Goal: Task Accomplishment & Management: Manage account settings

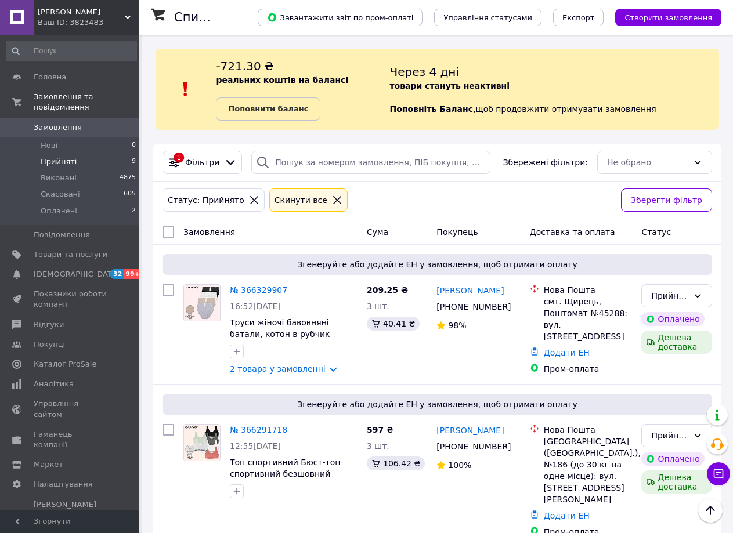
scroll to position [58, 0]
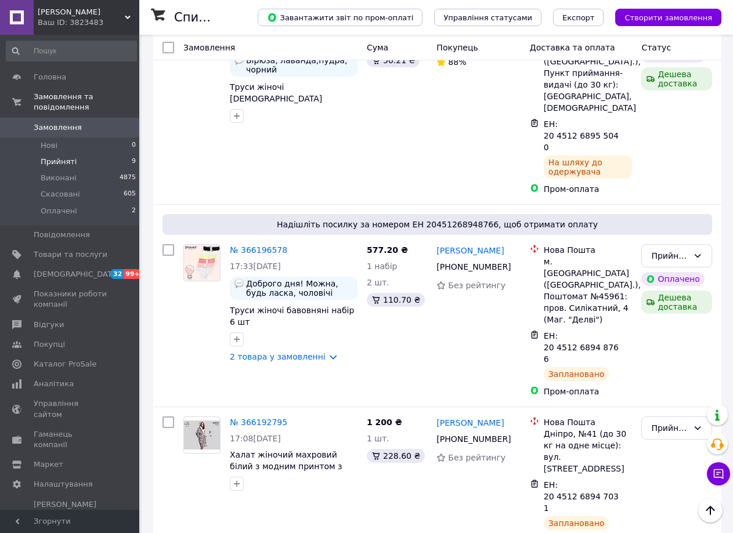
scroll to position [921, 0]
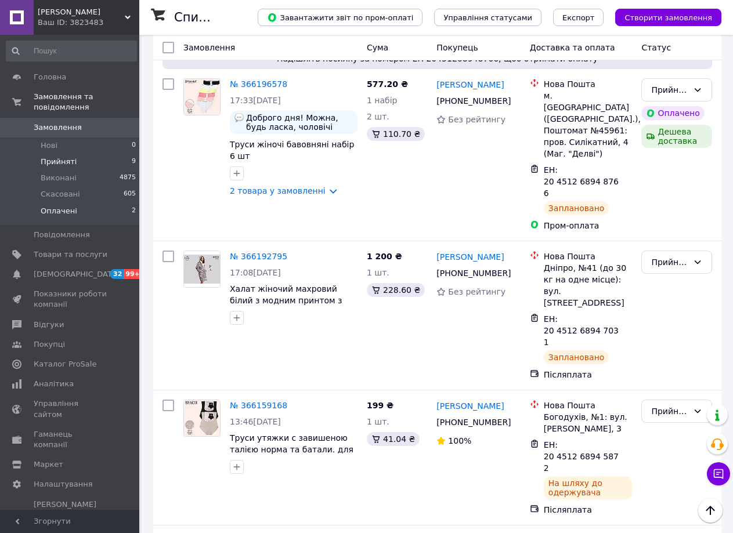
click at [70, 206] on span "Оплачені" at bounding box center [59, 211] width 37 height 10
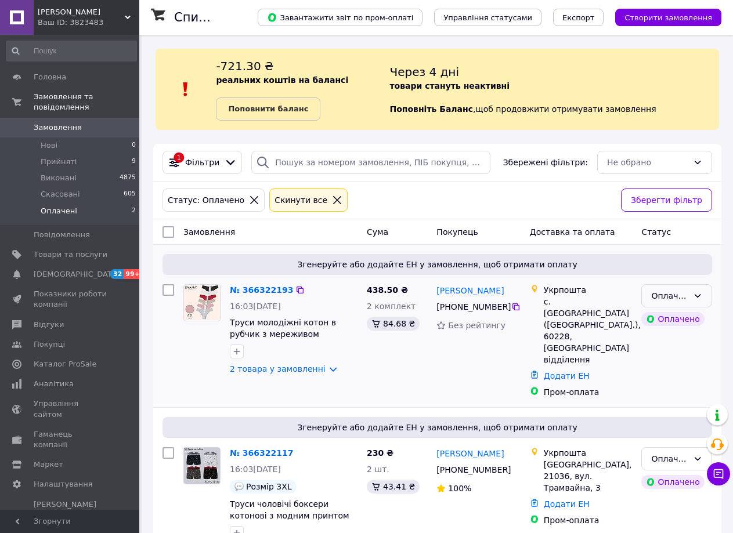
click at [694, 295] on icon at bounding box center [697, 295] width 9 height 9
click at [668, 322] on li "Прийнято" at bounding box center [676, 321] width 70 height 21
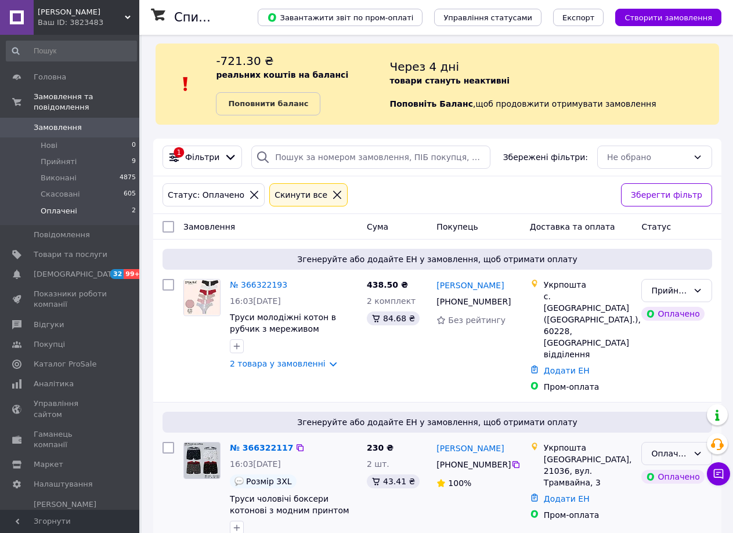
click at [701, 449] on icon at bounding box center [697, 453] width 9 height 9
click at [671, 455] on li "Прийнято" at bounding box center [676, 455] width 70 height 21
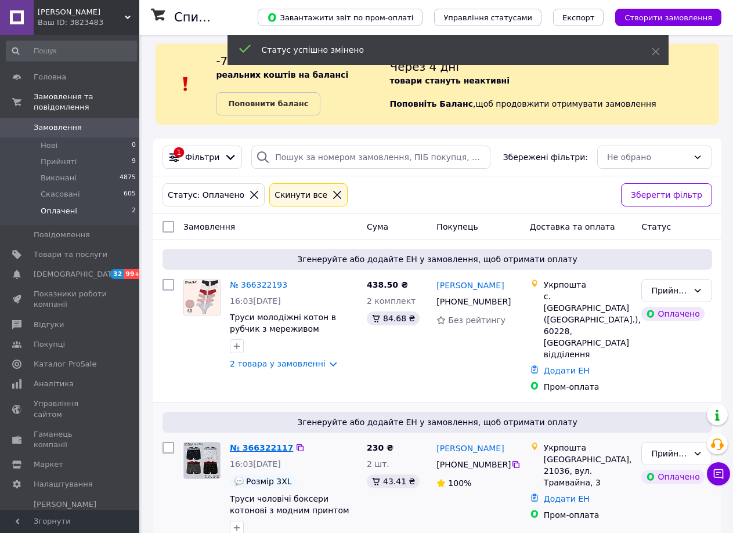
click at [260, 443] on link "№ 366322117" at bounding box center [261, 447] width 63 height 9
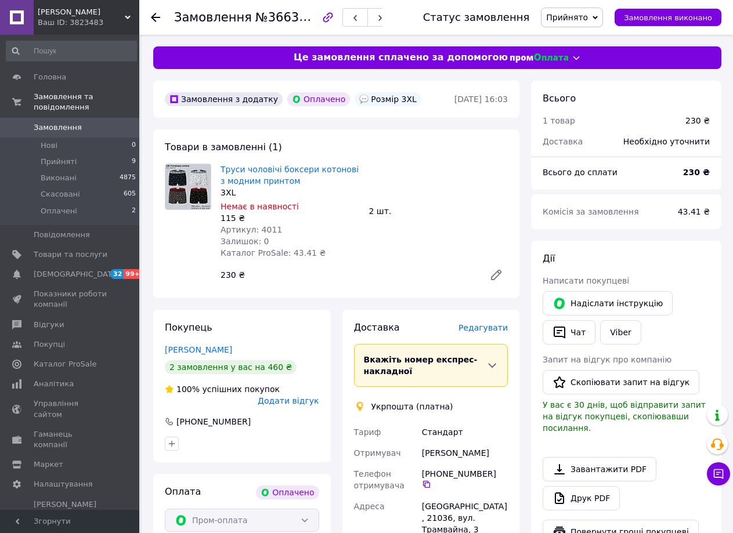
click at [155, 16] on icon at bounding box center [155, 17] width 9 height 9
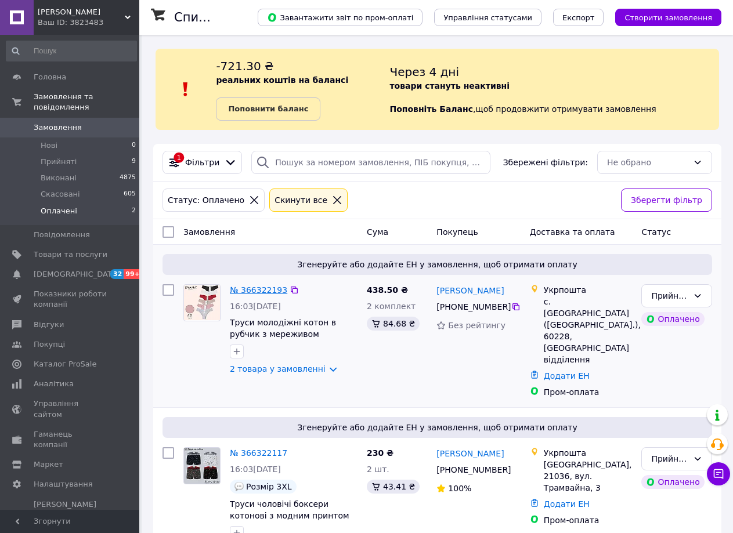
click at [258, 290] on link "№ 366322193" at bounding box center [258, 289] width 57 height 9
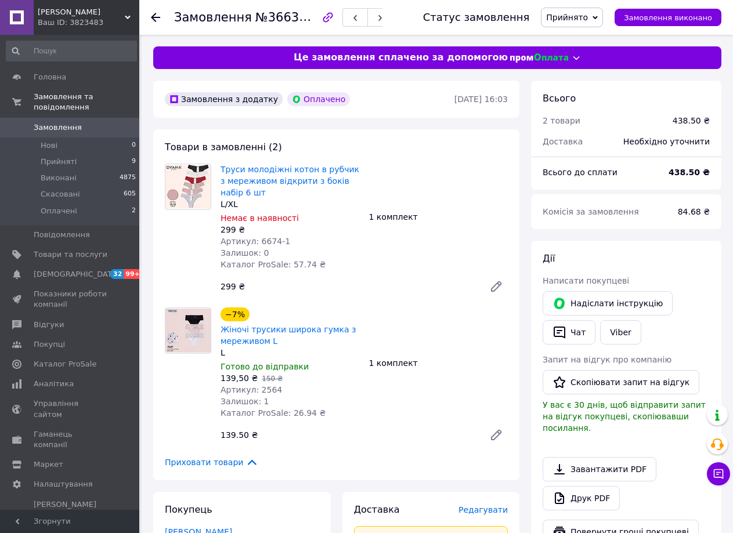
click at [158, 15] on icon at bounding box center [155, 17] width 9 height 9
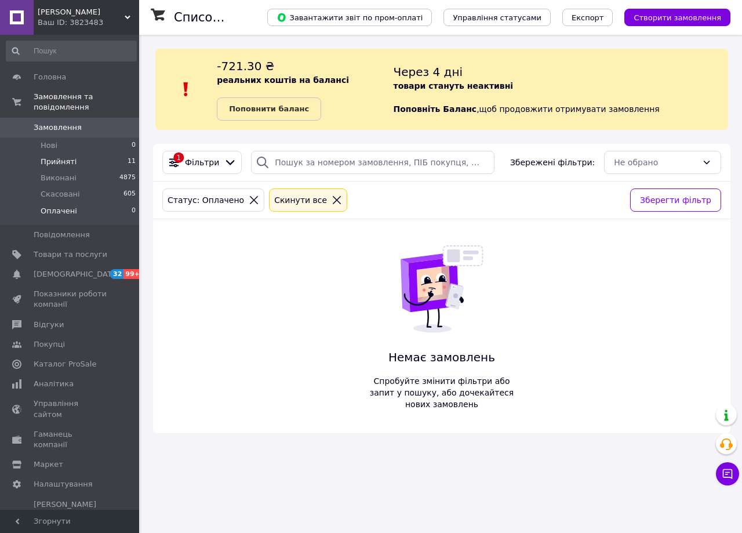
click at [61, 157] on span "Прийняті" at bounding box center [59, 162] width 36 height 10
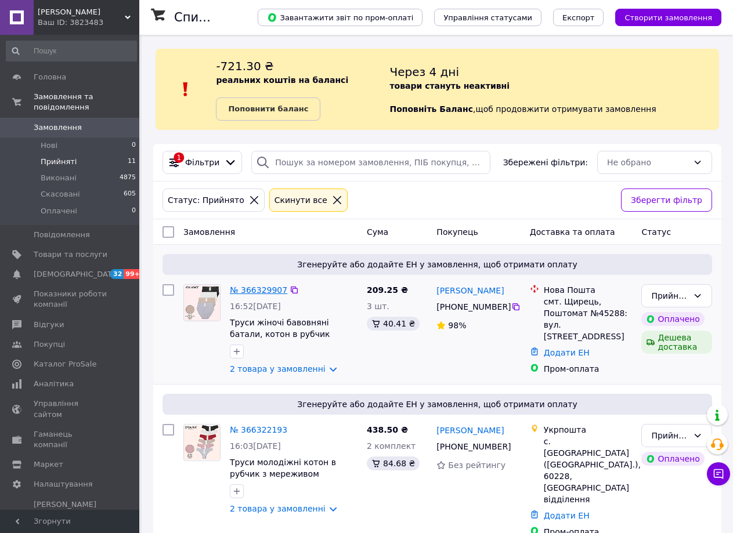
click at [252, 288] on link "№ 366329907" at bounding box center [258, 289] width 57 height 9
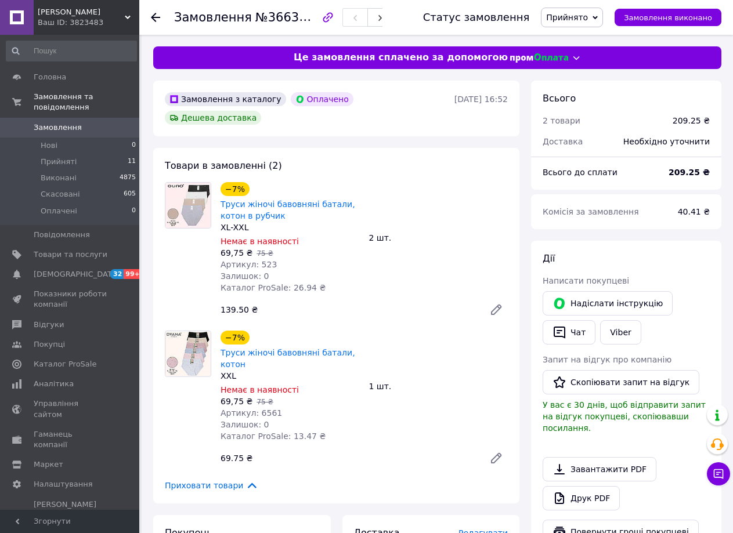
click at [156, 16] on icon at bounding box center [155, 17] width 9 height 9
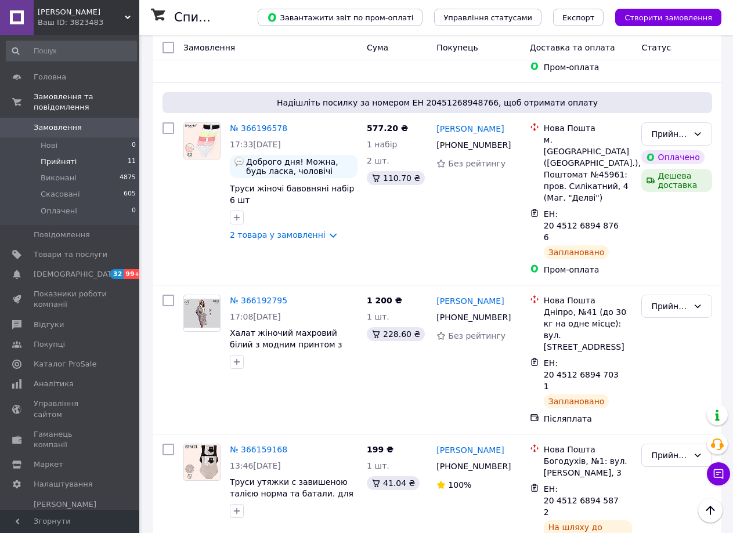
scroll to position [1204, 0]
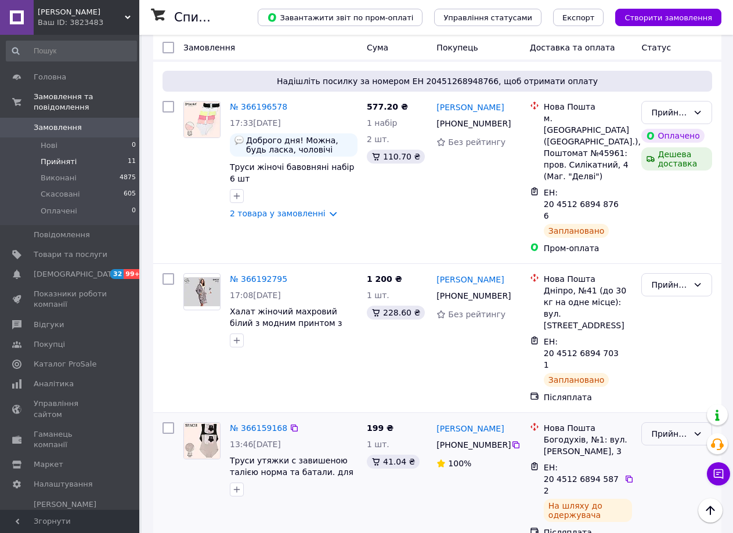
click at [695, 429] on icon at bounding box center [697, 433] width 9 height 9
click at [670, 313] on li "Виконано" at bounding box center [676, 316] width 70 height 21
click at [69, 249] on span "Товари та послуги" at bounding box center [71, 254] width 74 height 10
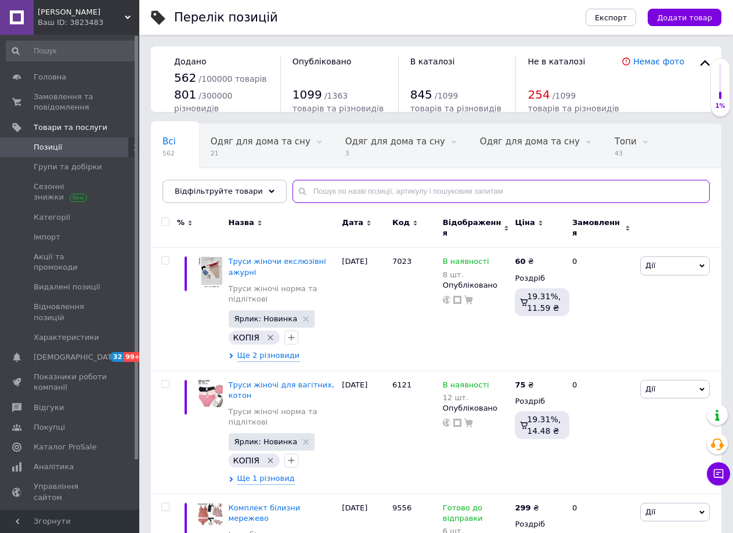
click at [339, 187] on input "text" at bounding box center [500, 191] width 417 height 23
type input "2246"
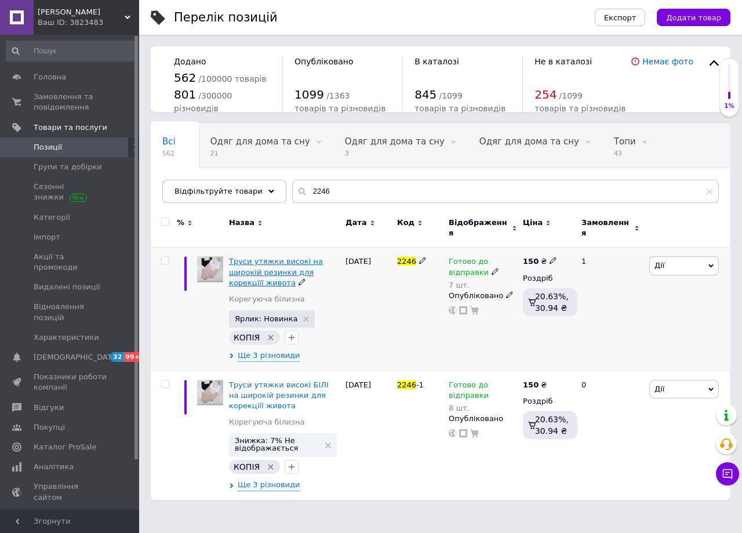
click at [285, 257] on span "Труси утяжки високі на широкій резинки для корекціїї живота" at bounding box center [276, 272] width 94 height 30
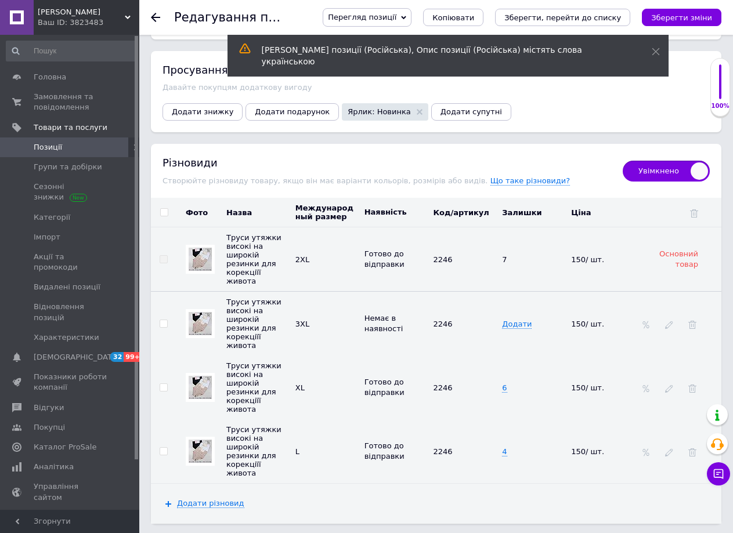
scroll to position [1594, 0]
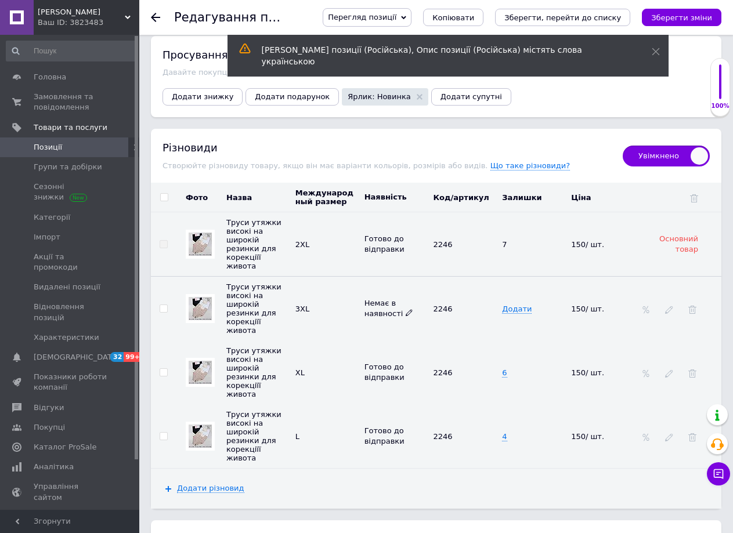
click at [405, 309] on icon at bounding box center [408, 312] width 7 height 7
click at [395, 376] on li "Готово до відправки" at bounding box center [393, 389] width 67 height 27
click at [517, 305] on span "Додати" at bounding box center [517, 309] width 30 height 9
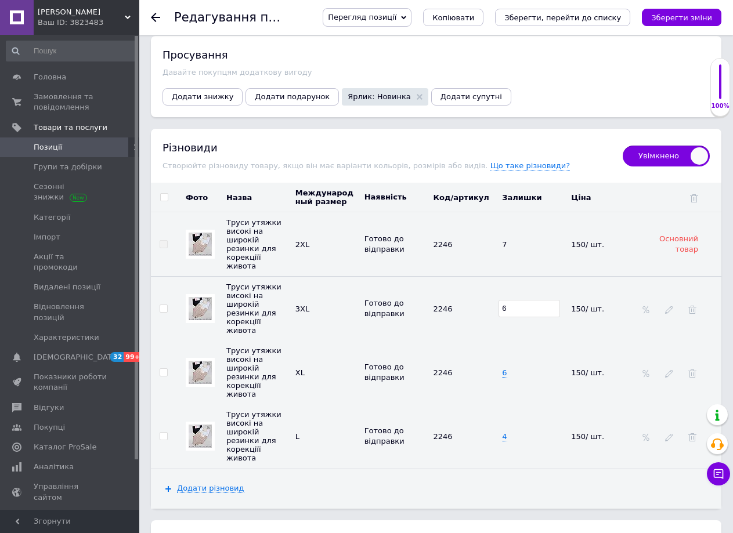
scroll to position [1663, 0]
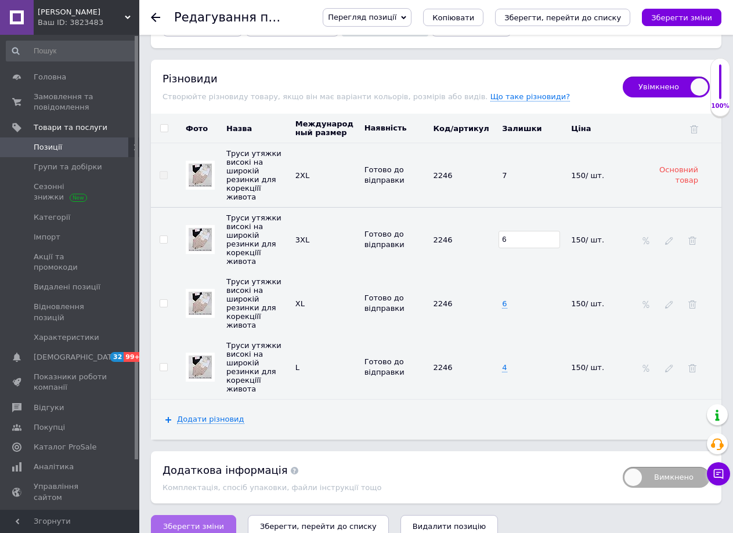
type input "6"
click at [218, 518] on button "Зберегти зміни" at bounding box center [193, 526] width 85 height 23
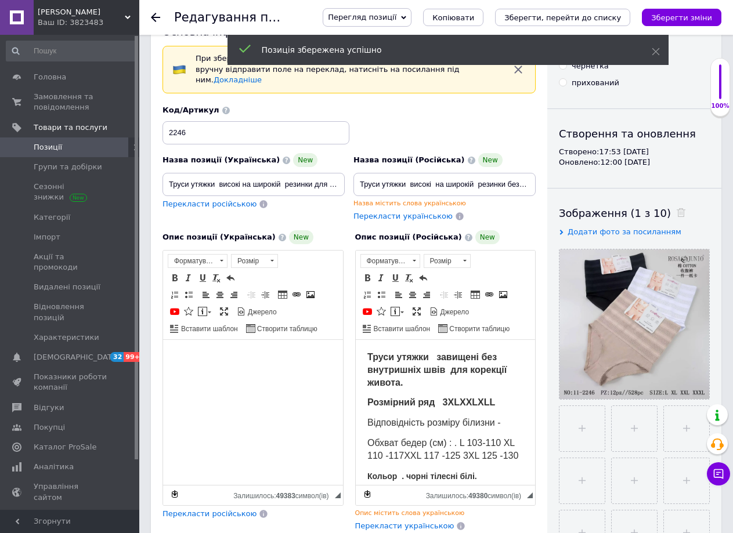
scroll to position [0, 0]
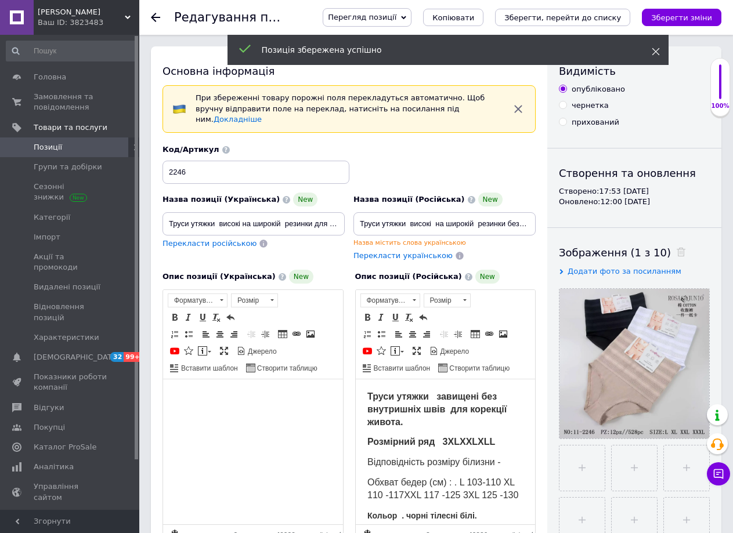
click at [657, 55] on icon at bounding box center [655, 52] width 8 height 8
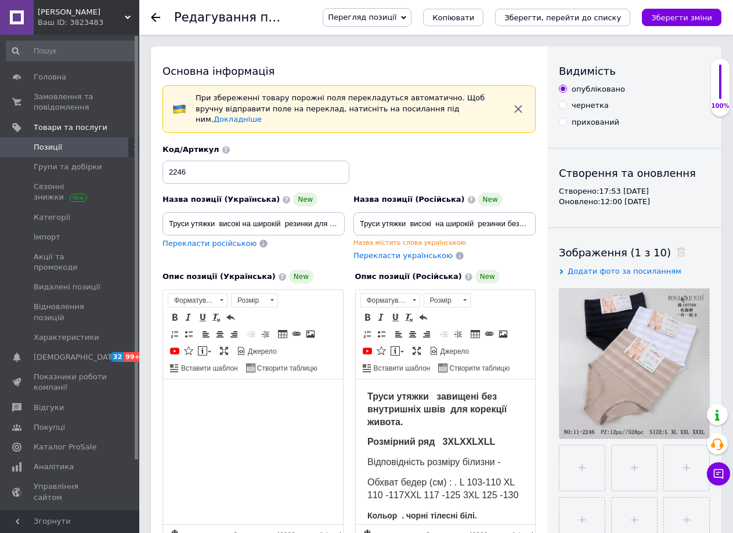
click at [153, 17] on use at bounding box center [155, 17] width 9 height 9
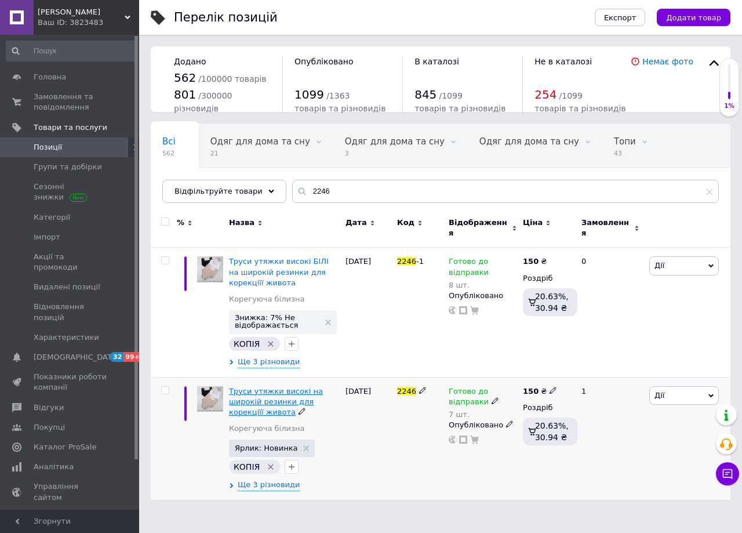
click at [271, 394] on span "Труси утяжки високі на широкій резинки для корекціїї живота" at bounding box center [276, 402] width 94 height 30
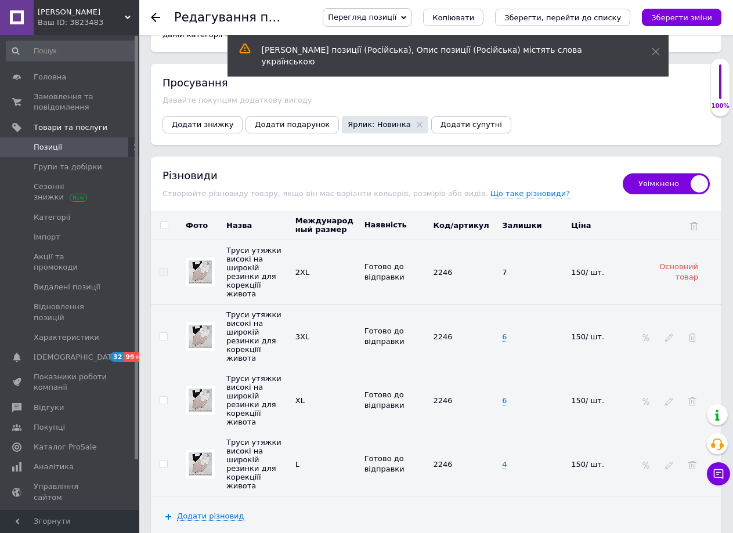
scroll to position [1568, 0]
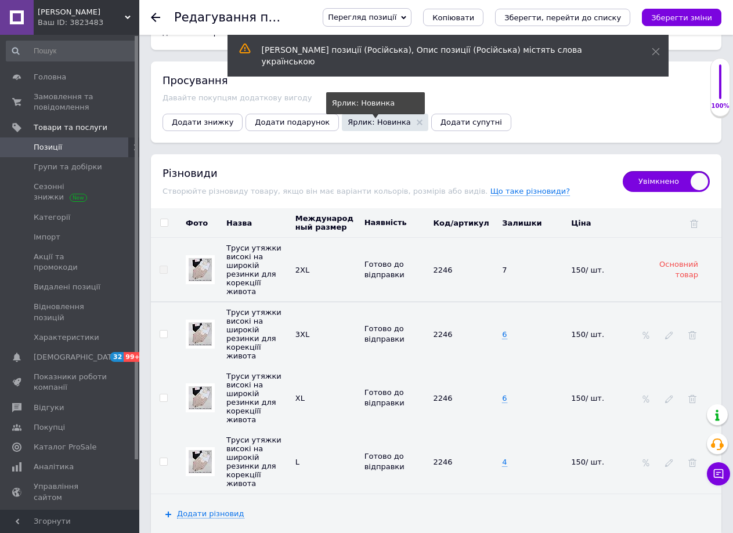
click at [350, 118] on span "Ярлик: Новинка" at bounding box center [378, 122] width 63 height 8
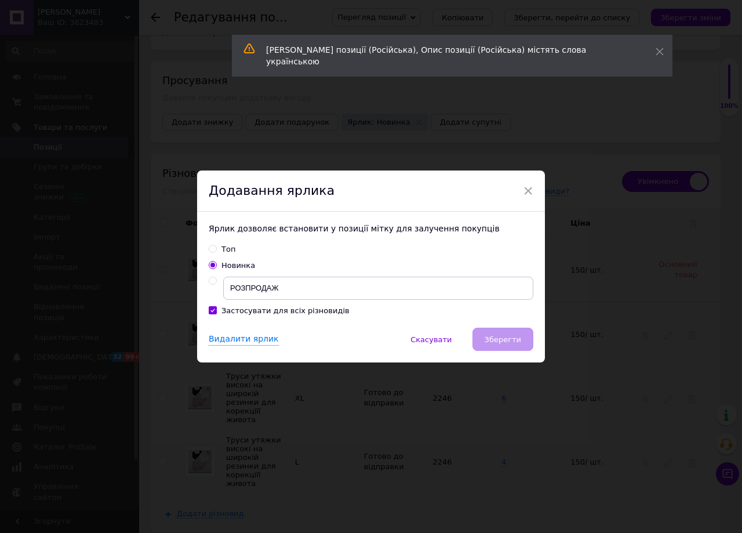
click at [231, 252] on div "Топ" at bounding box center [229, 249] width 14 height 10
click at [216, 252] on input "Топ" at bounding box center [213, 249] width 8 height 8
radio input "true"
click at [525, 339] on button "Зберегти" at bounding box center [503, 339] width 61 height 23
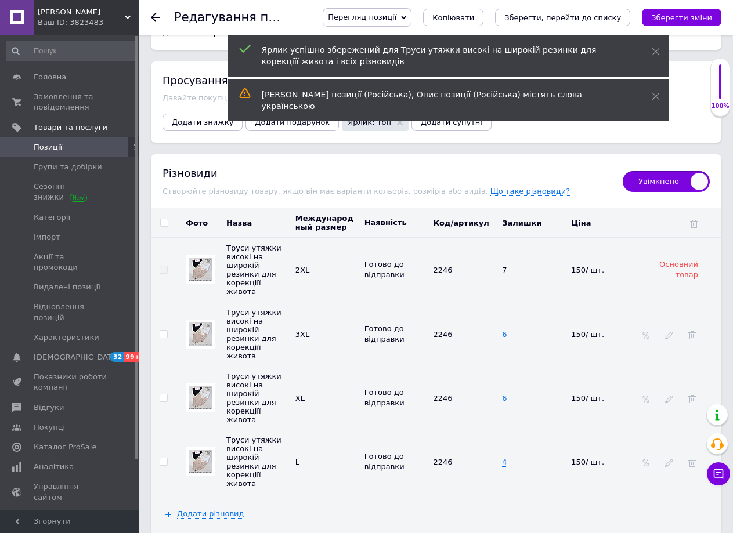
scroll to position [1663, 0]
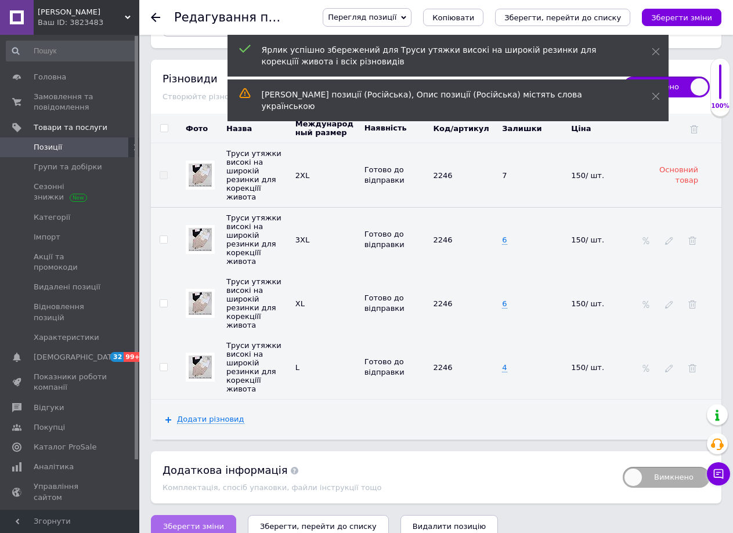
click at [205, 522] on span "Зберегти зміни" at bounding box center [193, 526] width 61 height 9
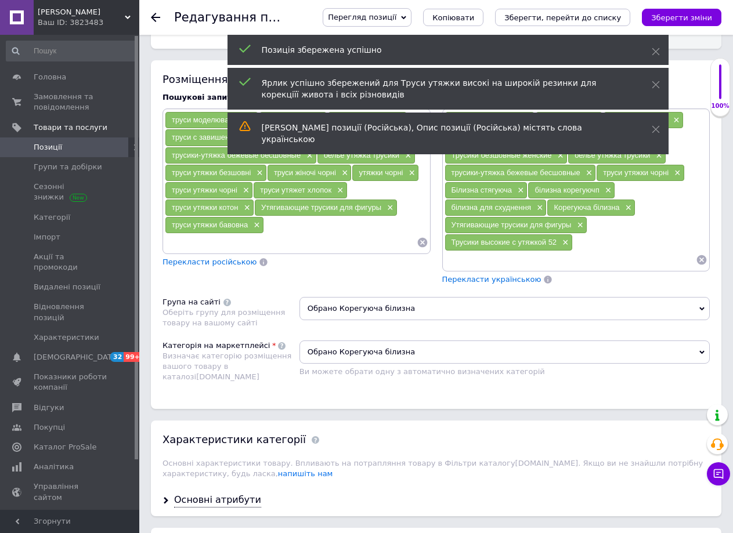
scroll to position [0, 0]
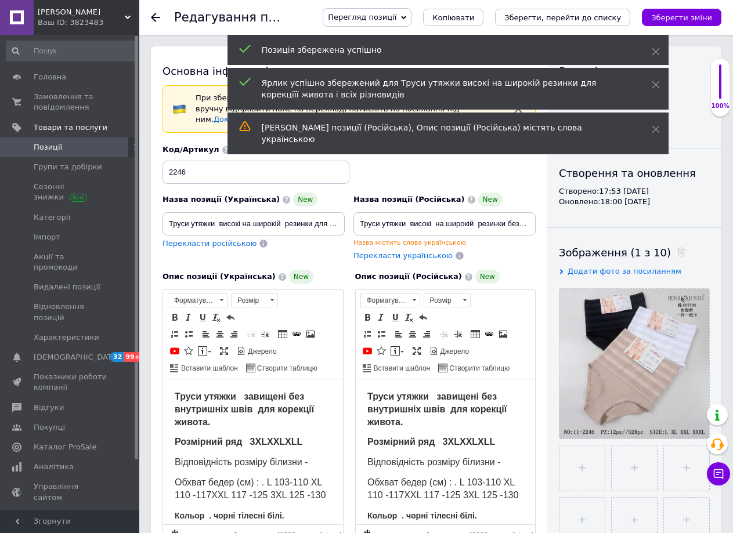
drag, startPoint x: 650, startPoint y: 133, endPoint x: 646, endPoint y: 103, distance: 29.8
click at [648, 127] on div "[PERSON_NAME] позиції (Російська), Опис позиції (Російська) містять слова украї…" at bounding box center [447, 134] width 441 height 42
drag, startPoint x: 653, startPoint y: 85, endPoint x: 656, endPoint y: 113, distance: 28.0
click at [653, 85] on icon at bounding box center [655, 85] width 8 height 8
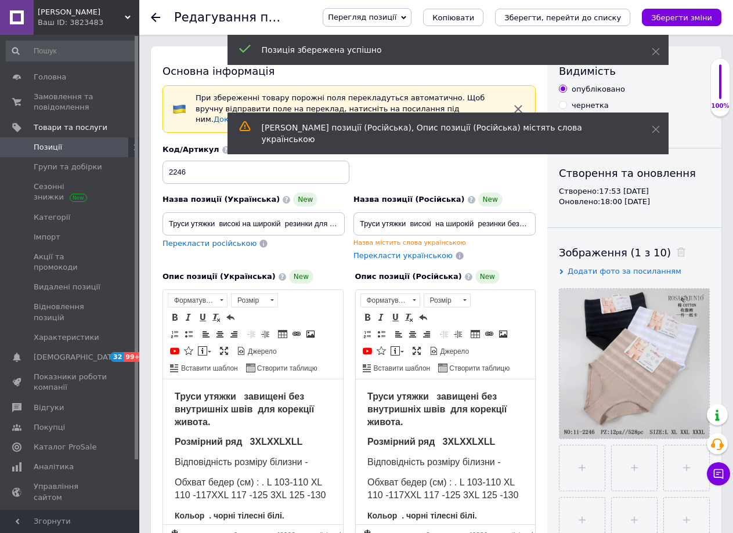
drag, startPoint x: 656, startPoint y: 128, endPoint x: 661, endPoint y: 66, distance: 62.9
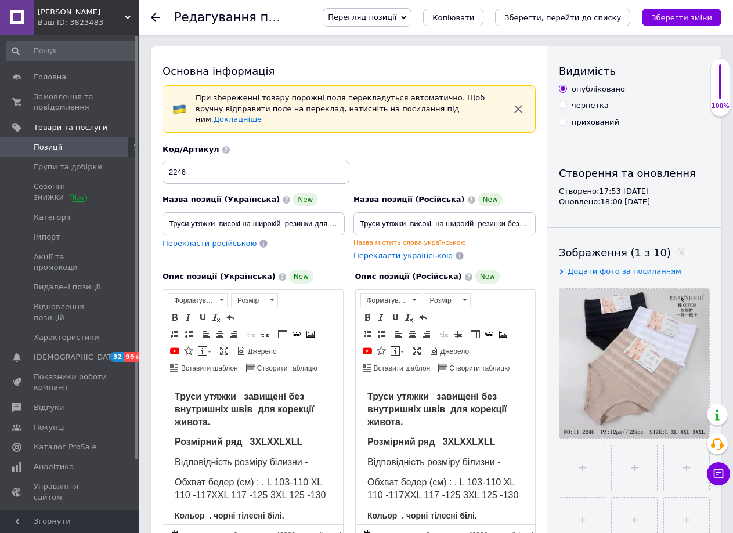
click at [156, 19] on icon at bounding box center [155, 17] width 9 height 9
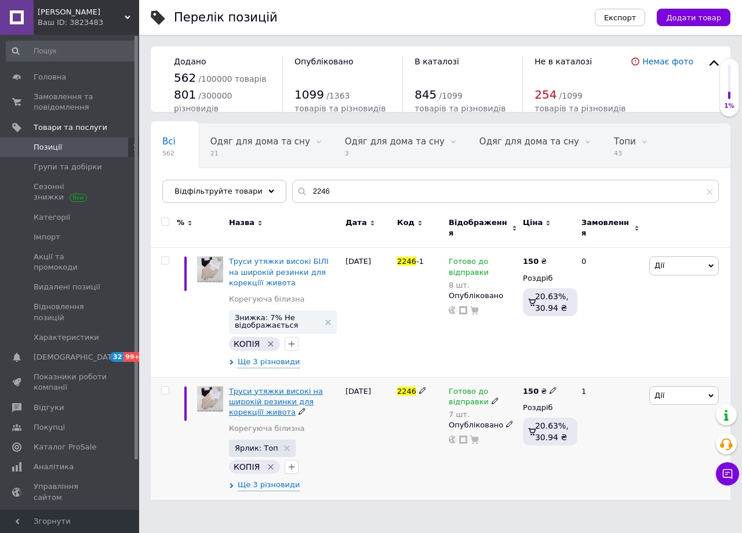
click at [284, 390] on span "Труси утяжки високі на широкій резинки для корекціїї живота" at bounding box center [276, 402] width 94 height 30
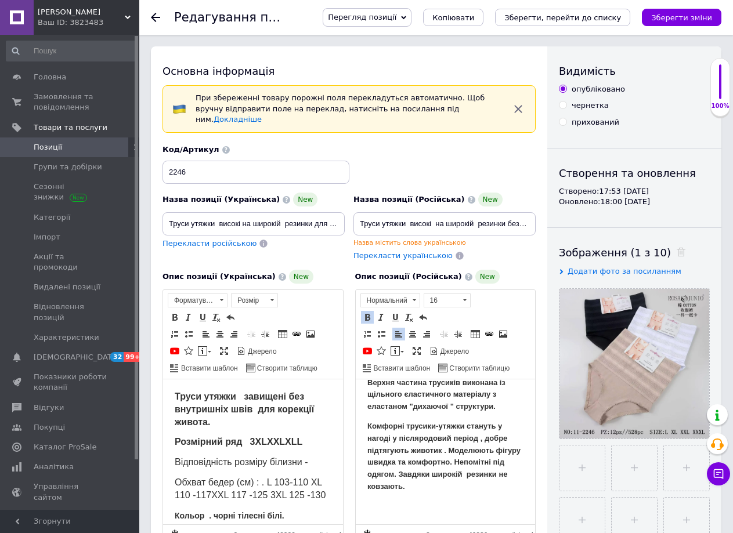
click at [159, 19] on icon at bounding box center [155, 17] width 9 height 9
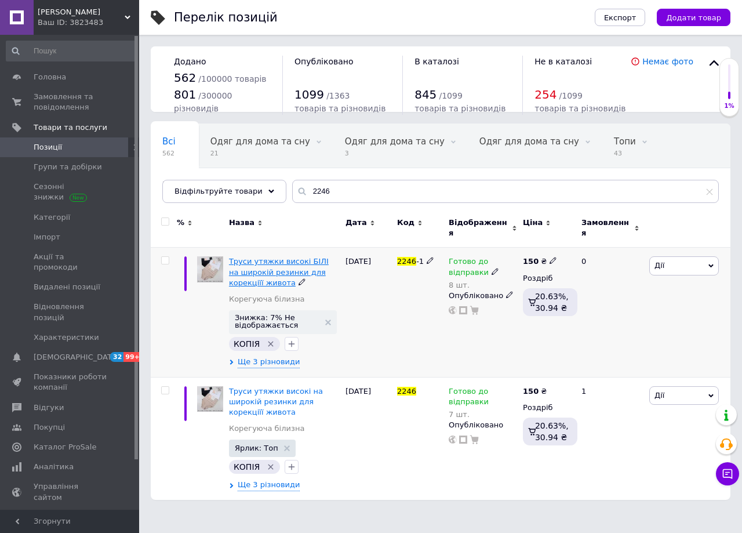
click at [291, 260] on span "Труси утяжки високі БІЛІ на широкій резинки для корекціїї живота" at bounding box center [279, 272] width 100 height 30
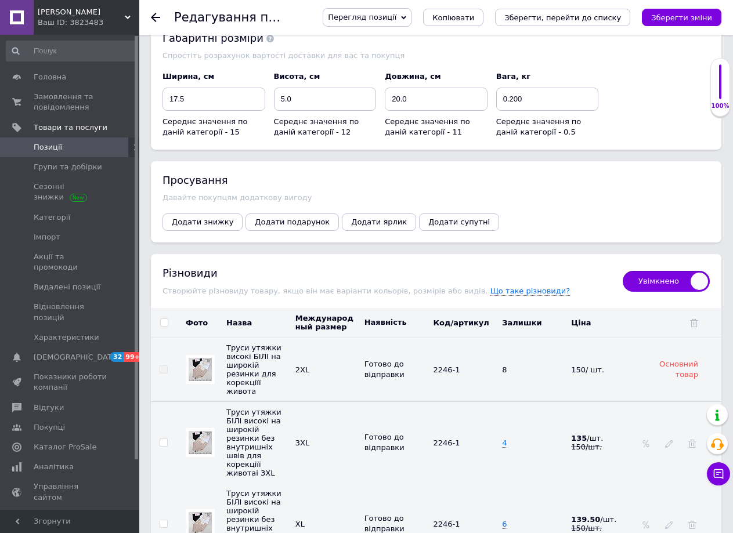
scroll to position [1418, 0]
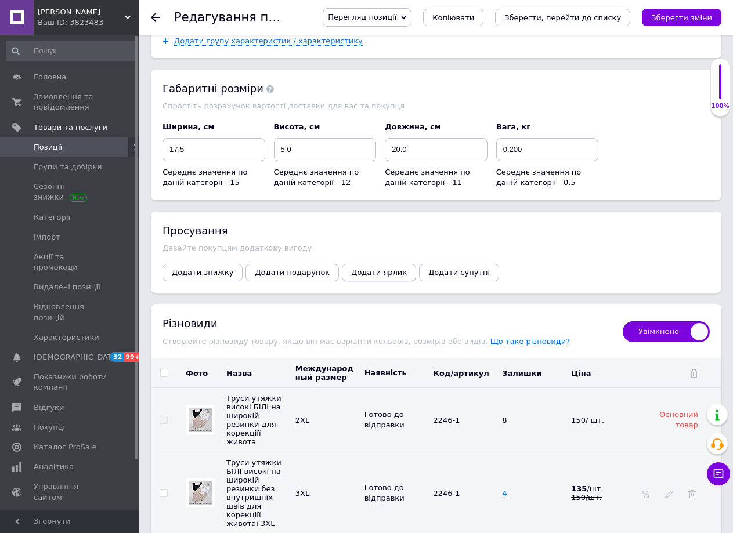
click at [353, 268] on span "Додати ярлик" at bounding box center [379, 272] width 56 height 9
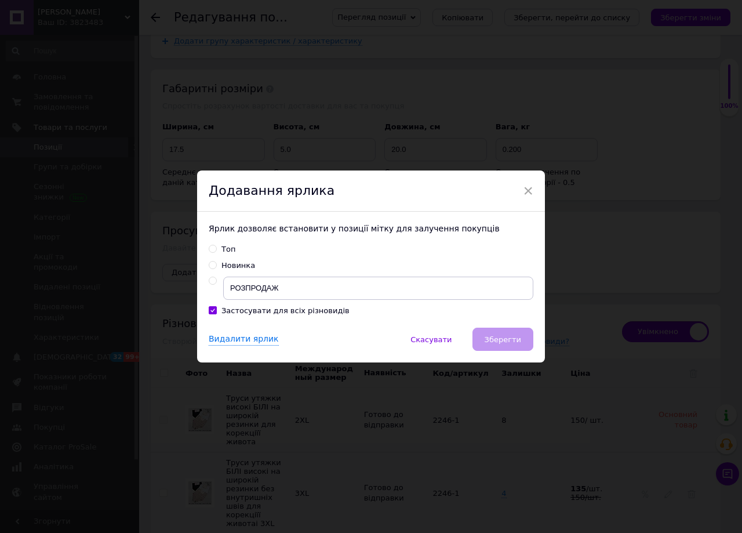
click at [233, 252] on div "Топ" at bounding box center [371, 249] width 325 height 10
click at [222, 247] on div "Топ" at bounding box center [229, 249] width 14 height 10
click at [216, 247] on input "Топ" at bounding box center [213, 249] width 8 height 8
radio input "true"
click at [503, 337] on span "Зберегти" at bounding box center [503, 339] width 37 height 9
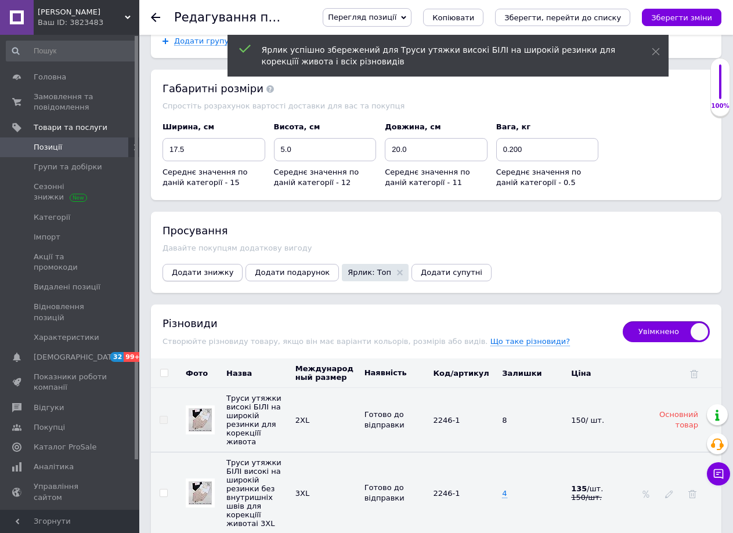
click at [209, 268] on span "Додати знижку" at bounding box center [202, 272] width 61 height 9
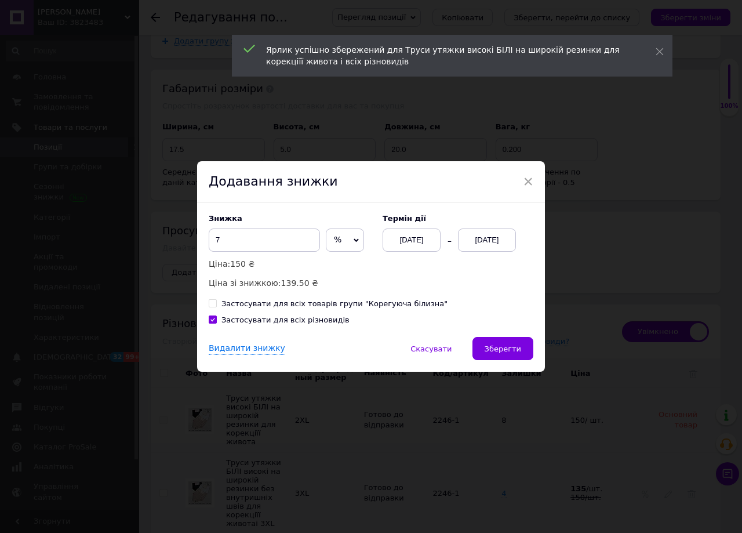
click at [478, 236] on div "[DATE]" at bounding box center [487, 240] width 58 height 23
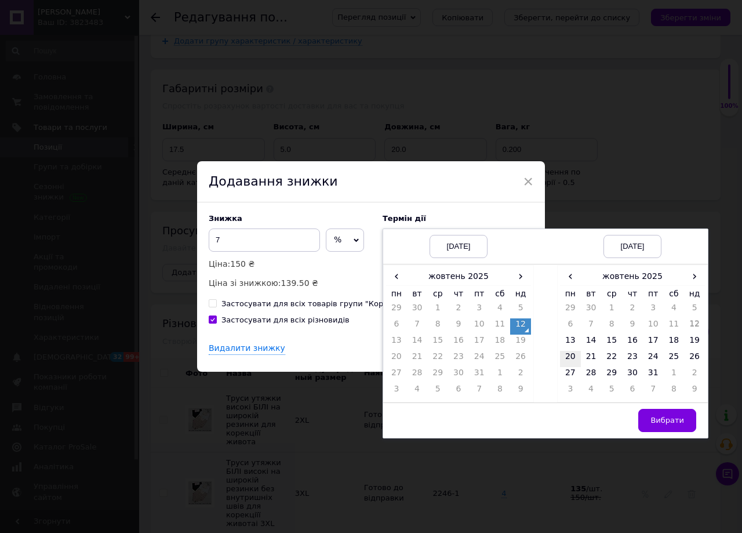
click at [570, 358] on td "20" at bounding box center [570, 359] width 21 height 16
click at [645, 411] on button "Вибрати" at bounding box center [668, 420] width 58 height 23
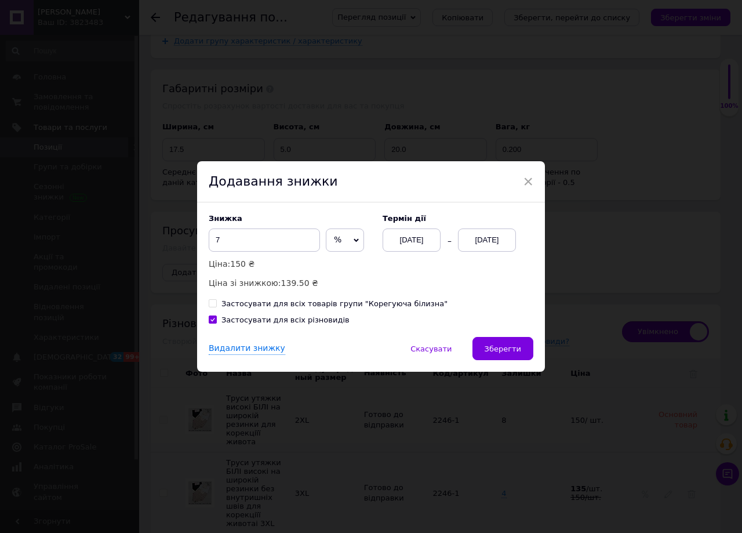
drag, startPoint x: 509, startPoint y: 351, endPoint x: 247, endPoint y: 329, distance: 263.1
click at [506, 351] on span "Зберегти" at bounding box center [503, 349] width 37 height 9
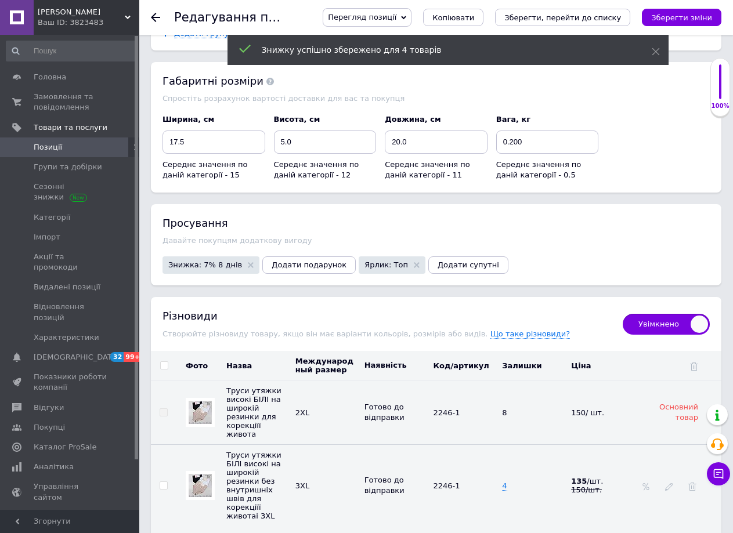
scroll to position [1692, 0]
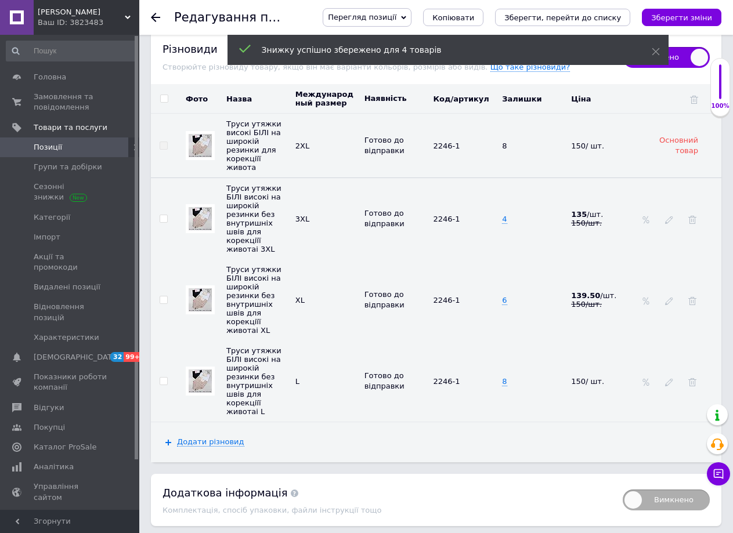
drag, startPoint x: 193, startPoint y: 506, endPoint x: 199, endPoint y: 500, distance: 8.6
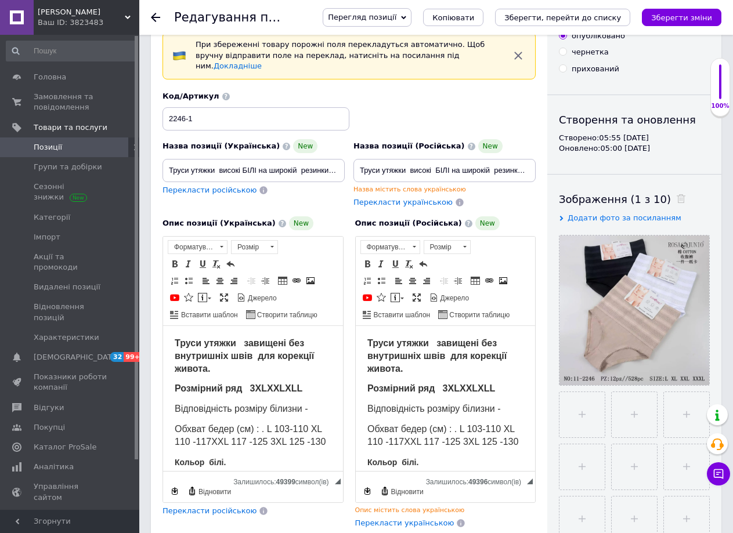
scroll to position [0, 0]
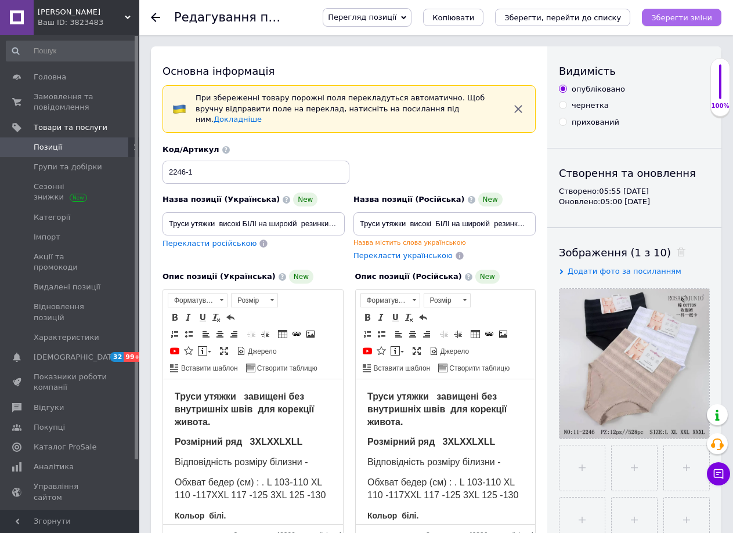
click at [689, 23] on button "Зберегти зміни" at bounding box center [680, 17] width 79 height 17
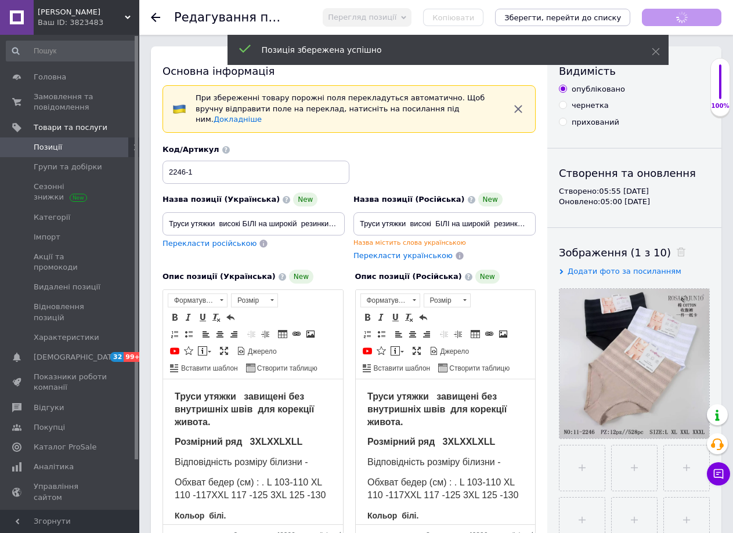
click at [156, 16] on icon at bounding box center [155, 17] width 9 height 9
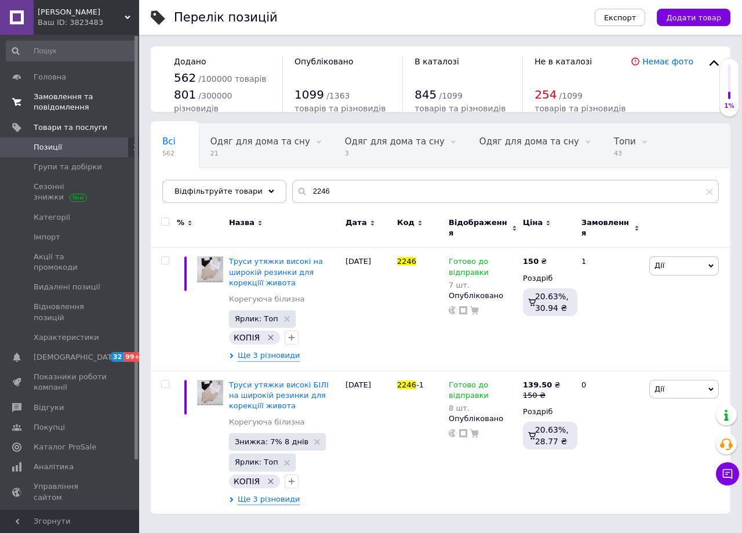
click at [59, 104] on span "Замовлення та повідомлення" at bounding box center [71, 102] width 74 height 21
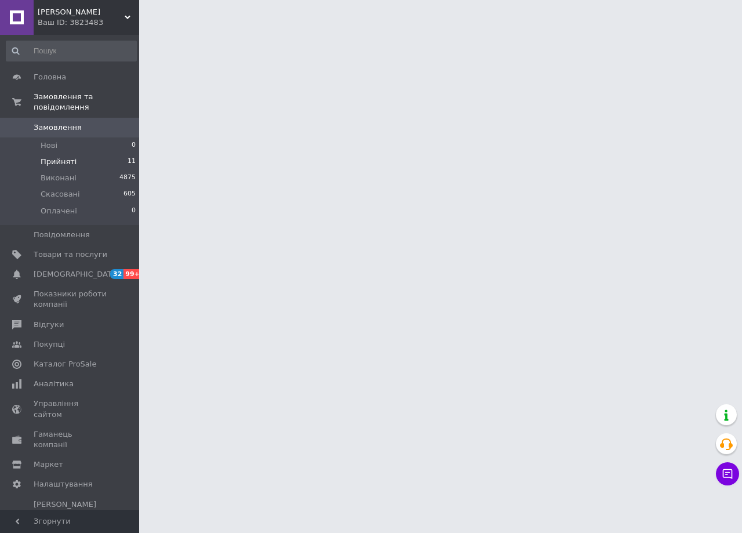
click at [77, 154] on li "Прийняті 11" at bounding box center [71, 162] width 143 height 16
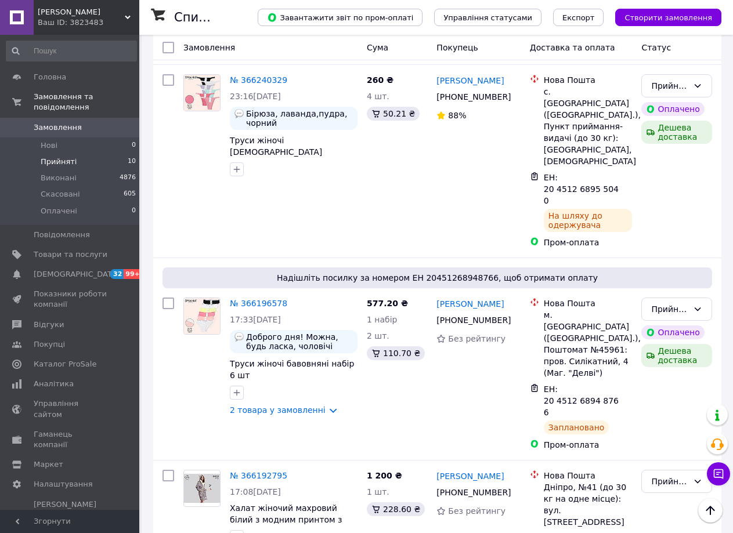
scroll to position [1080, 0]
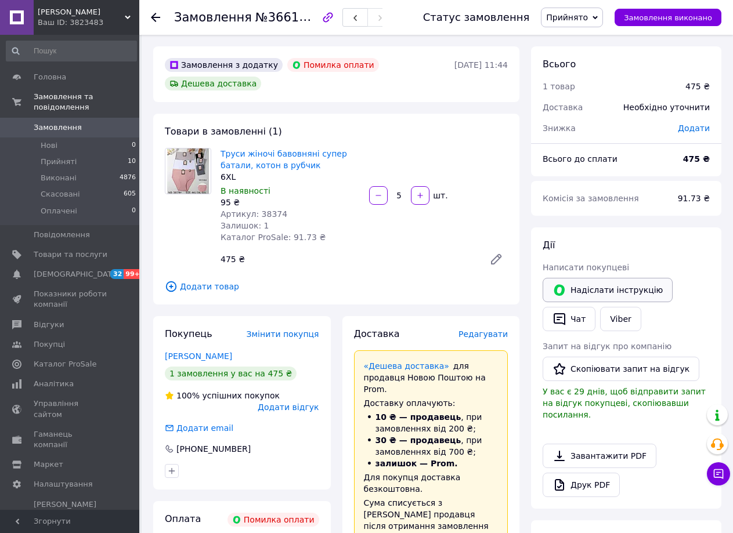
click at [585, 290] on button "Надіслати інструкцію" at bounding box center [607, 290] width 130 height 24
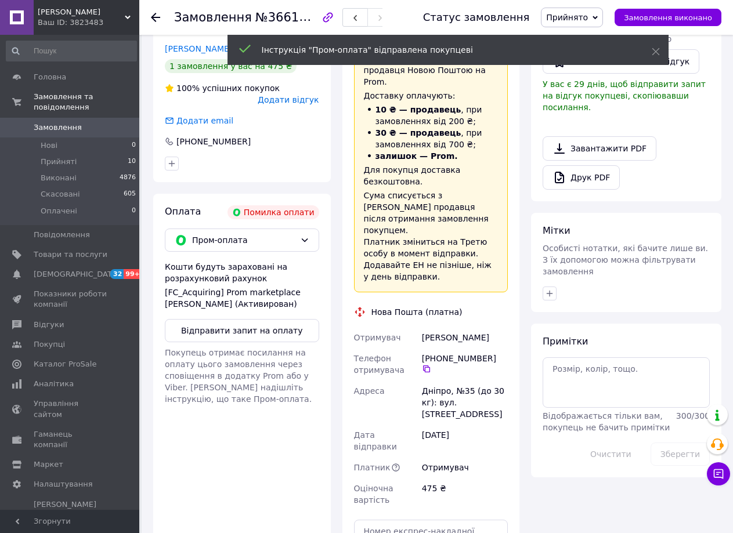
scroll to position [306, 0]
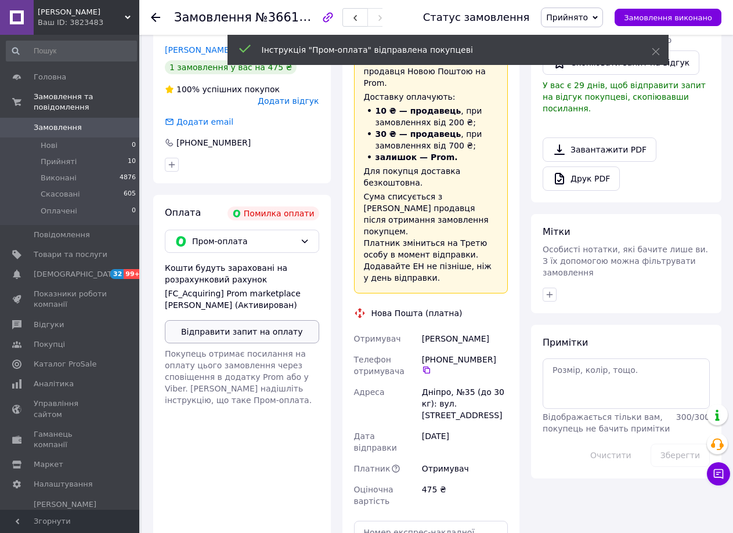
click at [272, 320] on button "Відправити запит на оплату" at bounding box center [242, 331] width 154 height 23
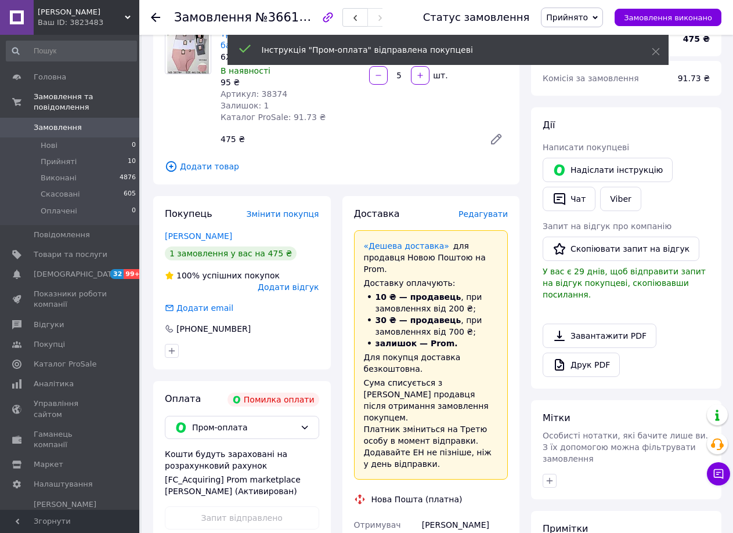
scroll to position [0, 0]
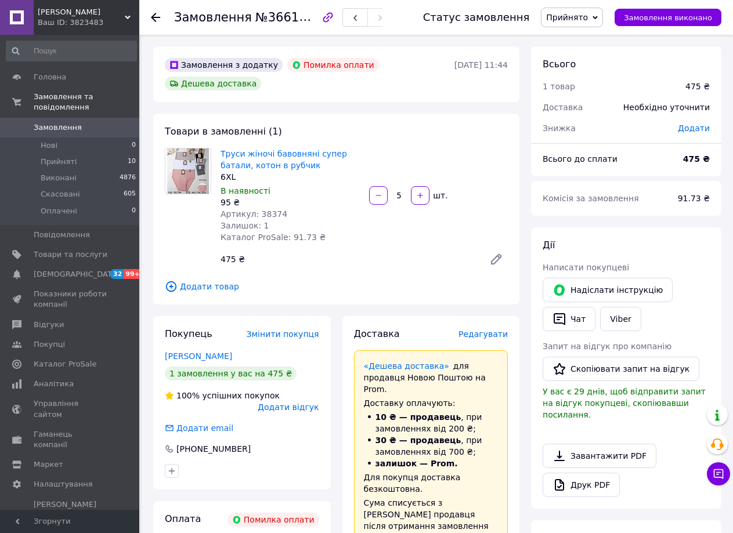
click at [154, 17] on use at bounding box center [155, 17] width 9 height 9
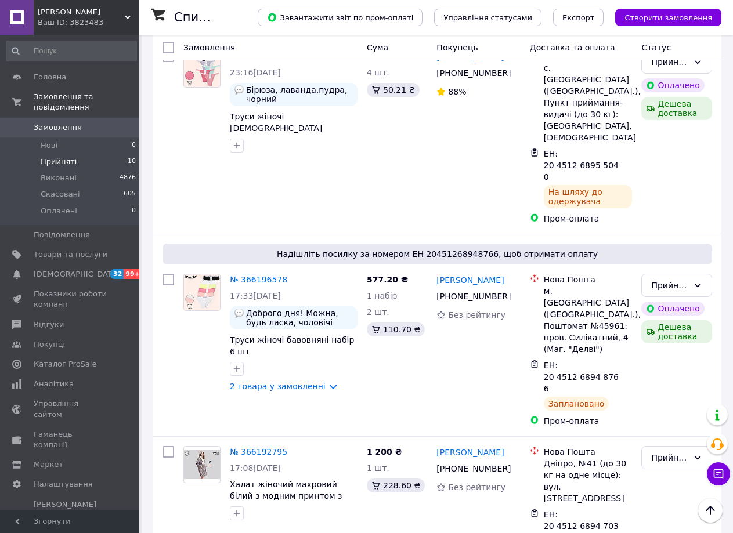
scroll to position [1024, 0]
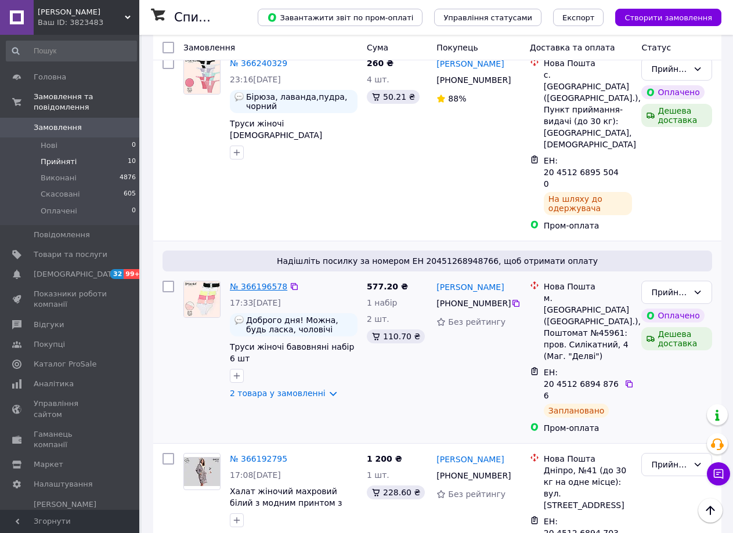
click at [249, 282] on link "№ 366196578" at bounding box center [258, 286] width 57 height 9
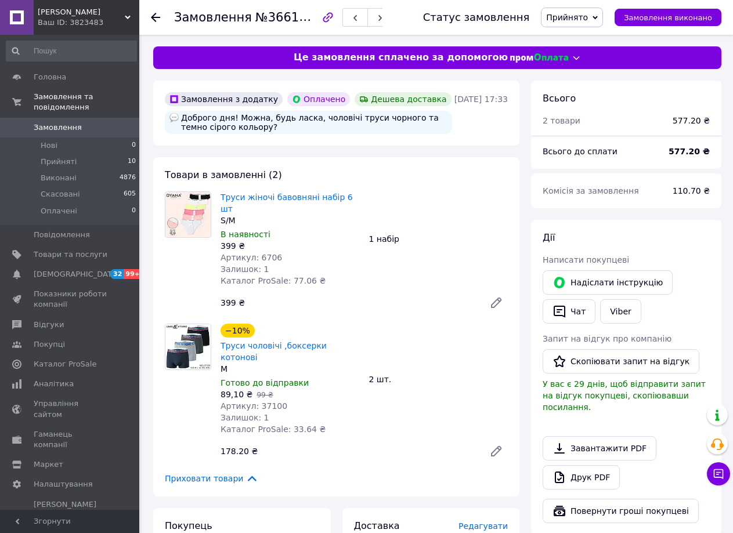
click at [153, 17] on use at bounding box center [155, 17] width 9 height 9
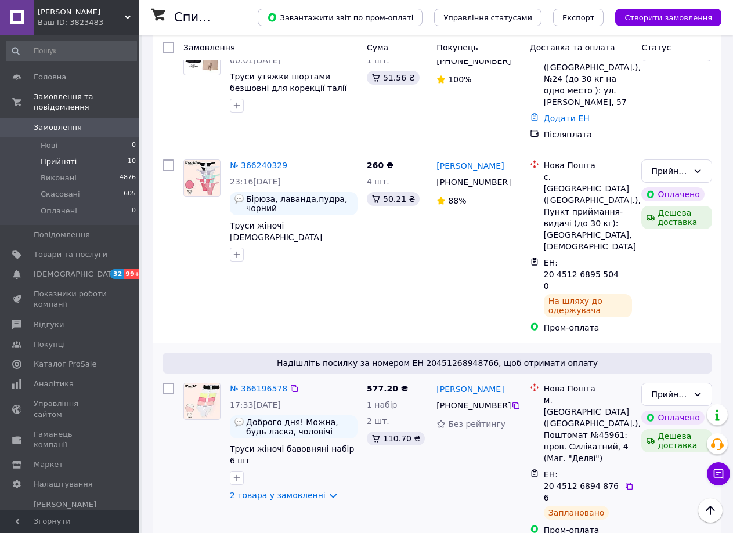
scroll to position [920, 0]
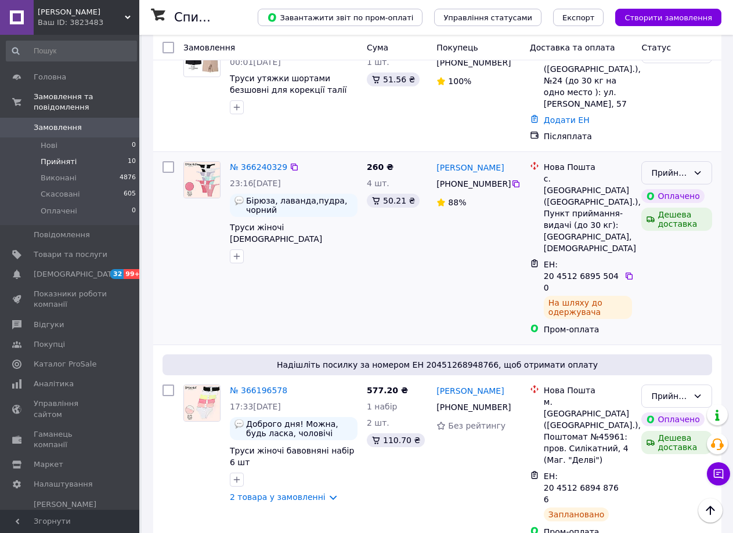
click at [697, 168] on icon at bounding box center [697, 172] width 9 height 9
click at [669, 136] on li "Виконано" at bounding box center [676, 136] width 70 height 21
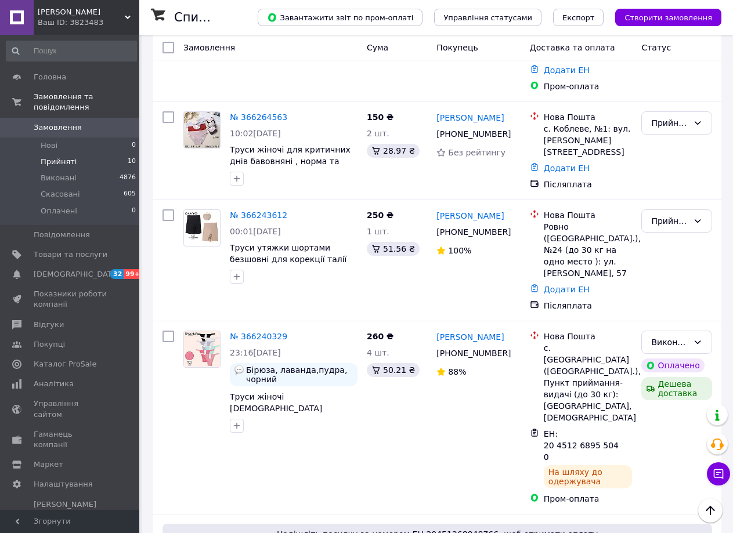
scroll to position [703, 0]
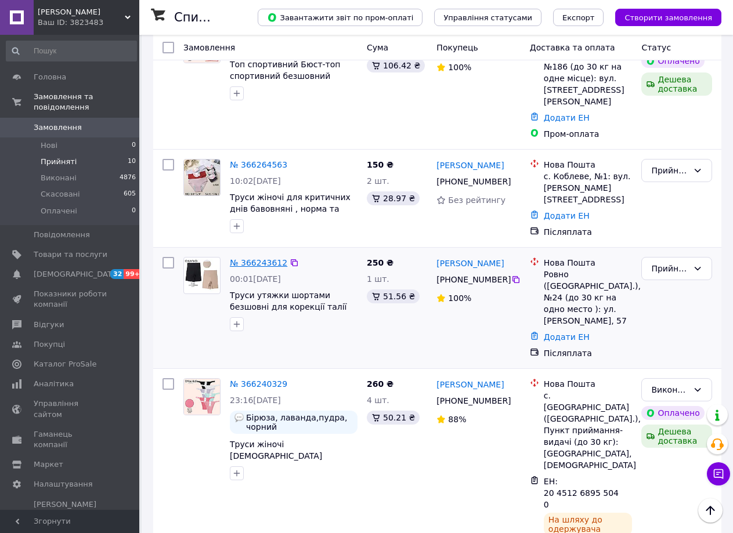
click at [260, 258] on link "№ 366243612" at bounding box center [258, 262] width 57 height 9
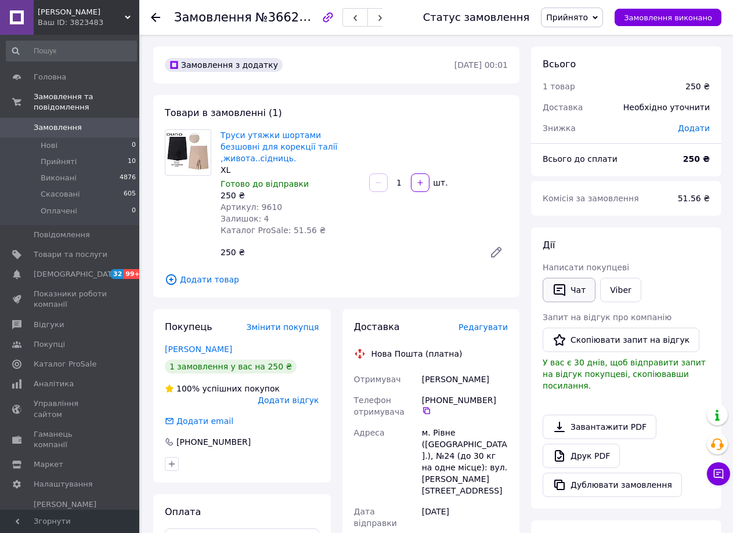
click at [566, 293] on icon "button" at bounding box center [559, 290] width 14 height 14
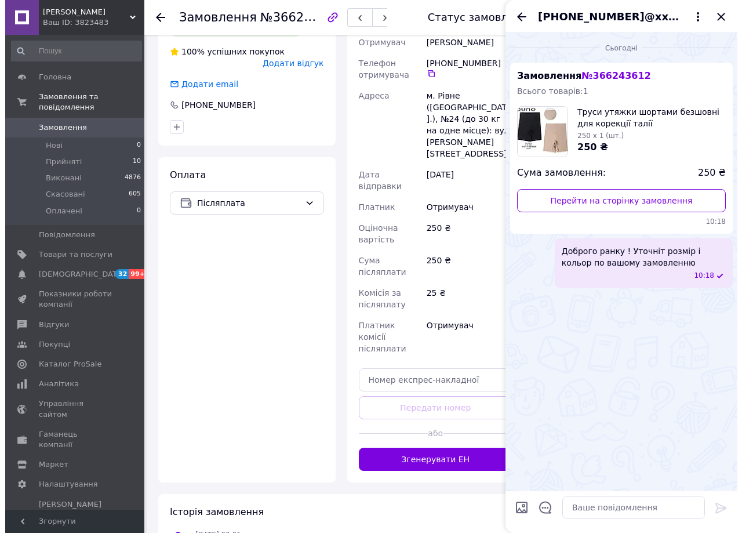
scroll to position [113, 0]
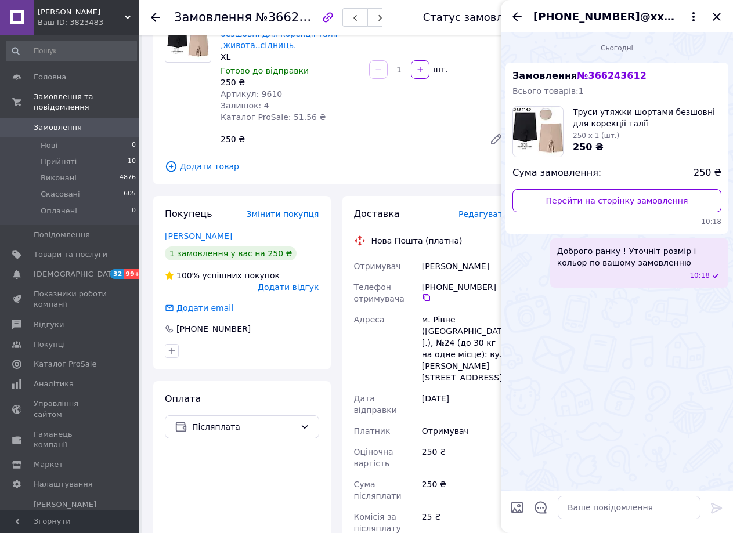
click at [483, 209] on span "Редагувати" at bounding box center [482, 213] width 49 height 9
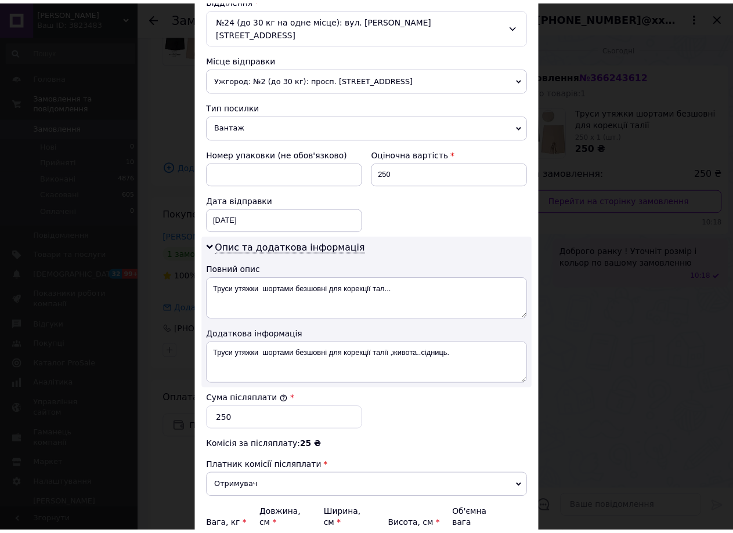
scroll to position [482, 0]
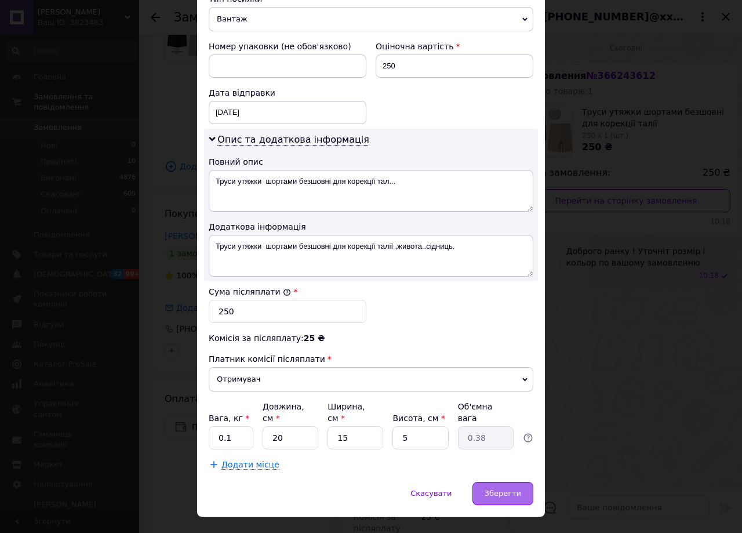
click at [496, 489] on span "Зберегти" at bounding box center [503, 493] width 37 height 9
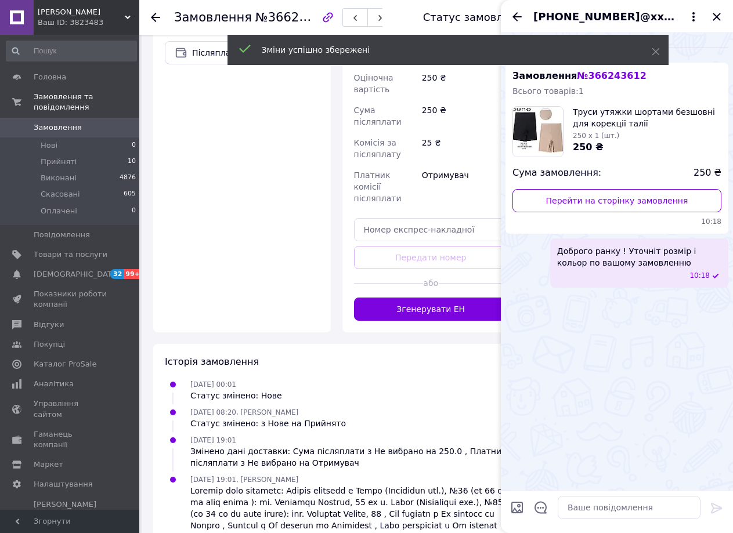
scroll to position [486, 0]
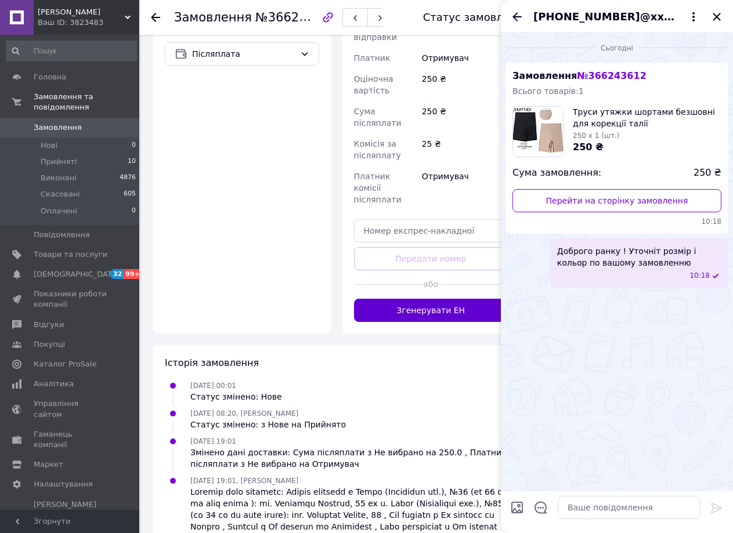
click at [429, 299] on button "Згенерувати ЕН" at bounding box center [431, 310] width 154 height 23
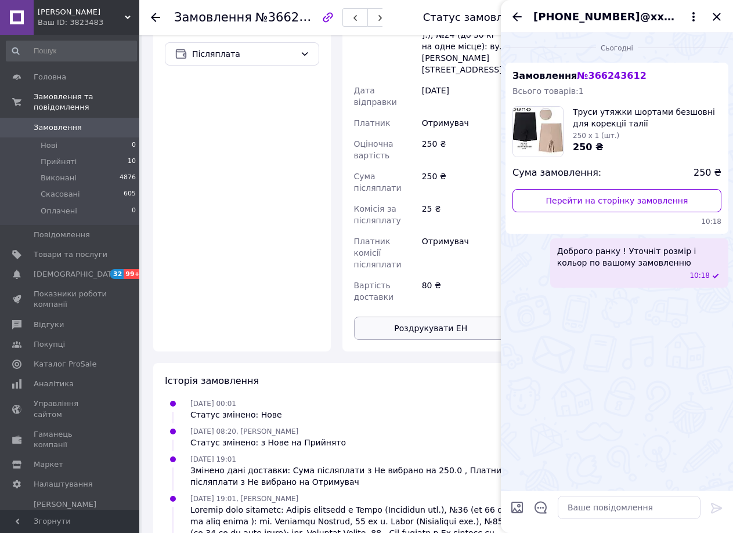
click at [441, 317] on button "Роздрукувати ЕН" at bounding box center [431, 328] width 154 height 23
click at [420, 317] on button "Роздрукувати ЕН" at bounding box center [431, 328] width 154 height 23
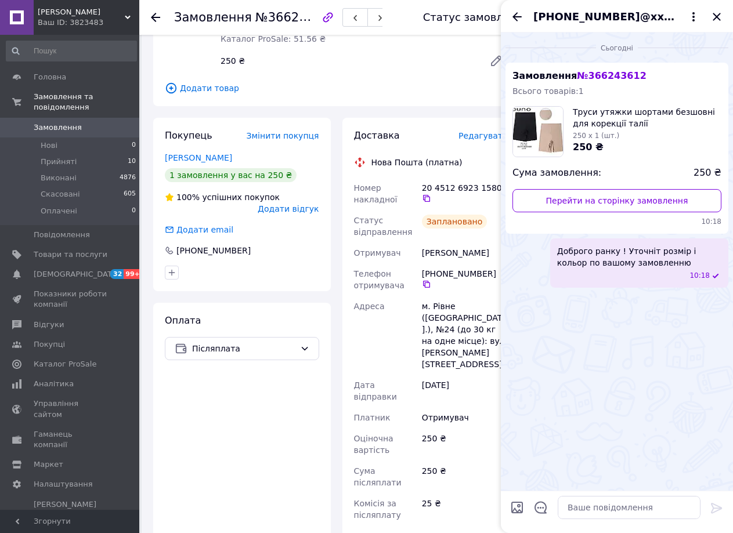
scroll to position [0, 0]
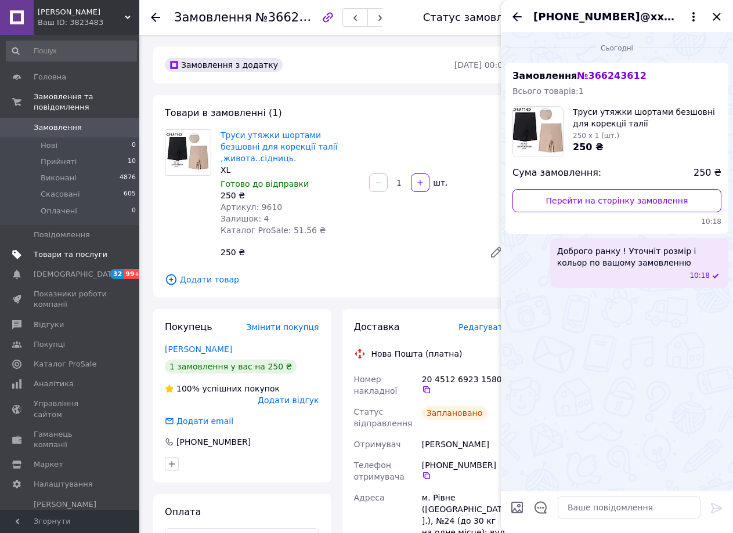
click at [82, 249] on span "Товари та послуги" at bounding box center [71, 254] width 74 height 10
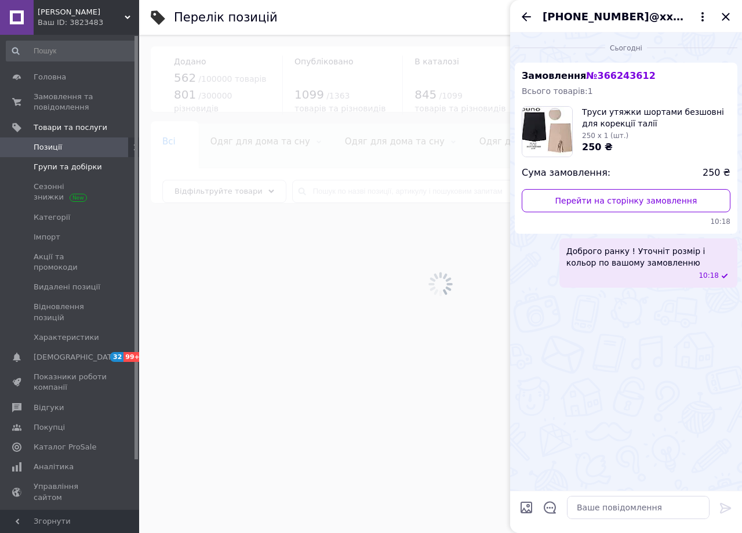
click at [66, 164] on span "Групи та добірки" at bounding box center [68, 167] width 68 height 10
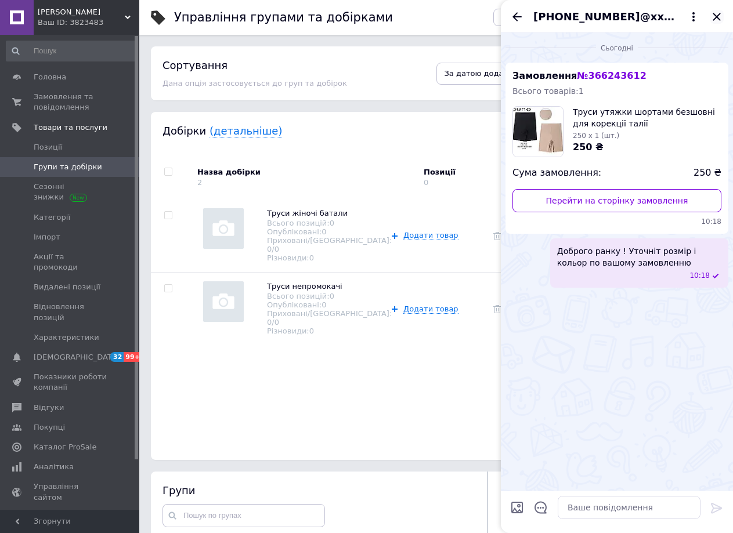
click at [716, 15] on icon "Закрити" at bounding box center [716, 17] width 14 height 14
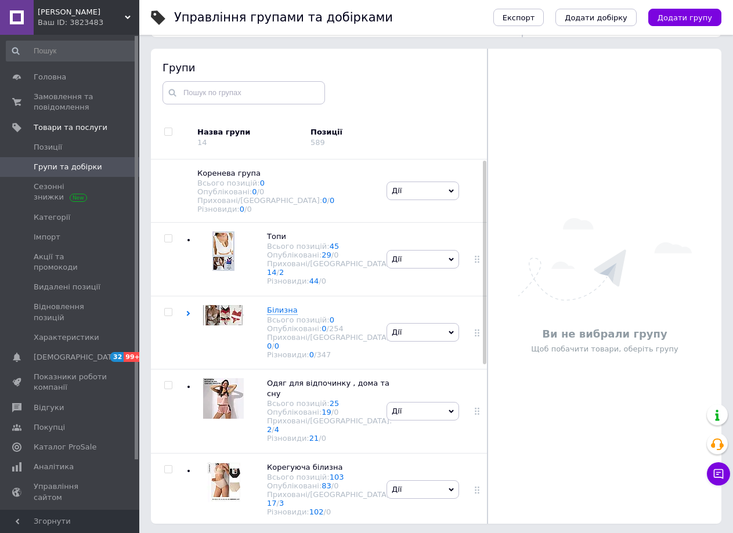
scroll to position [425, 0]
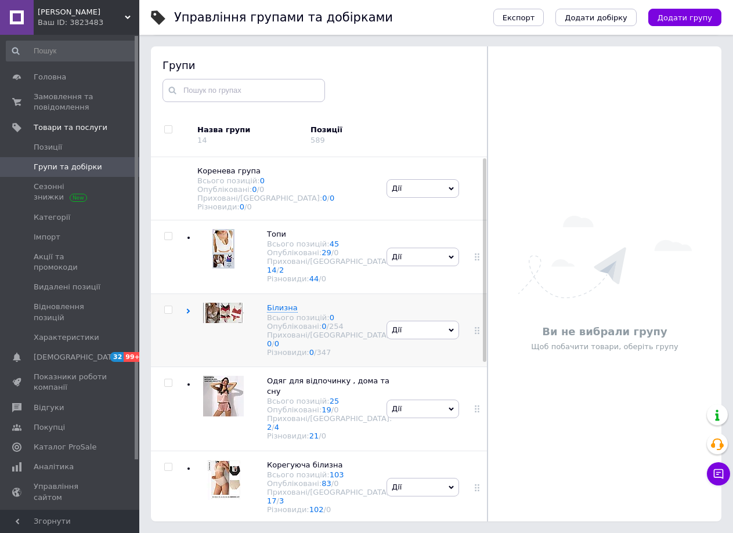
click at [196, 307] on div "Білизна Всього позицій: 0 Опубліковані: 0 / 254 Приховані/Видалені: 0 / 0 Різно…" at bounding box center [285, 329] width 198 height 73
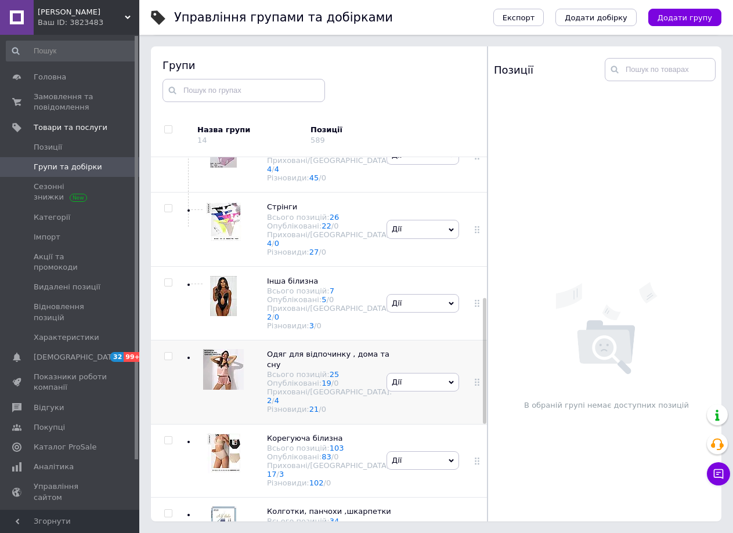
drag, startPoint x: 483, startPoint y: 259, endPoint x: 476, endPoint y: 392, distance: 133.6
click at [477, 397] on div "Коренева група Всього позицій: 0 Опубліковані: 0 / 0 Приховані/Видалені: 0 / 0 …" at bounding box center [319, 339] width 336 height 364
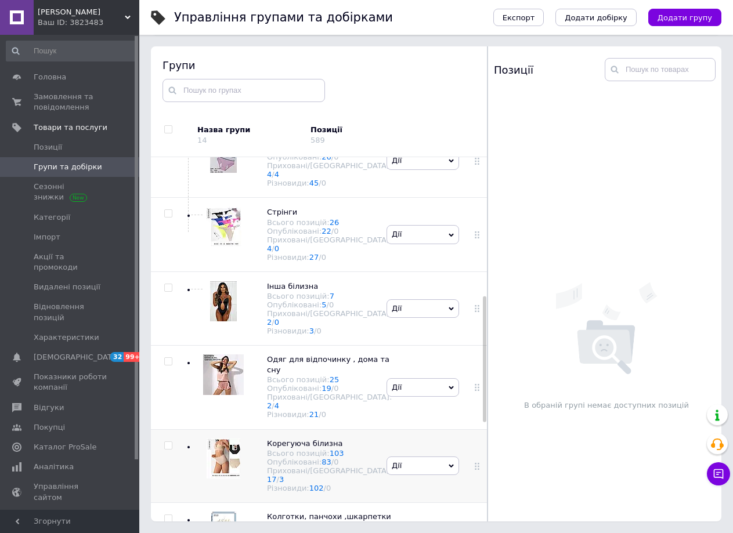
click at [186, 461] on div "Корегуюча білизна Всього позицій: 103 Опубліковані: 83 / 0 Приховані/Видалені: …" at bounding box center [285, 465] width 198 height 73
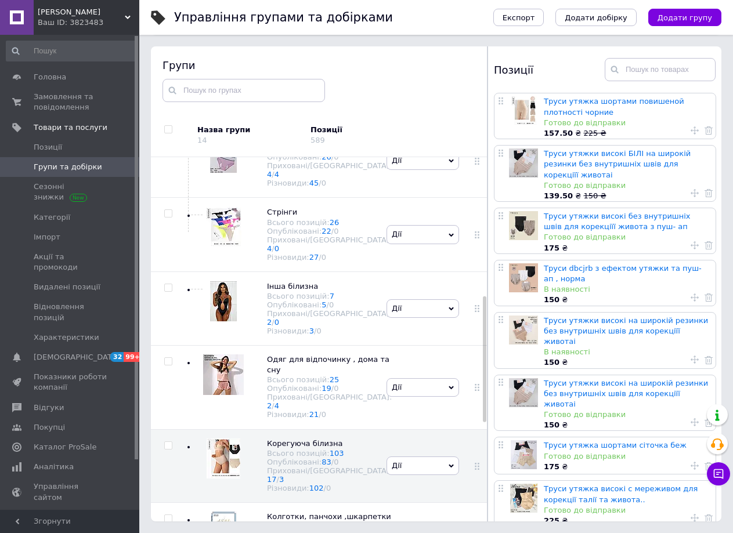
click at [688, 292] on div at bounding box center [698, 297] width 28 height 11
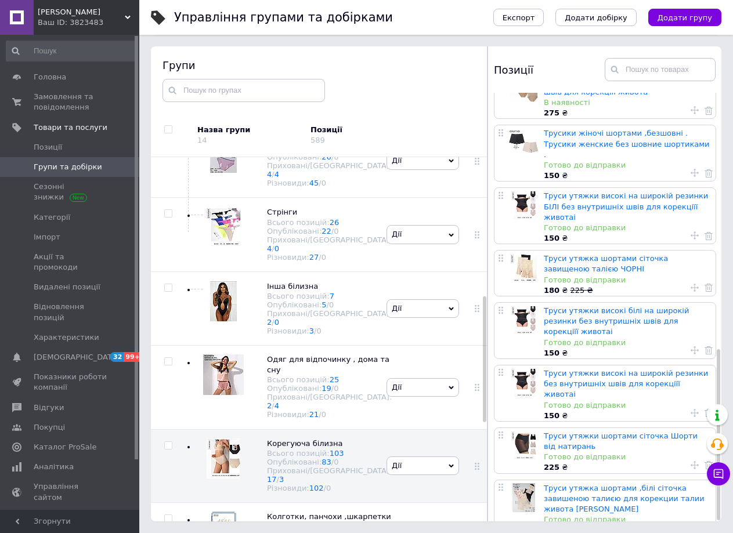
scroll to position [642, 0]
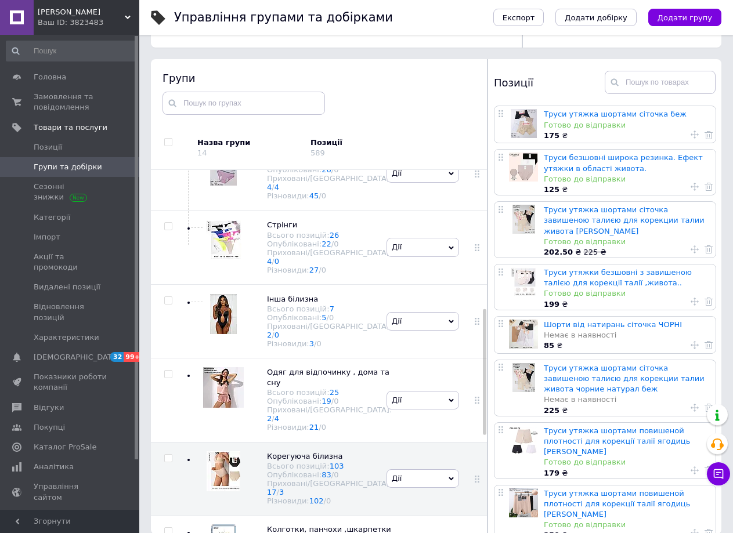
scroll to position [419, 0]
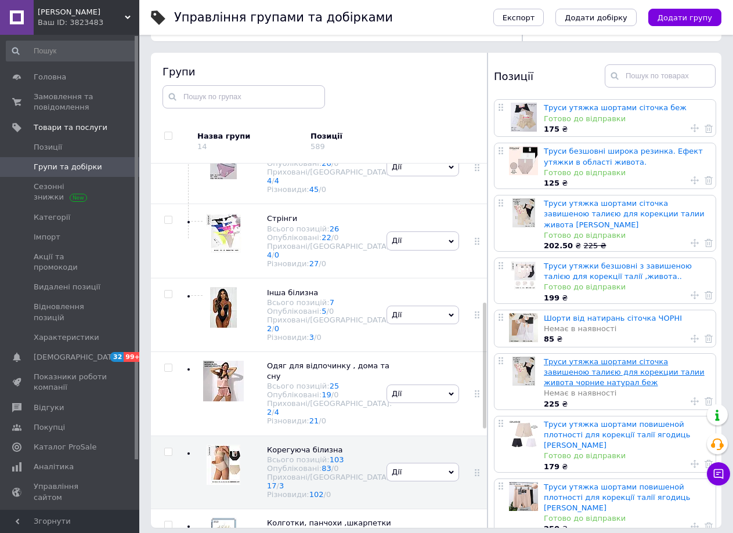
click at [595, 357] on link "Труси утяжка шортами сіточка завишеною талиєю для корекции талии живота чорние …" at bounding box center [623, 372] width 161 height 30
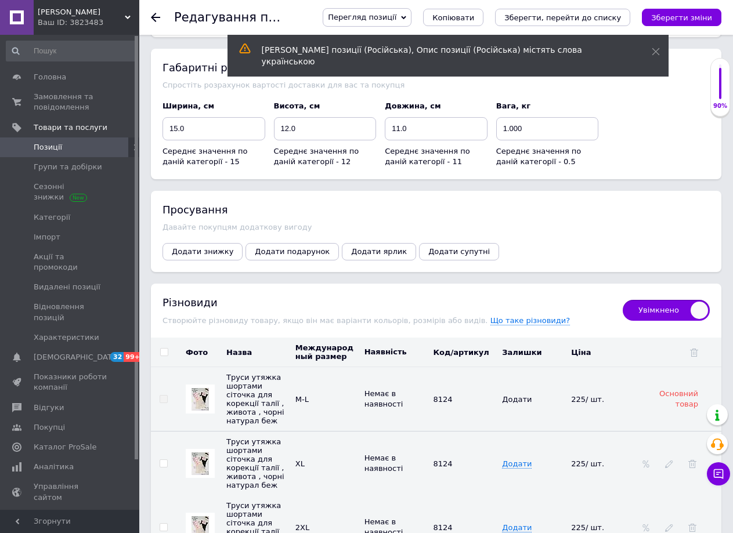
scroll to position [1438, 0]
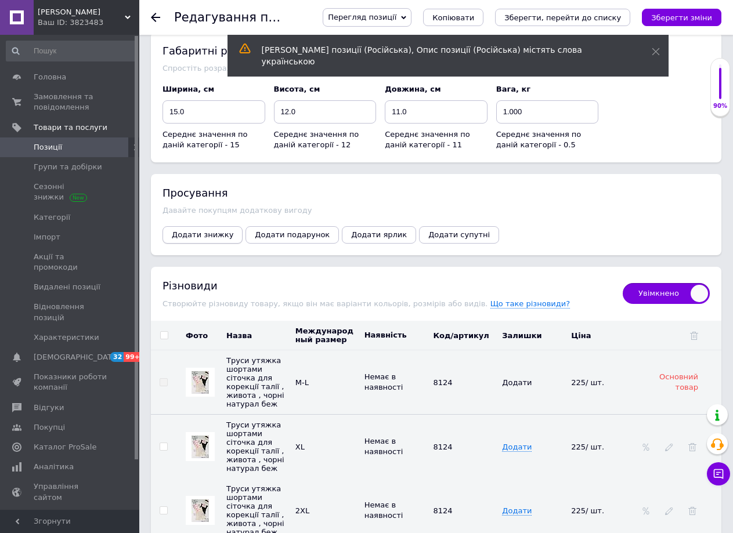
click at [195, 230] on span "Додати знижку" at bounding box center [202, 234] width 61 height 9
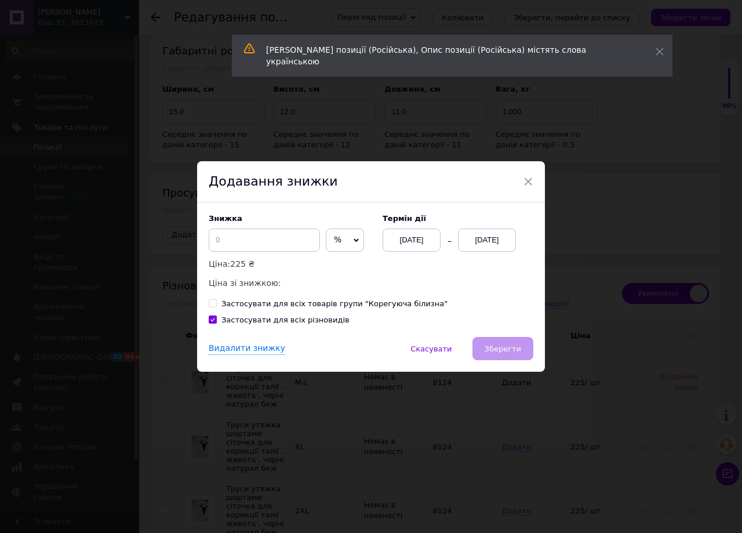
click at [284, 253] on div "Знижка % ₴ Ціна: 225 ₴ Ціна зі знижкою:" at bounding box center [290, 251] width 162 height 75
click at [240, 237] on input at bounding box center [264, 240] width 111 height 23
type input "10"
click at [475, 242] on div "[DATE]" at bounding box center [487, 240] width 58 height 23
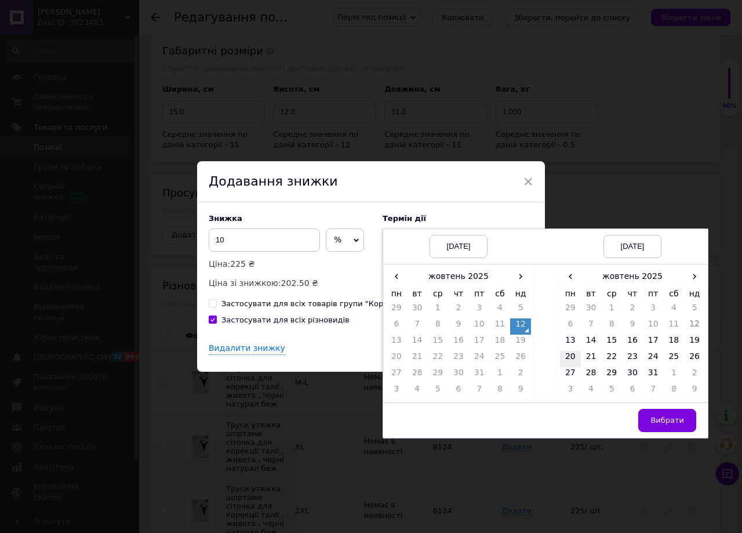
click at [570, 357] on td "20" at bounding box center [570, 359] width 21 height 16
drag, startPoint x: 669, startPoint y: 421, endPoint x: 615, endPoint y: 392, distance: 61.8
click at [670, 420] on span "Вибрати" at bounding box center [668, 420] width 34 height 9
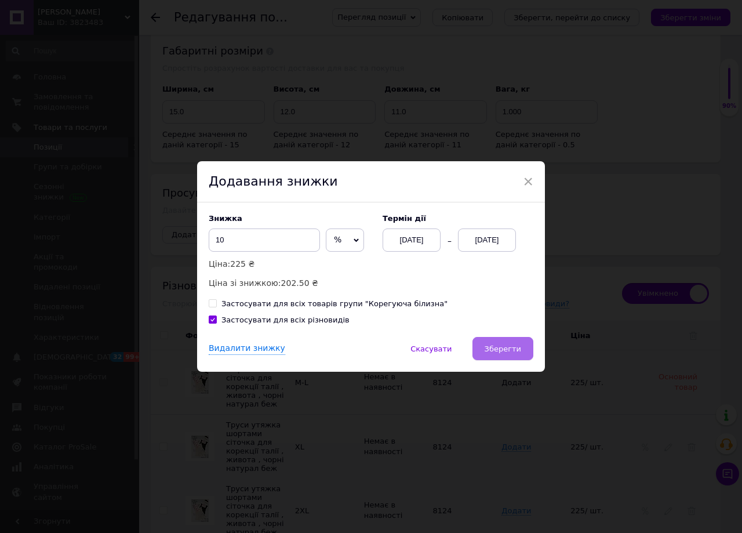
click at [511, 349] on span "Зберегти" at bounding box center [503, 349] width 37 height 9
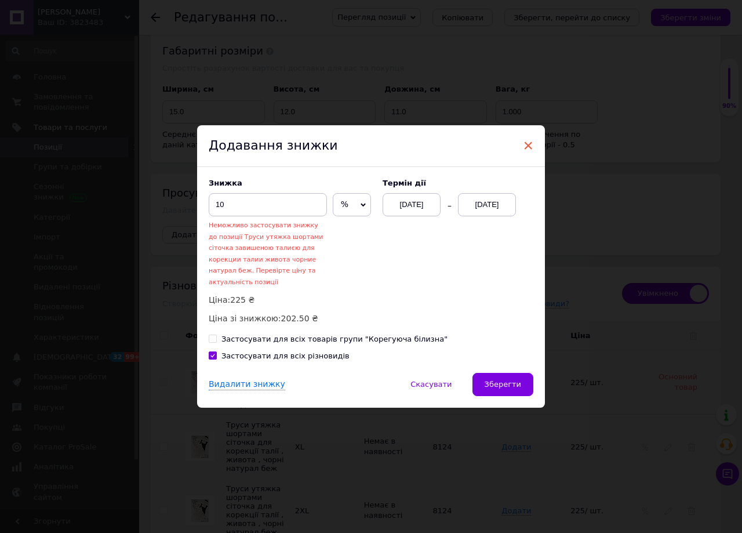
click at [524, 153] on span "×" at bounding box center [528, 146] width 10 height 20
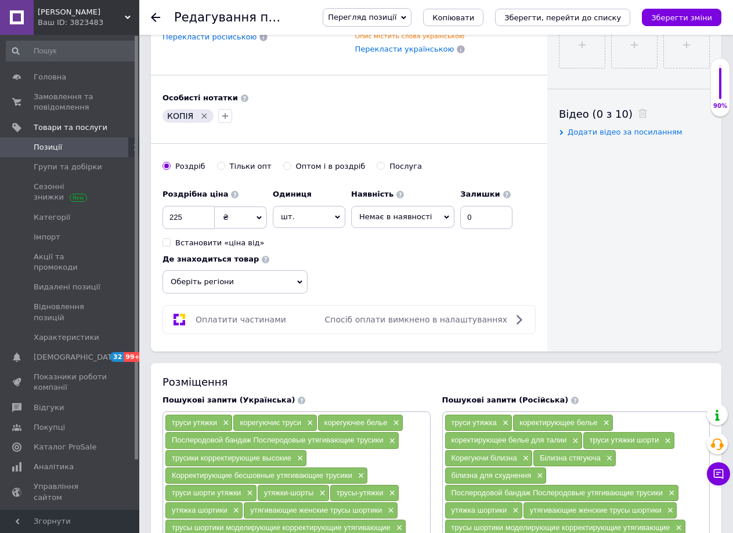
scroll to position [525, 0]
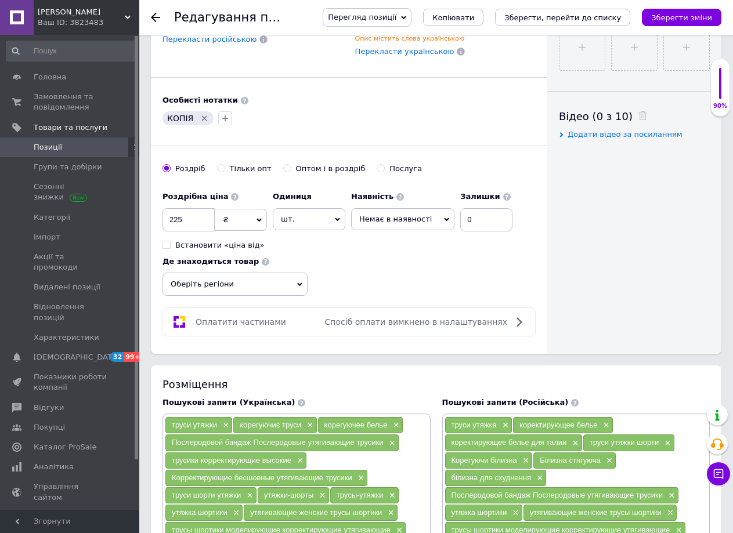
click at [433, 208] on span "Немає в наявності" at bounding box center [402, 219] width 103 height 22
click at [390, 235] on li "В наявності" at bounding box center [402, 243] width 102 height 16
click at [469, 208] on input "0" at bounding box center [464, 219] width 52 height 23
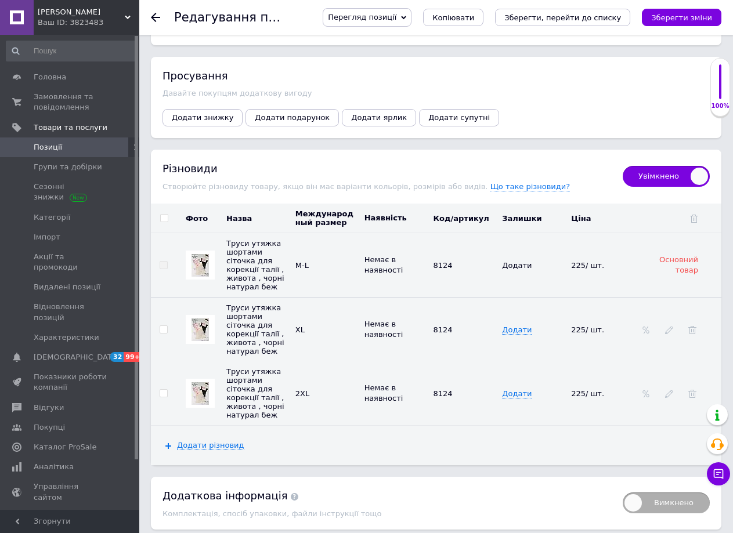
scroll to position [1596, 0]
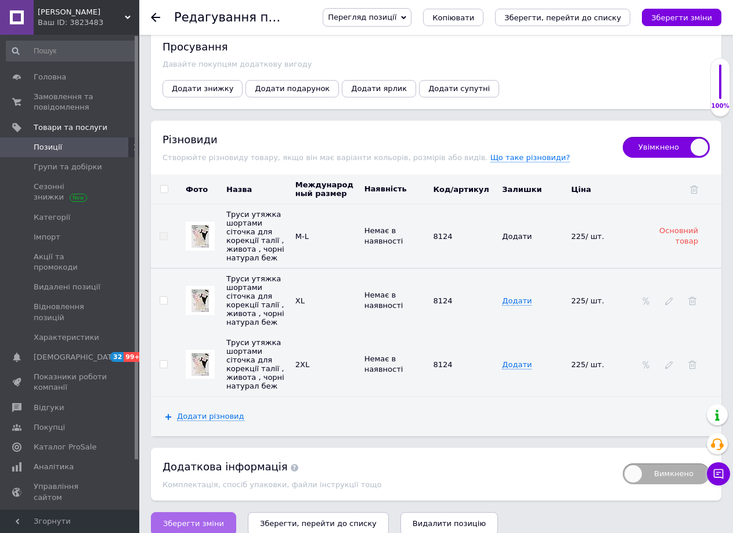
type input "2"
click at [190, 519] on span "Зберегти зміни" at bounding box center [193, 523] width 61 height 9
click at [405, 302] on use at bounding box center [408, 305] width 6 height 6
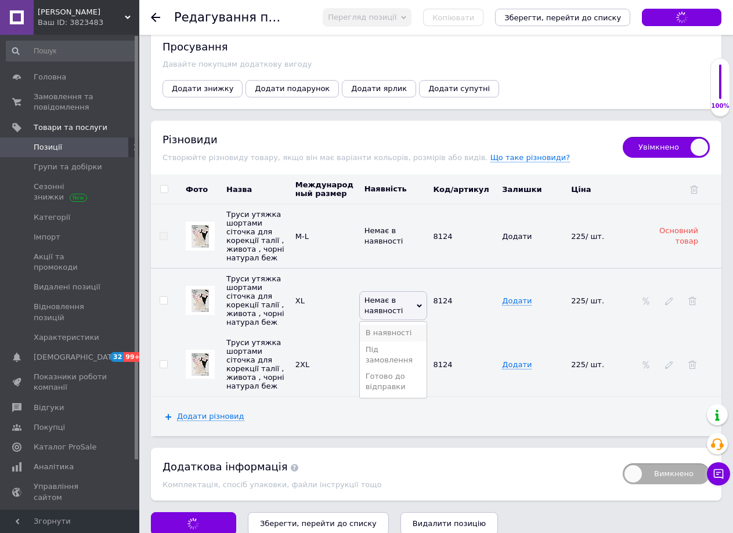
click at [393, 325] on li "В наявності" at bounding box center [393, 333] width 67 height 16
click at [518, 297] on td "Додати" at bounding box center [533, 301] width 69 height 64
click at [518, 296] on span "Додати" at bounding box center [517, 300] width 30 height 9
click at [514, 296] on span "Додати" at bounding box center [517, 300] width 30 height 9
drag, startPoint x: 501, startPoint y: 291, endPoint x: 467, endPoint y: 382, distance: 96.7
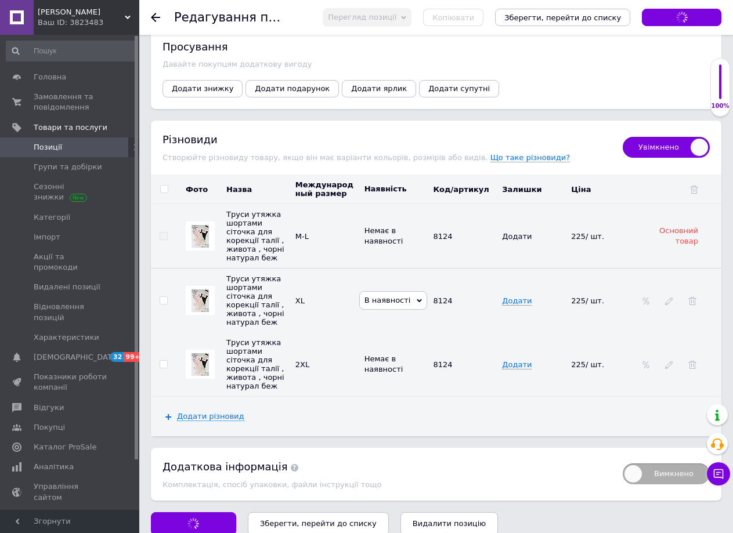
click at [501, 293] on td "Додати" at bounding box center [533, 301] width 69 height 64
click at [502, 296] on span "Додати" at bounding box center [517, 300] width 30 height 9
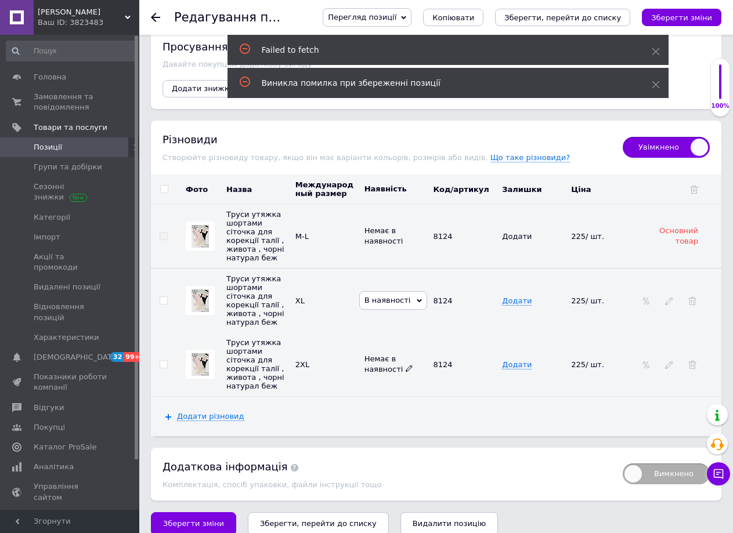
click at [405, 365] on icon at bounding box center [408, 368] width 7 height 7
click at [405, 365] on use at bounding box center [408, 368] width 6 height 6
click at [405, 365] on icon at bounding box center [408, 368] width 7 height 7
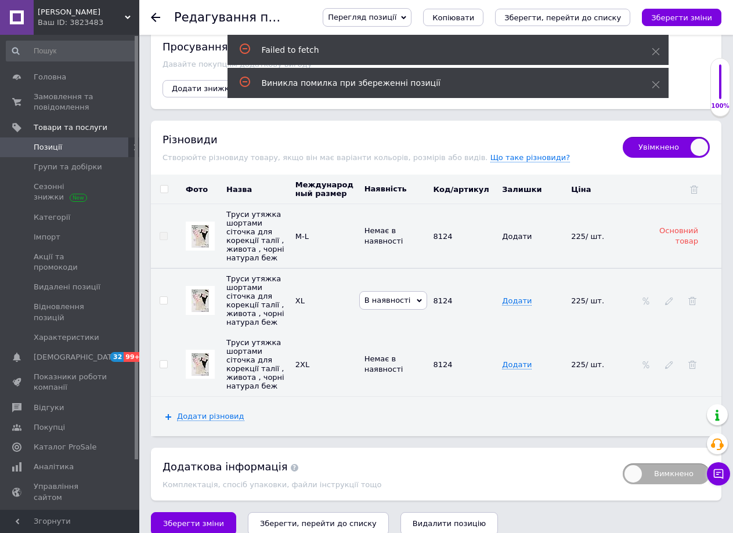
drag, startPoint x: 204, startPoint y: 512, endPoint x: 402, endPoint y: 388, distance: 233.5
click at [208, 519] on span "Зберегти зміни" at bounding box center [193, 523] width 61 height 9
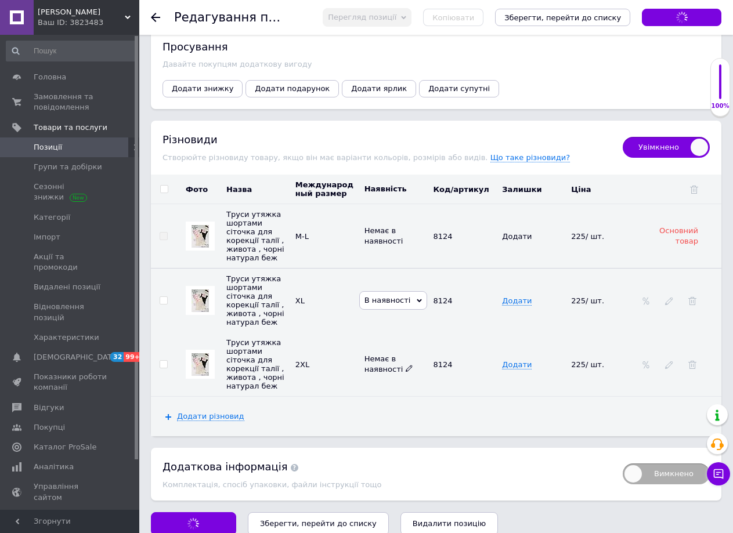
click at [405, 365] on icon at bounding box center [408, 368] width 7 height 7
click at [384, 357] on span "Немає в наявності" at bounding box center [388, 363] width 49 height 19
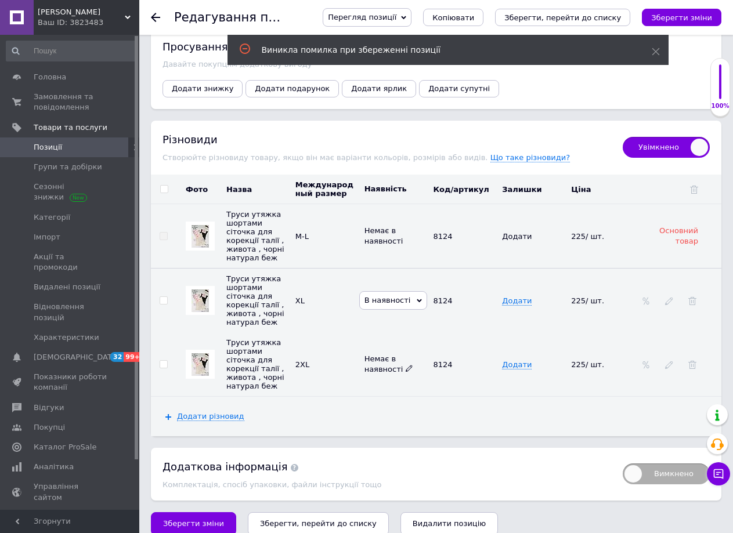
click at [393, 357] on span "Немає в наявності" at bounding box center [388, 363] width 49 height 19
click at [405, 365] on icon at bounding box center [408, 368] width 7 height 7
click at [512, 296] on span "Додати" at bounding box center [517, 300] width 30 height 9
click at [514, 360] on td "Додати" at bounding box center [533, 364] width 69 height 64
click at [212, 519] on span "Зберегти зміни" at bounding box center [193, 523] width 61 height 9
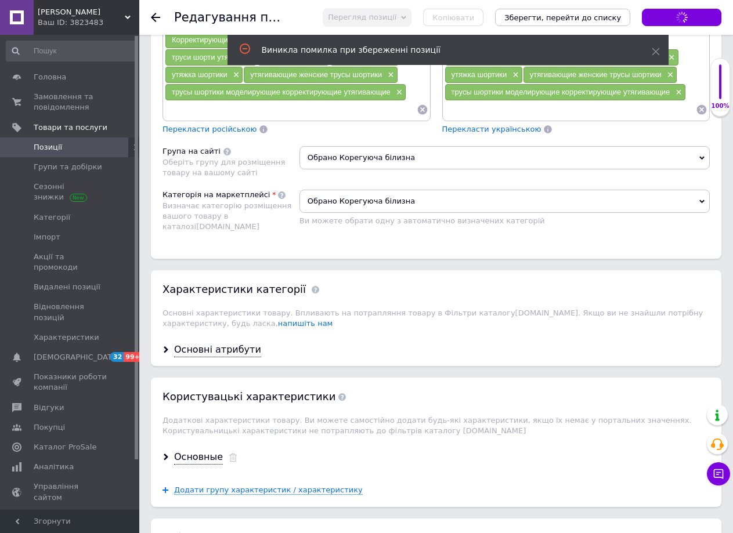
scroll to position [0, 0]
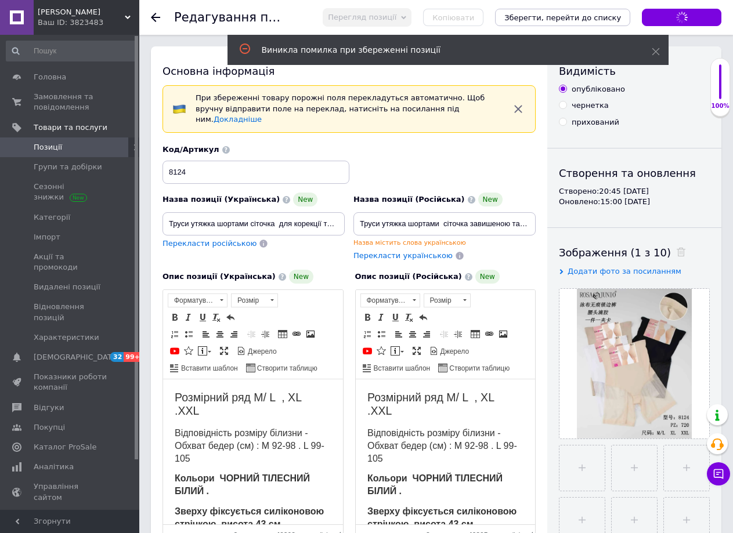
click at [664, 50] on div "Виникла помилка при збереженні позиції" at bounding box center [447, 50] width 441 height 30
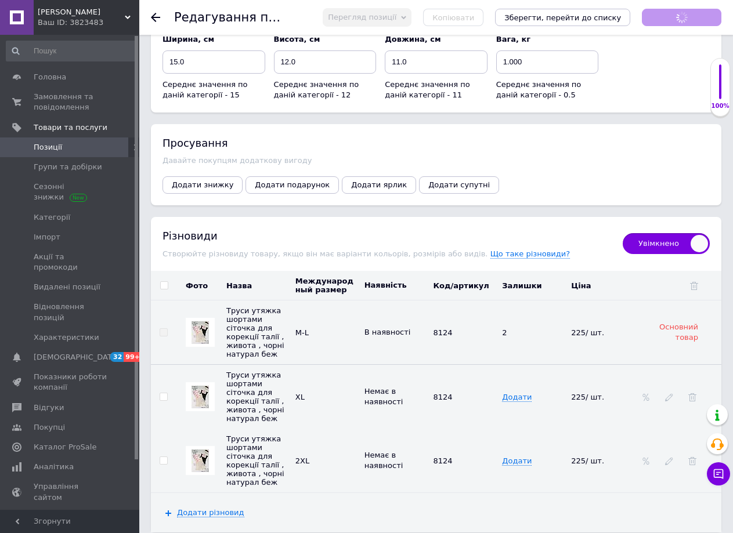
scroll to position [1596, 0]
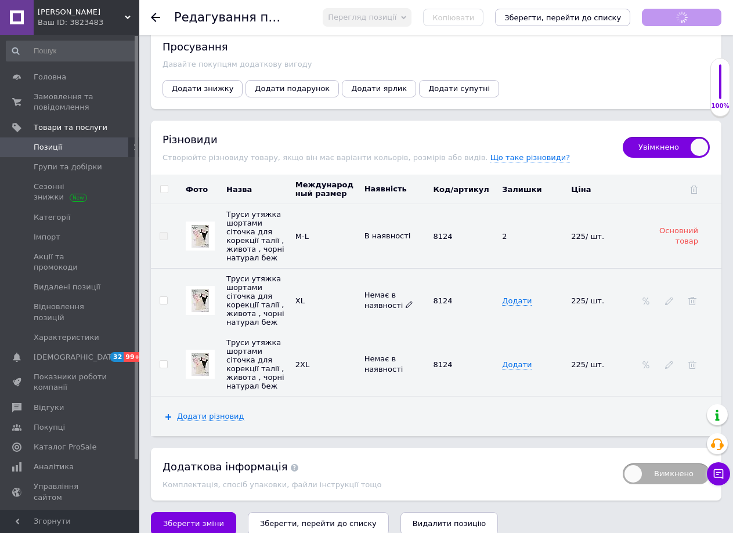
click at [405, 301] on icon at bounding box center [408, 304] width 7 height 7
click at [390, 325] on li "В наявності" at bounding box center [393, 333] width 67 height 16
click at [405, 365] on icon at bounding box center [408, 368] width 7 height 7
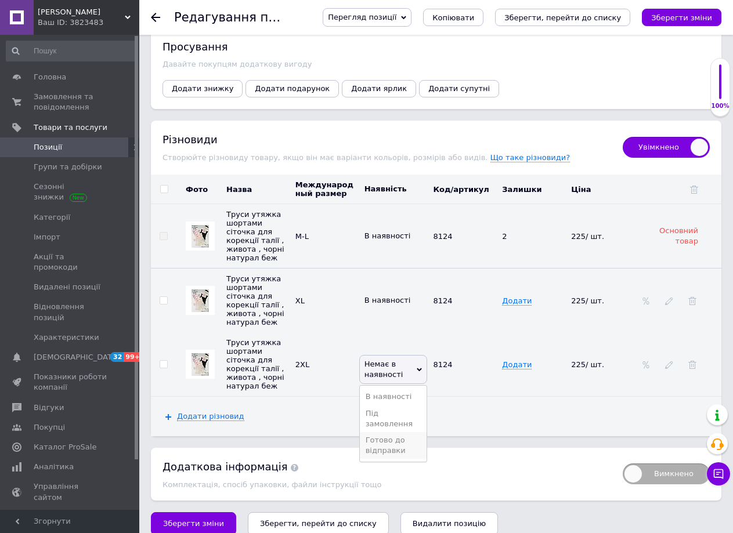
click at [392, 432] on li "Готово до відправки" at bounding box center [393, 445] width 67 height 27
click at [407, 365] on use at bounding box center [410, 368] width 6 height 6
drag, startPoint x: 392, startPoint y: 386, endPoint x: 502, endPoint y: 307, distance: 135.2
click at [392, 389] on li "В наявності" at bounding box center [393, 397] width 67 height 16
click at [517, 296] on span "Додати" at bounding box center [517, 300] width 30 height 9
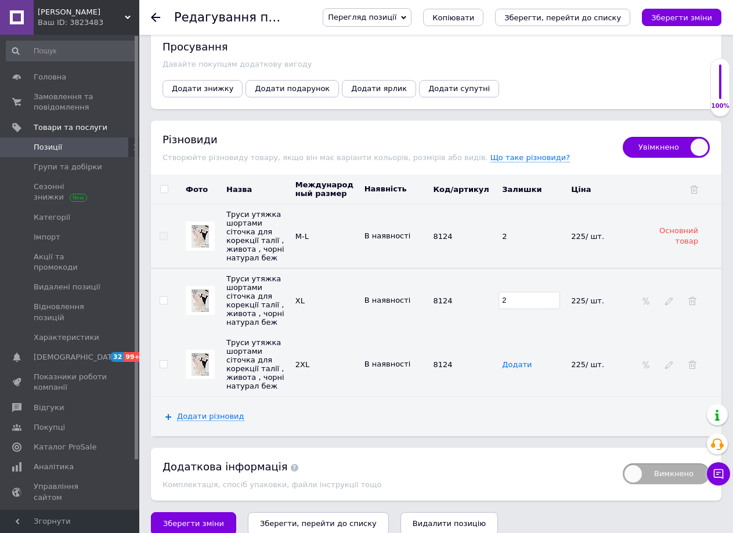
type input "2"
click at [504, 360] on span "Додати" at bounding box center [517, 364] width 30 height 9
click at [509, 360] on span "Додати" at bounding box center [517, 364] width 30 height 9
drag, startPoint x: 513, startPoint y: 353, endPoint x: 518, endPoint y: 349, distance: 6.6
click at [516, 360] on span "Додати" at bounding box center [517, 364] width 30 height 9
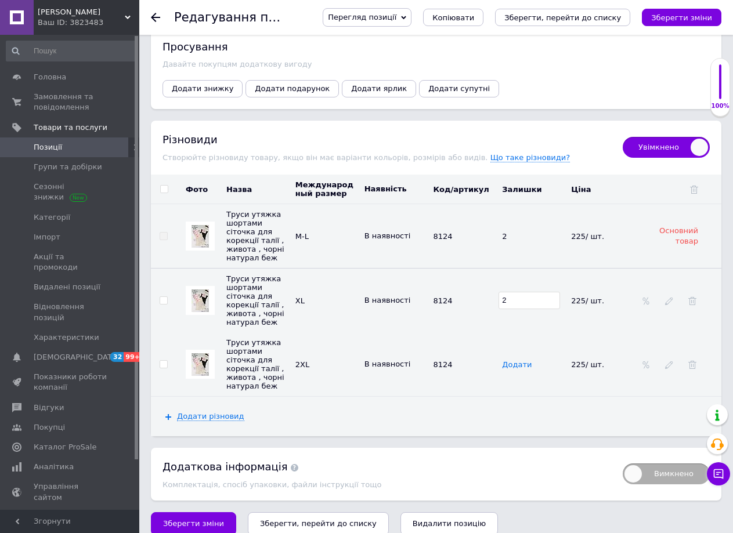
click at [516, 360] on span "Додати" at bounding box center [517, 364] width 30 height 9
drag, startPoint x: 512, startPoint y: 352, endPoint x: 517, endPoint y: 353, distance: 5.8
click at [512, 360] on span "Додати" at bounding box center [517, 364] width 30 height 9
click at [510, 360] on span "Додати" at bounding box center [517, 364] width 30 height 9
drag, startPoint x: 503, startPoint y: 350, endPoint x: 542, endPoint y: 354, distance: 39.1
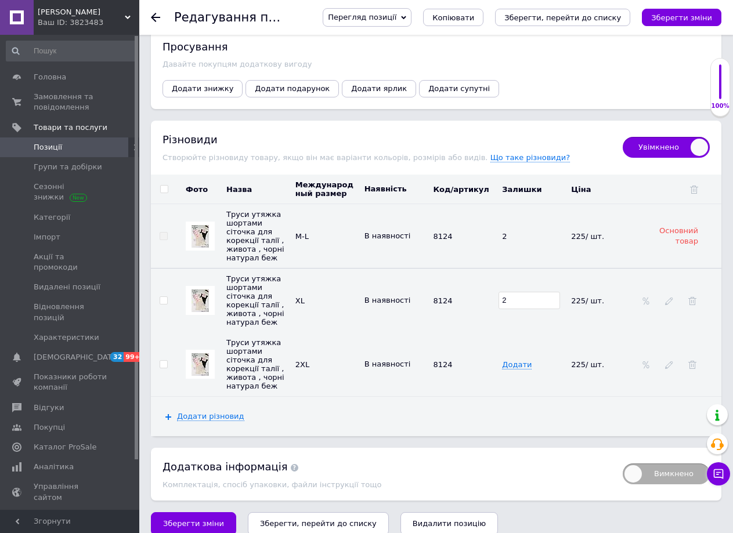
click at [504, 360] on span "Додати" at bounding box center [517, 364] width 30 height 9
click at [520, 357] on td "Додати" at bounding box center [533, 364] width 69 height 64
click at [522, 360] on span "Додати" at bounding box center [517, 364] width 30 height 9
type input "2"
click at [204, 519] on span "Зберегти зміни" at bounding box center [193, 523] width 61 height 9
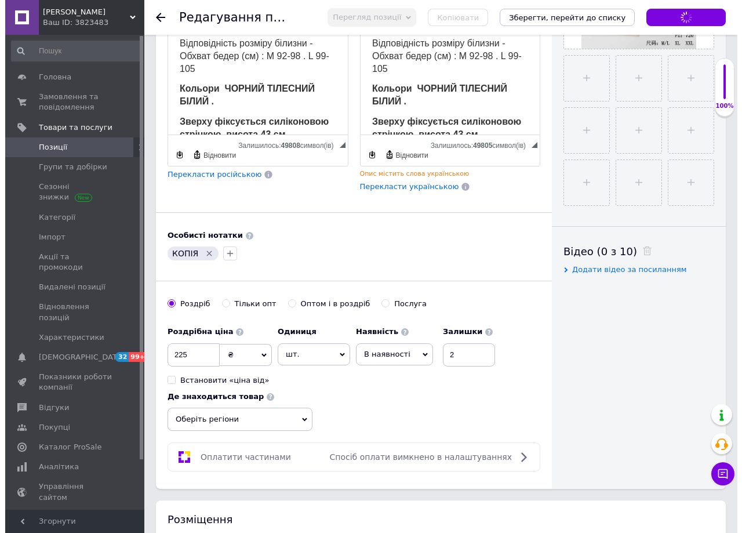
scroll to position [0, 0]
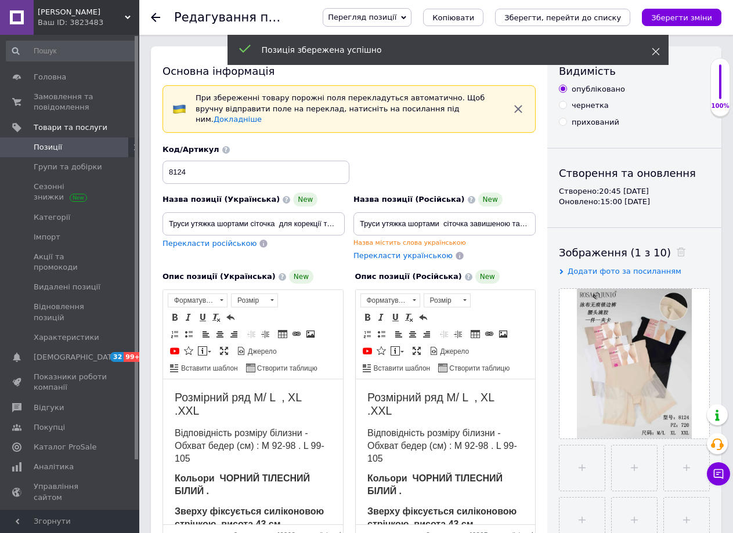
click at [655, 50] on icon at bounding box center [655, 52] width 8 height 8
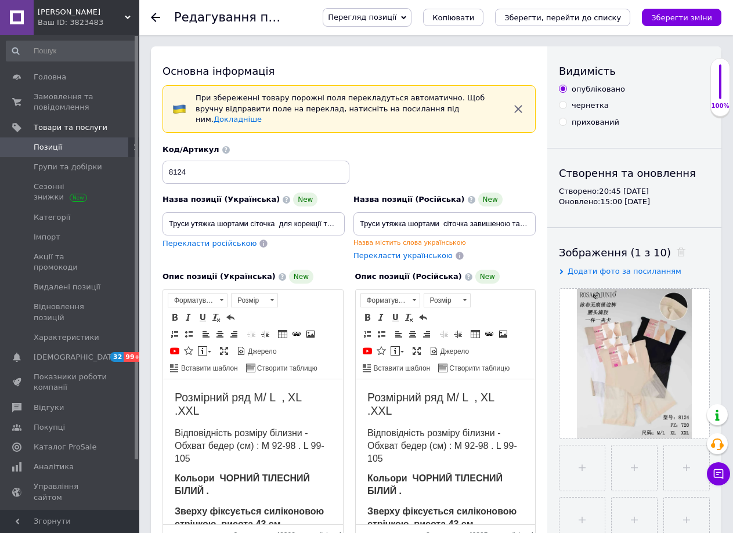
click at [154, 18] on use at bounding box center [155, 17] width 9 height 9
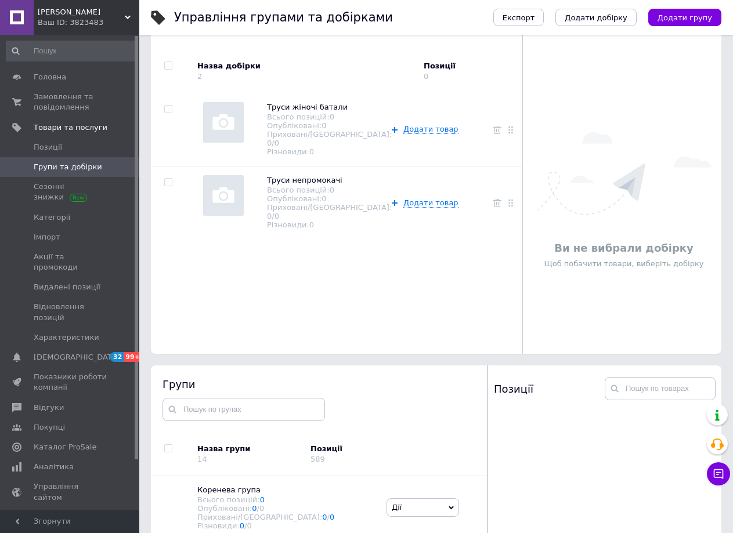
scroll to position [425, 0]
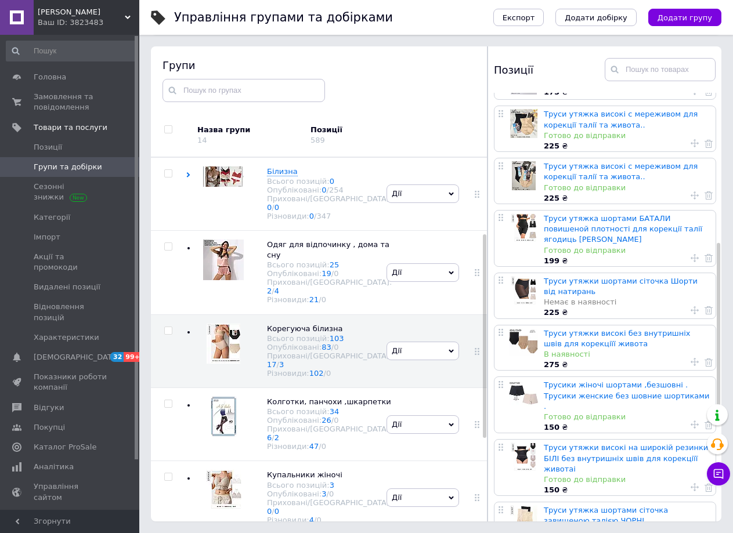
scroll to position [642, 0]
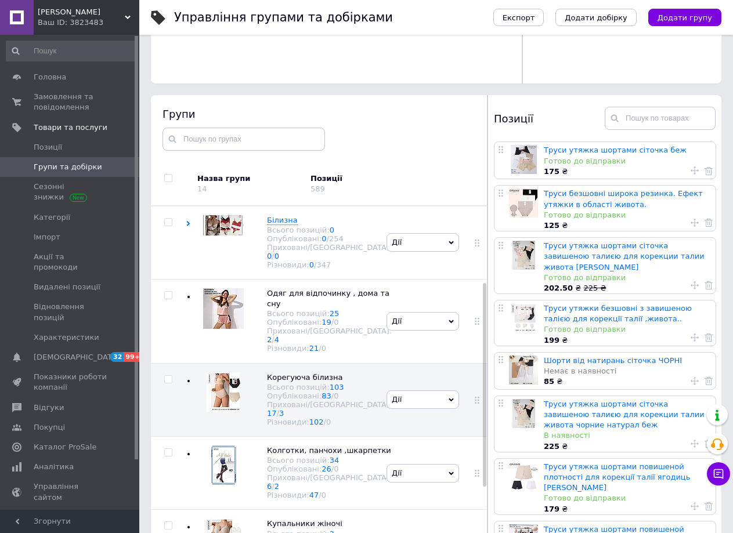
scroll to position [425, 0]
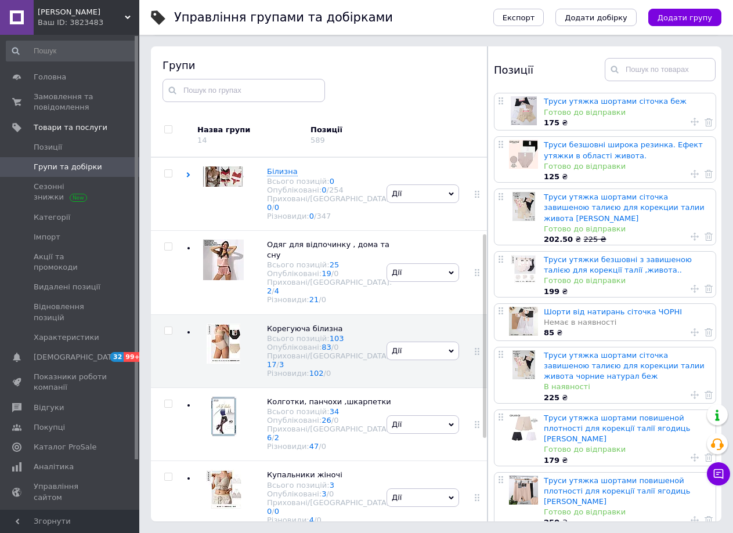
click at [615, 393] on div "Труси утяжка шортами сіточка завишеною талиєю для корекции талии живота чорние …" at bounding box center [605, 375] width 222 height 57
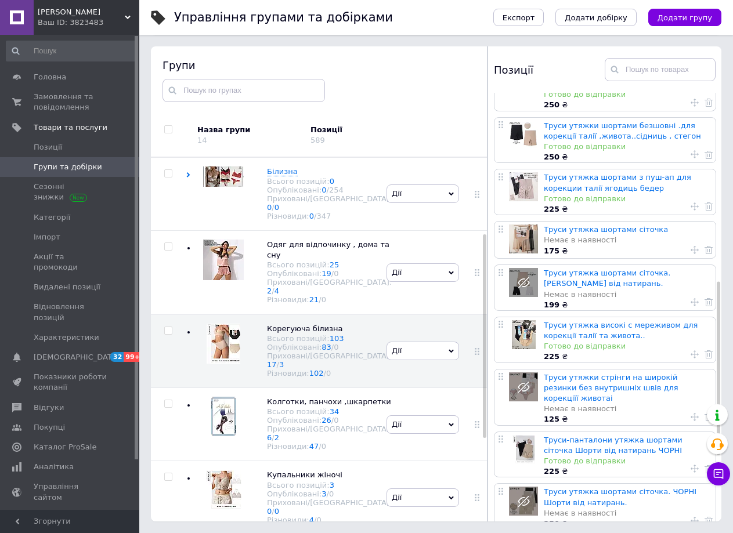
scroll to position [625, 0]
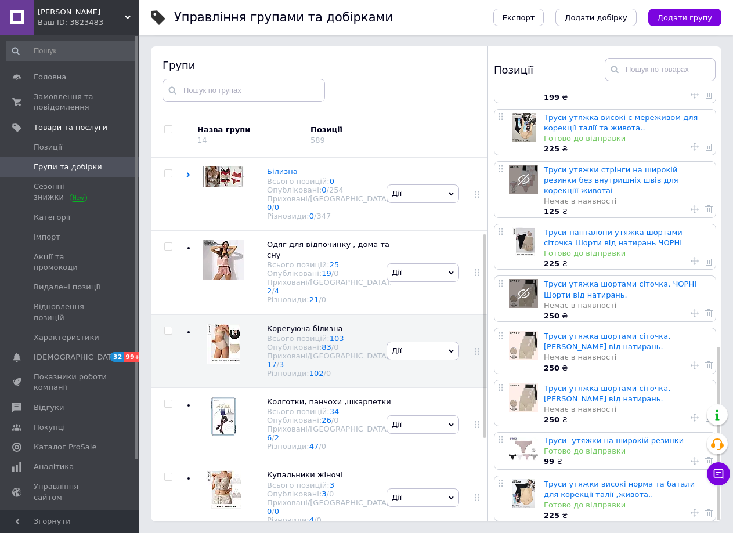
click at [645, 532] on icon at bounding box center [646, 539] width 9 height 9
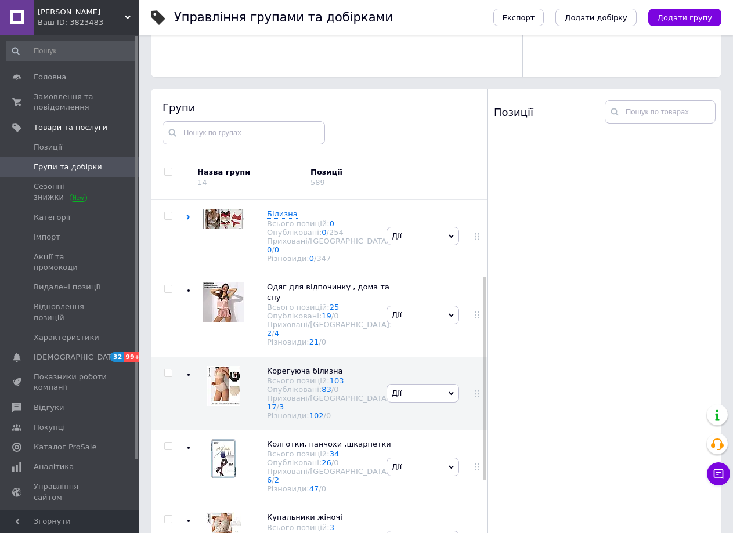
scroll to position [425, 0]
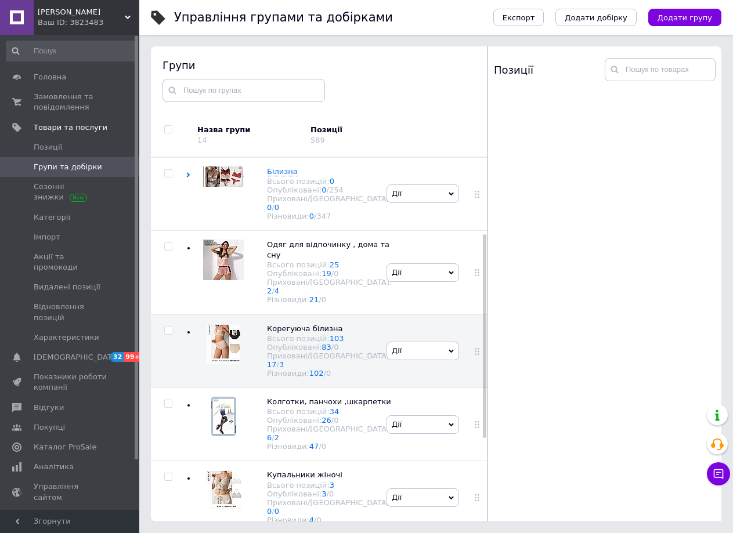
click at [577, 161] on span at bounding box center [606, 309] width 237 height 432
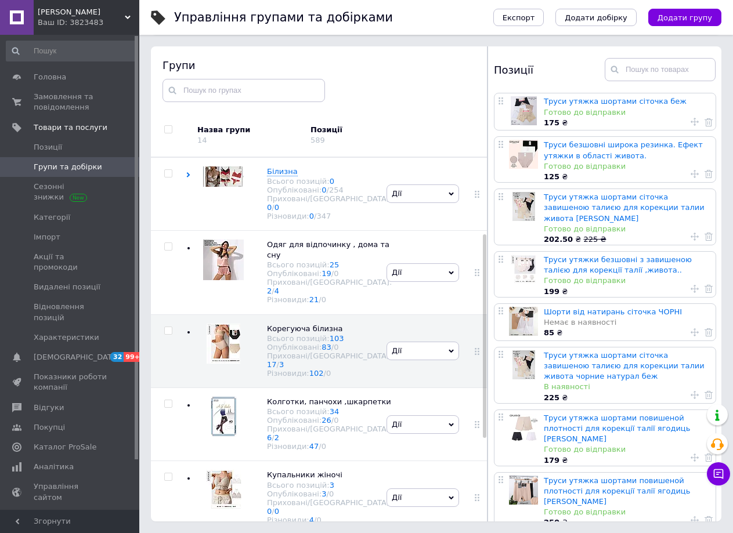
click at [688, 390] on span at bounding box center [691, 394] width 14 height 9
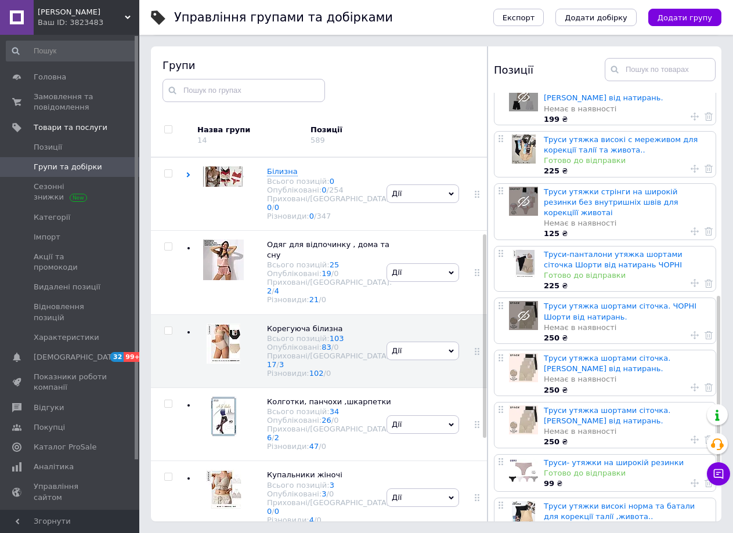
scroll to position [648, 0]
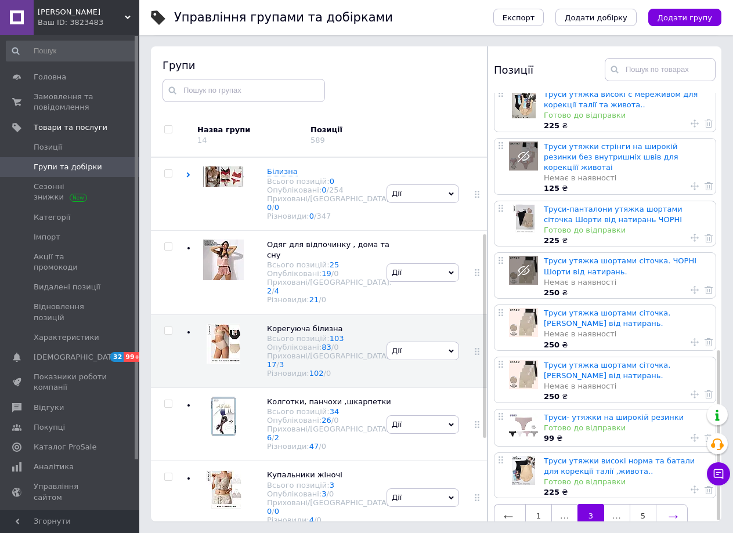
click at [670, 512] on icon at bounding box center [672, 516] width 9 height 9
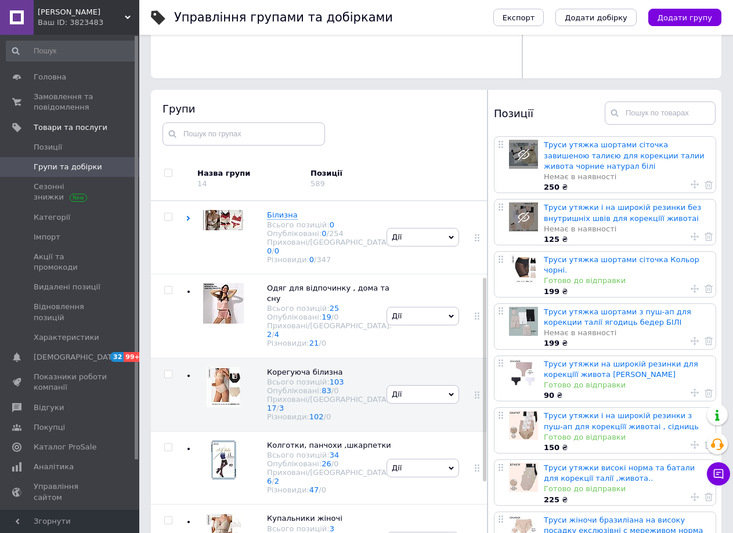
scroll to position [425, 0]
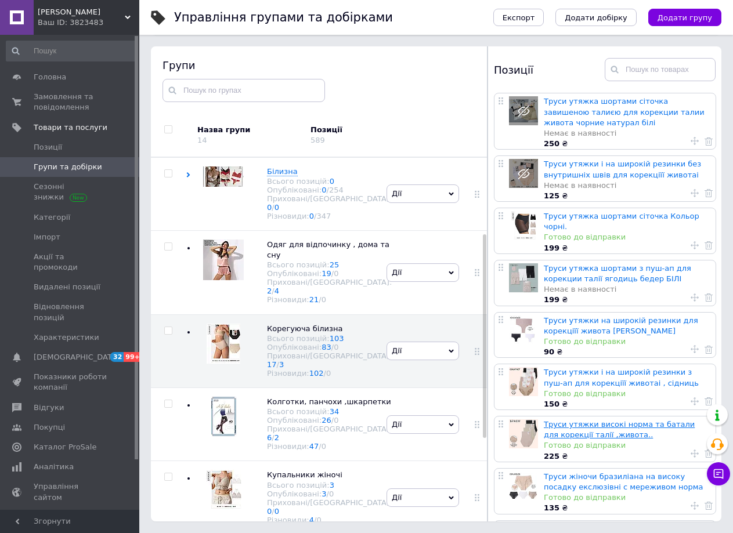
click at [580, 420] on link "Труси утяжки високі норма та батали для корекції талії ,живота.." at bounding box center [618, 429] width 151 height 19
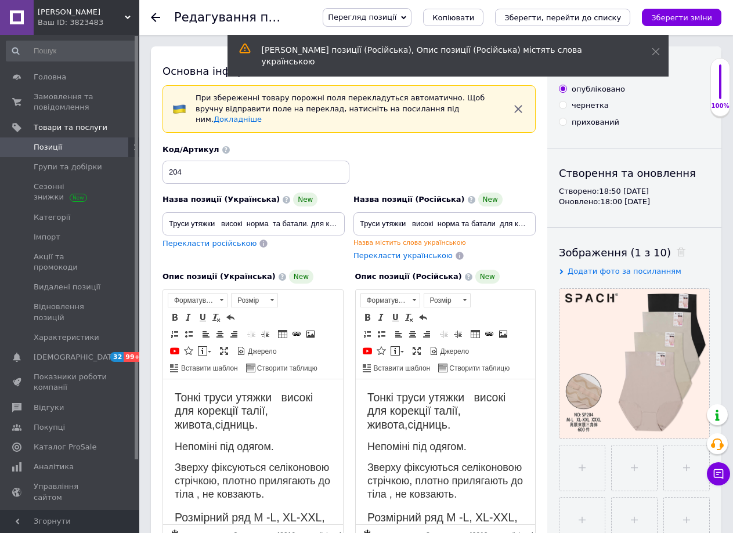
click at [160, 18] on use at bounding box center [155, 17] width 9 height 9
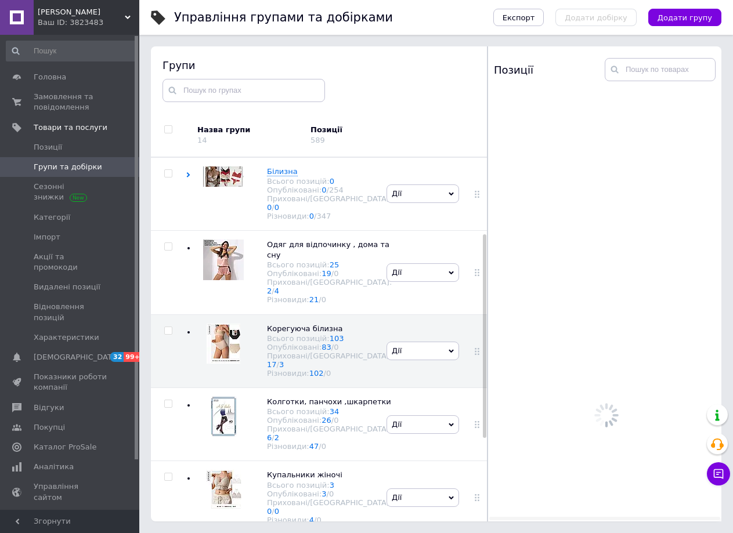
scroll to position [425, 0]
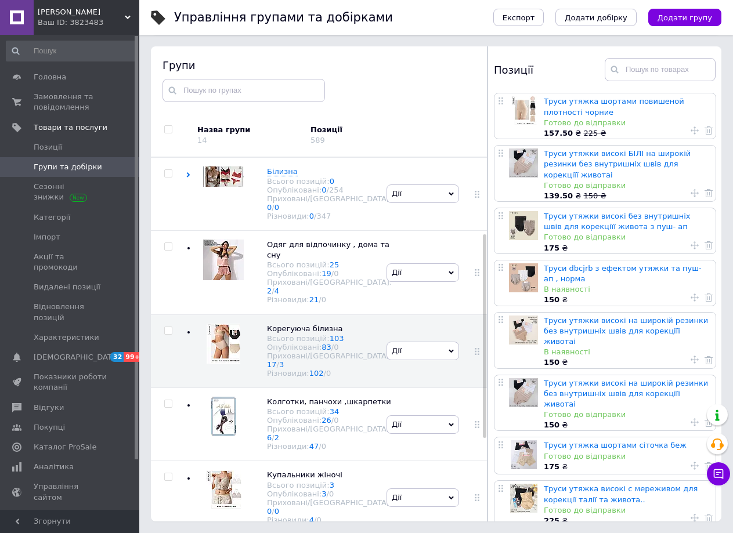
click at [672, 420] on div "150 ₴" at bounding box center [626, 425] width 166 height 10
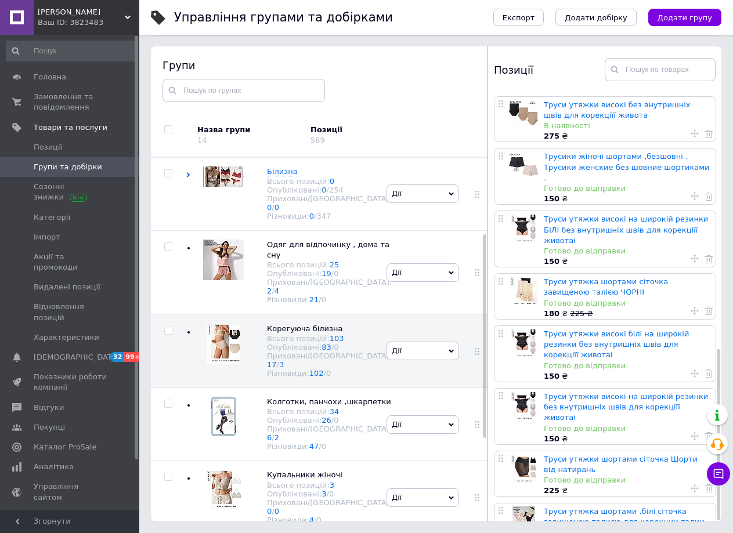
scroll to position [642, 0]
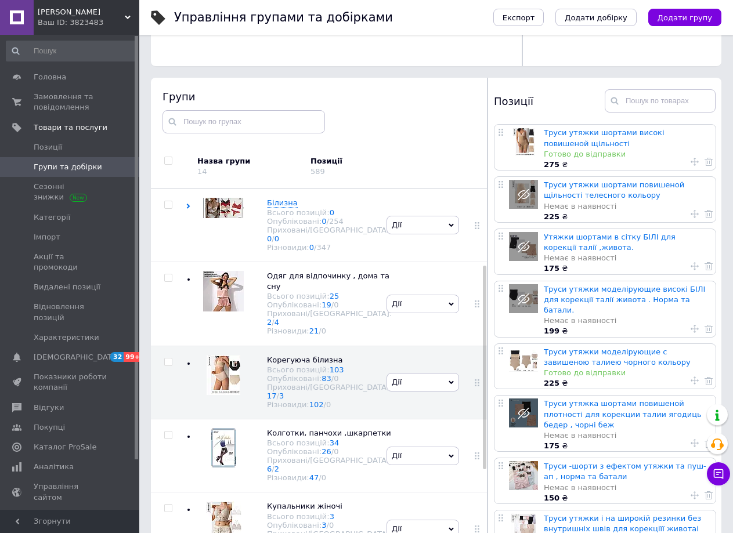
scroll to position [425, 0]
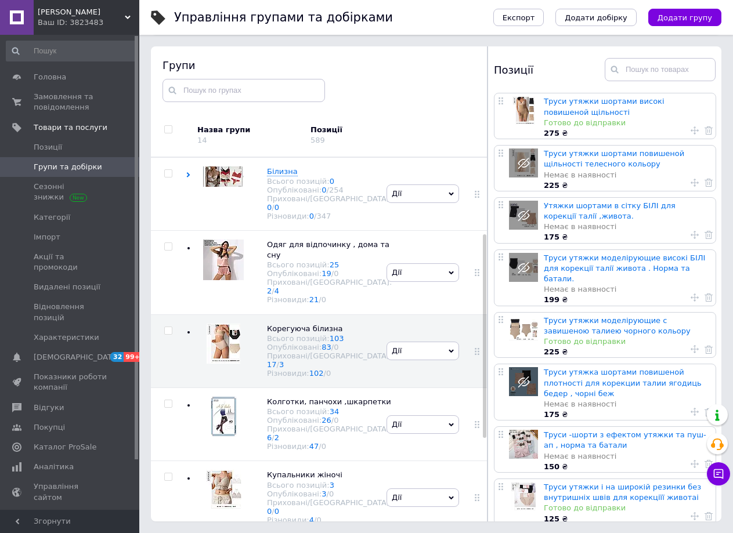
click at [657, 399] on div "Немає в наявності" at bounding box center [626, 404] width 166 height 10
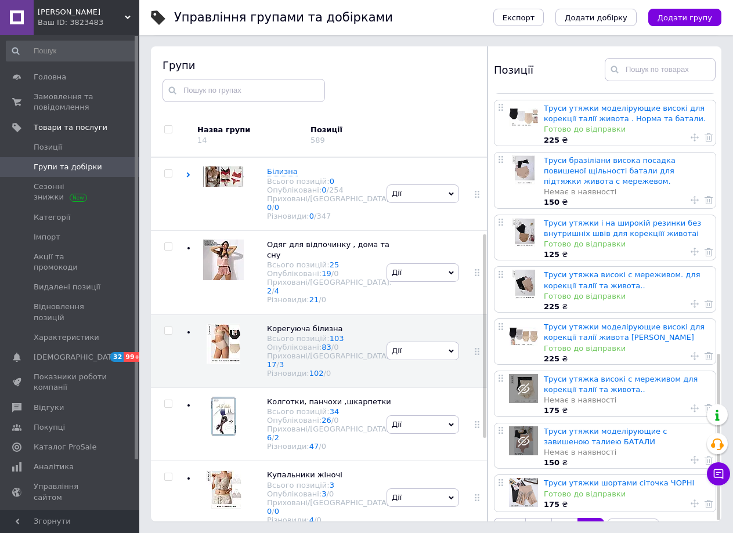
scroll to position [672, 0]
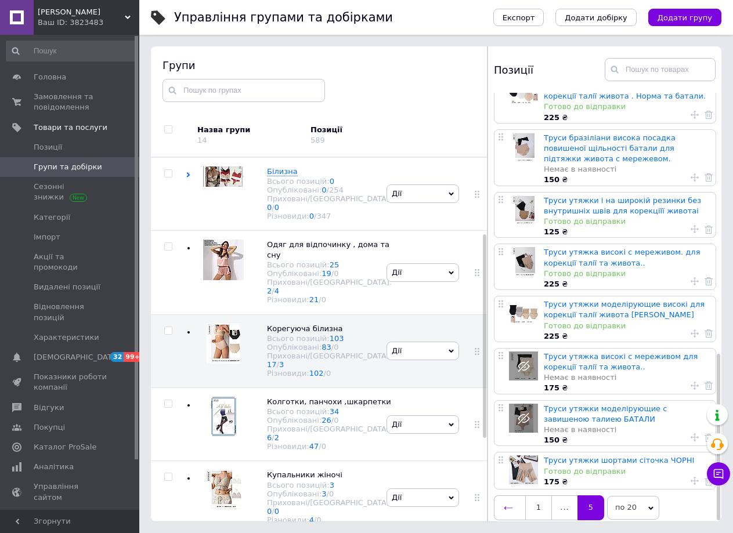
click at [506, 503] on icon at bounding box center [507, 507] width 9 height 9
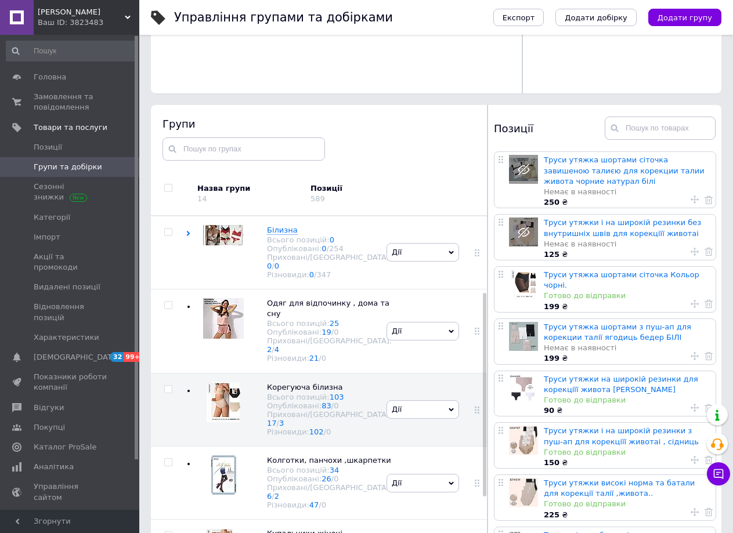
scroll to position [425, 0]
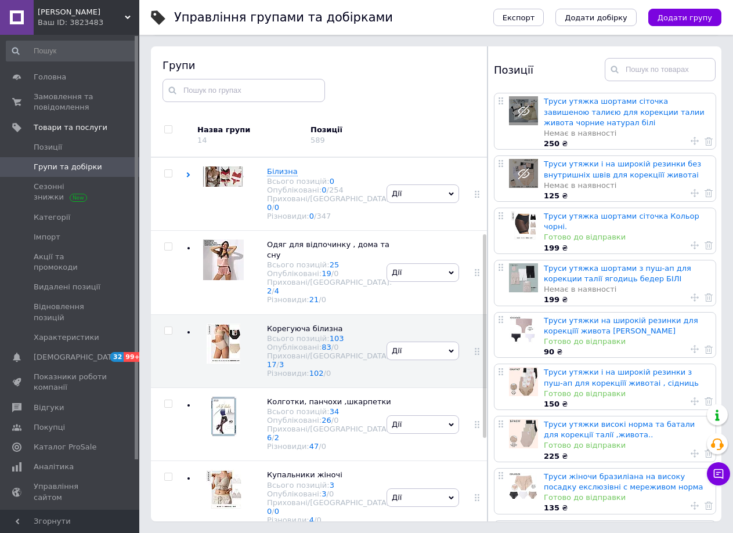
click at [673, 451] on div "225 ₴" at bounding box center [626, 456] width 166 height 10
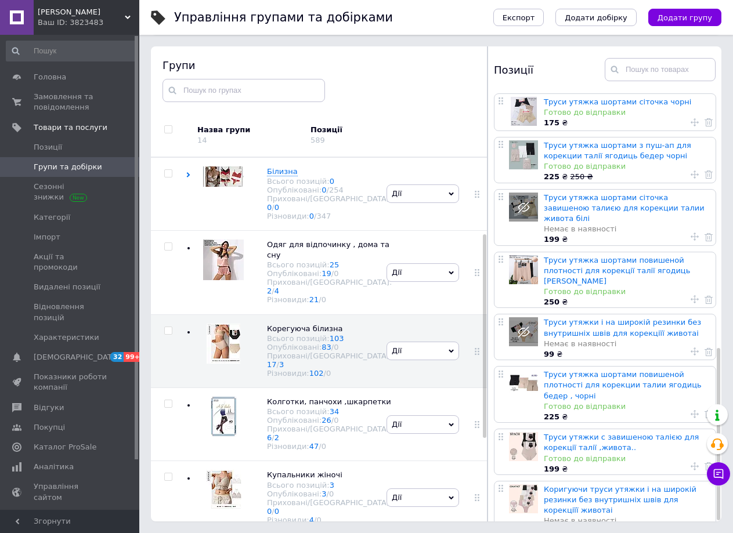
scroll to position [634, 0]
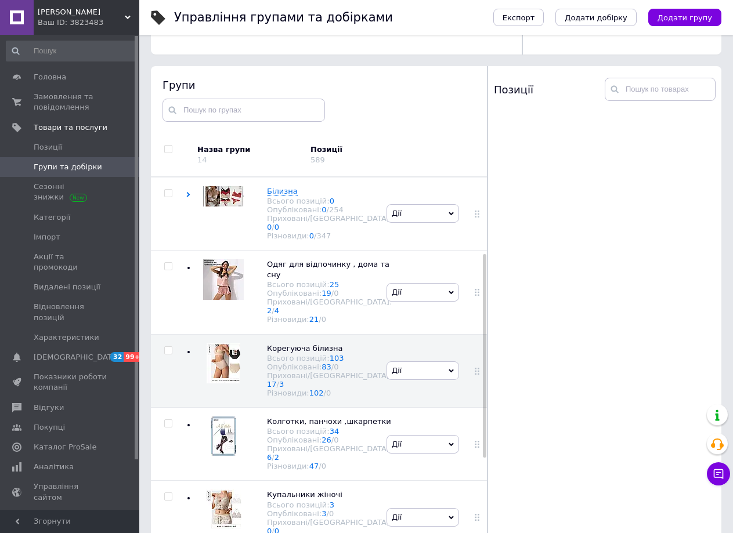
scroll to position [425, 0]
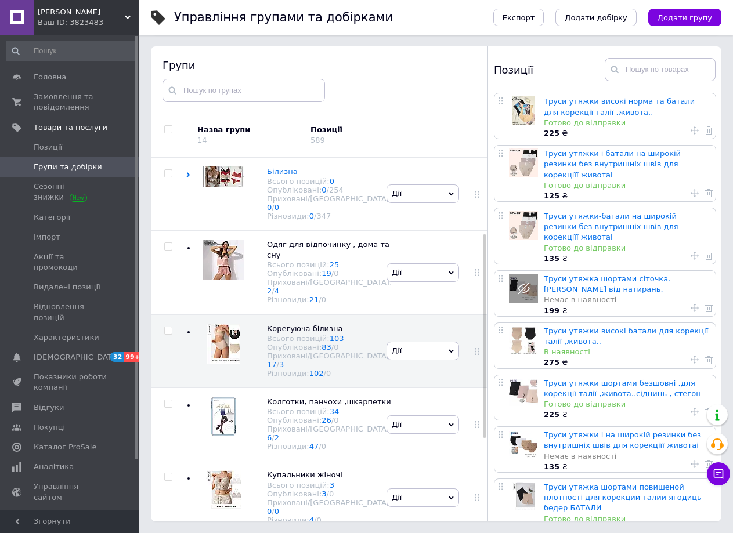
click at [672, 409] on div "225 ₴" at bounding box center [626, 414] width 166 height 10
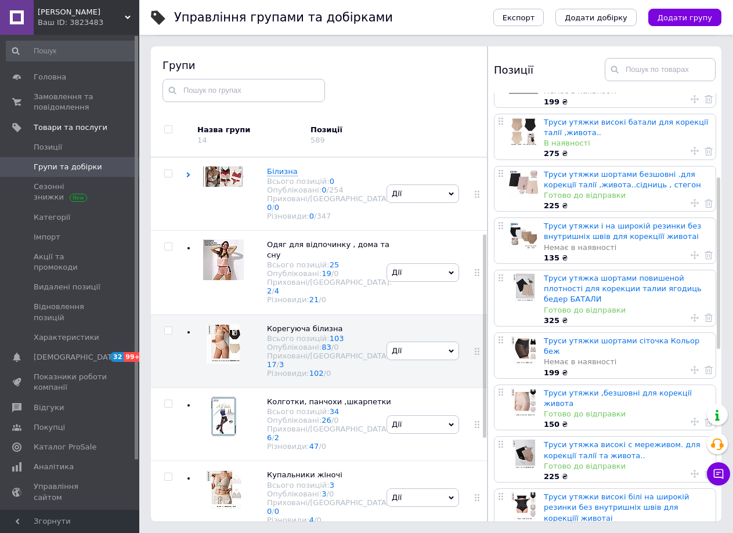
scroll to position [232, 0]
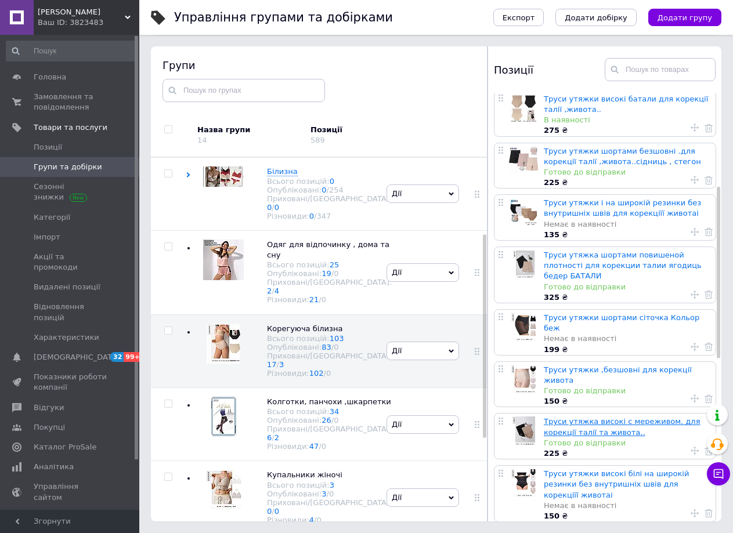
click at [581, 417] on link "Труси утяжка високі с мереживом. для корекції талії та живота.." at bounding box center [621, 426] width 156 height 19
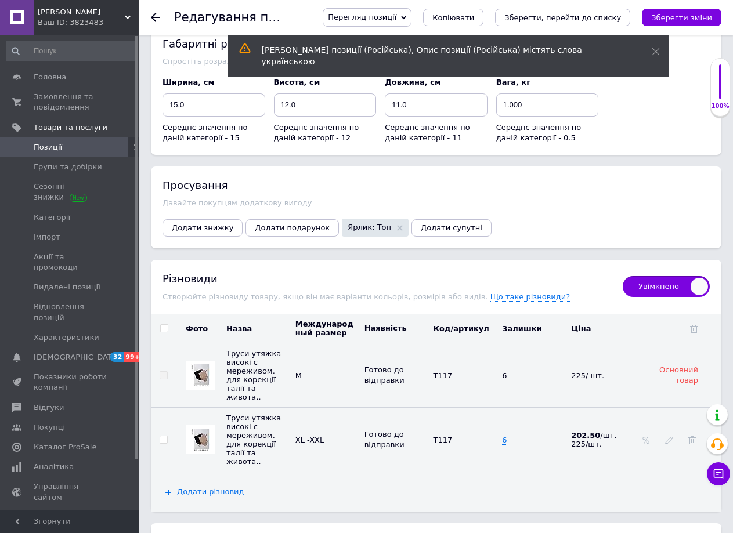
scroll to position [1425, 0]
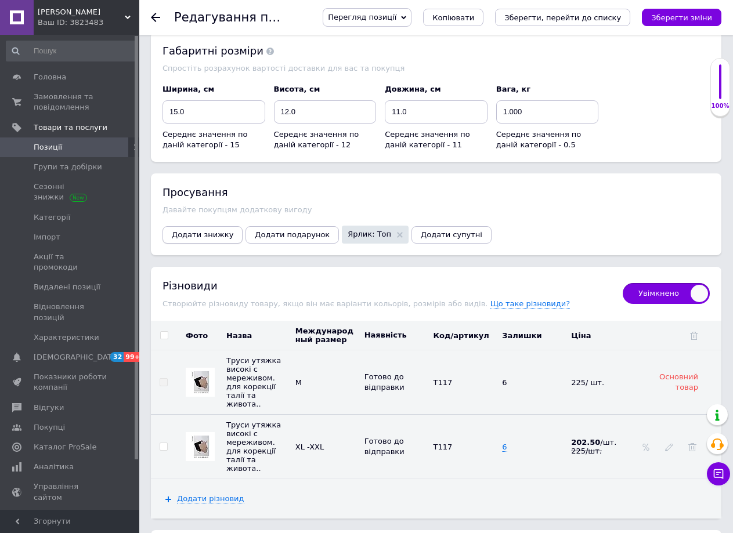
click at [213, 230] on span "Додати знижку" at bounding box center [202, 234] width 61 height 9
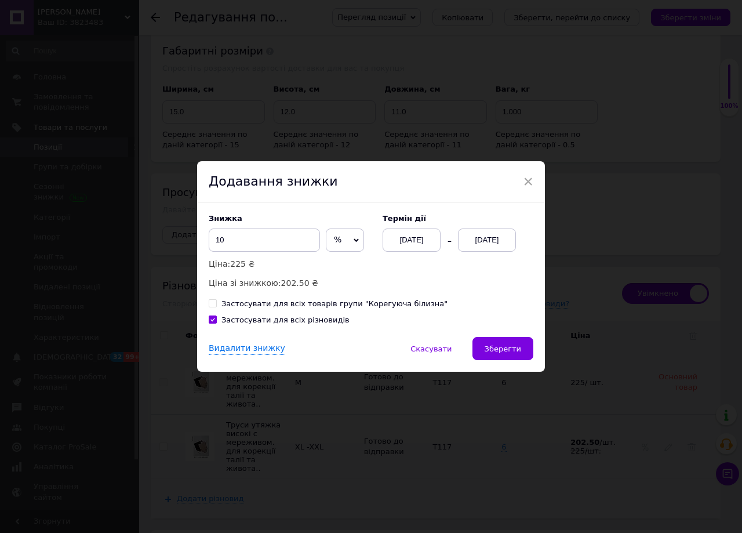
click at [486, 240] on div "[DATE]" at bounding box center [487, 240] width 58 height 23
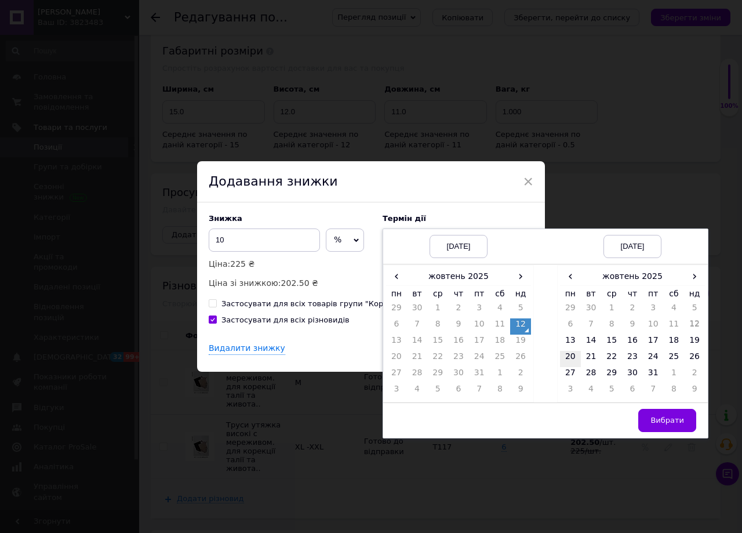
click at [574, 357] on td "20" at bounding box center [570, 359] width 21 height 16
click at [684, 423] on button "Вибрати" at bounding box center [668, 420] width 58 height 23
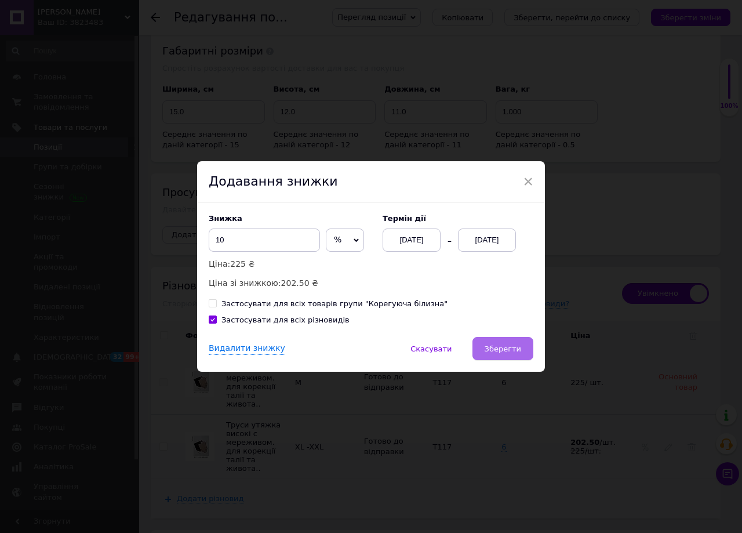
click at [529, 347] on button "Зберегти" at bounding box center [503, 348] width 61 height 23
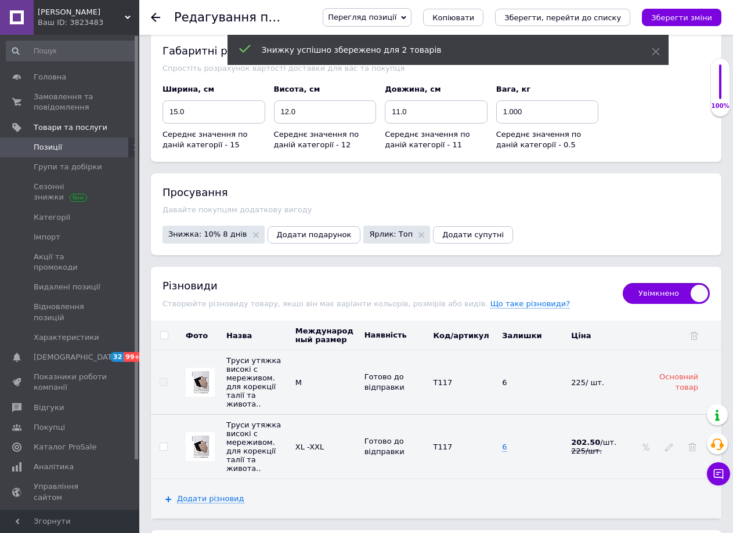
scroll to position [1510, 0]
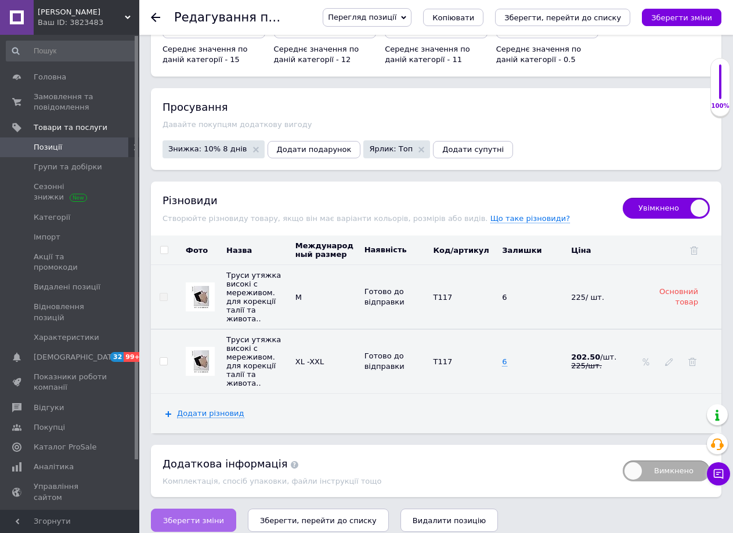
click at [209, 516] on span "Зберегти зміни" at bounding box center [193, 520] width 61 height 9
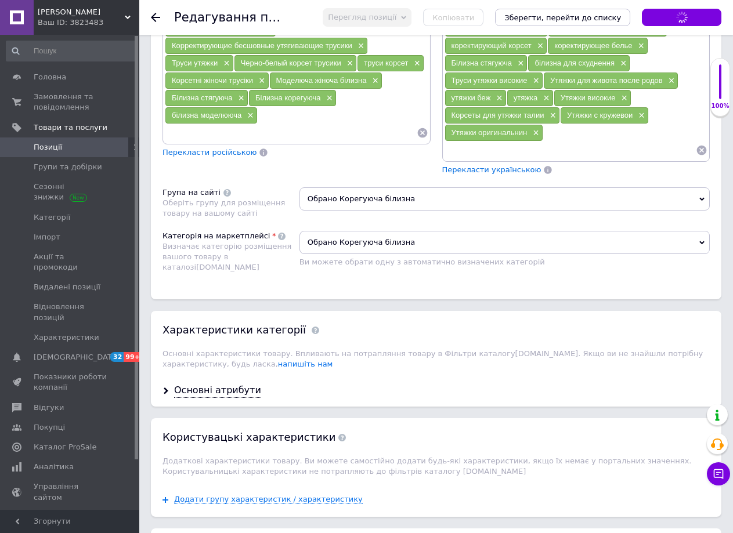
scroll to position [0, 0]
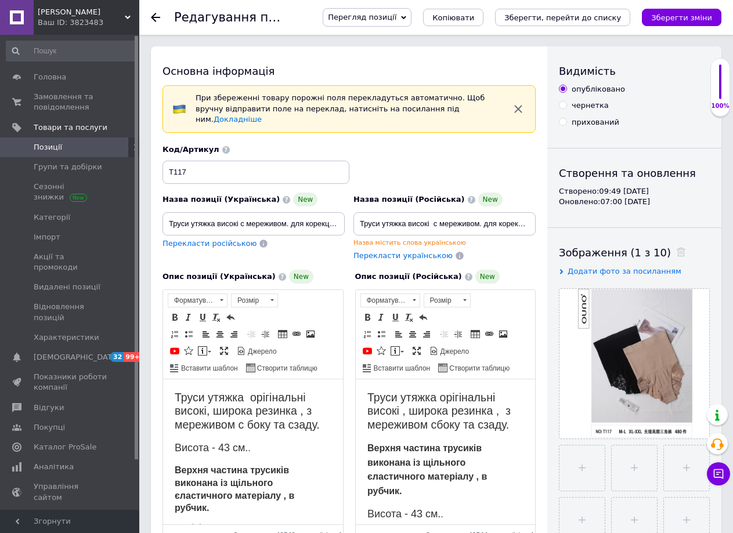
click at [160, 17] on div at bounding box center [162, 17] width 23 height 35
click at [74, 101] on span "Замовлення та повідомлення" at bounding box center [71, 102] width 74 height 21
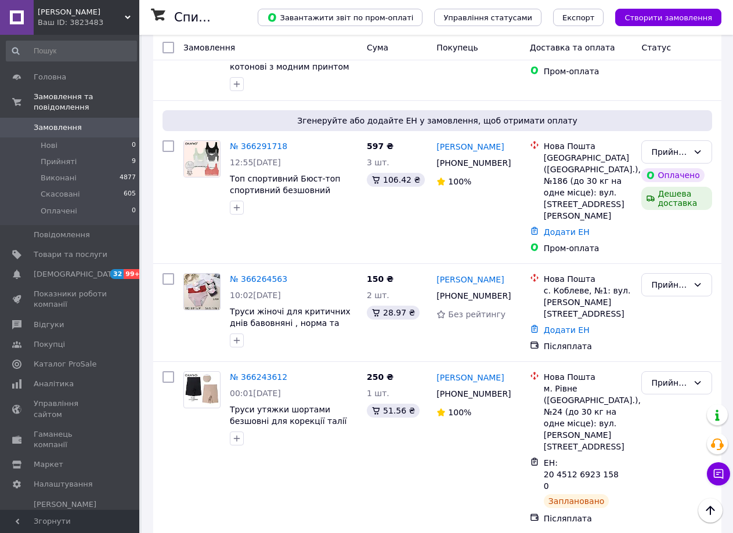
scroll to position [535, 0]
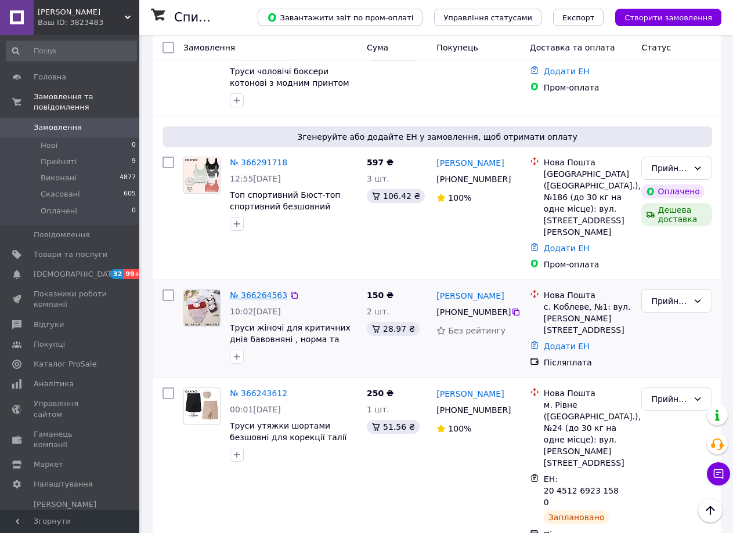
click at [260, 291] on link "№ 366264563" at bounding box center [258, 295] width 57 height 9
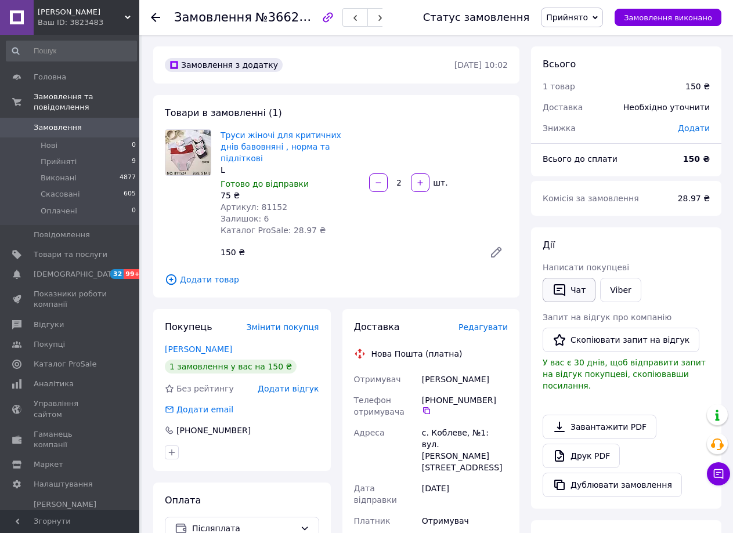
click at [571, 294] on button "Чат" at bounding box center [568, 290] width 53 height 24
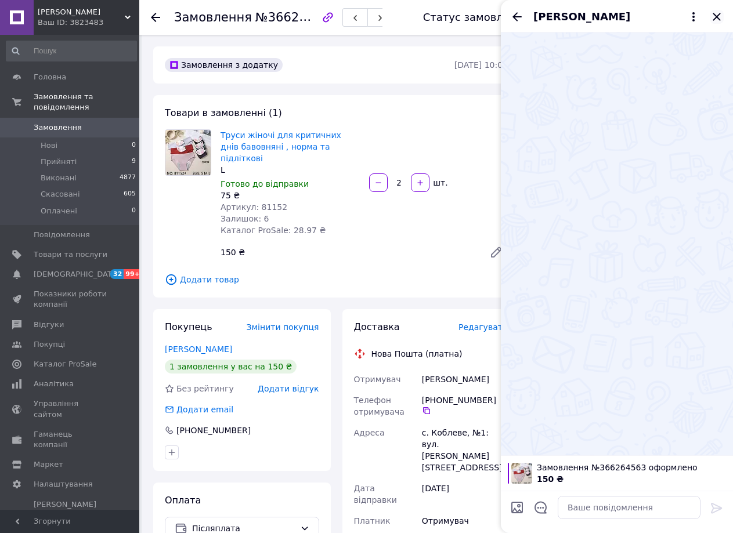
click at [716, 13] on icon "Закрити" at bounding box center [716, 17] width 14 height 14
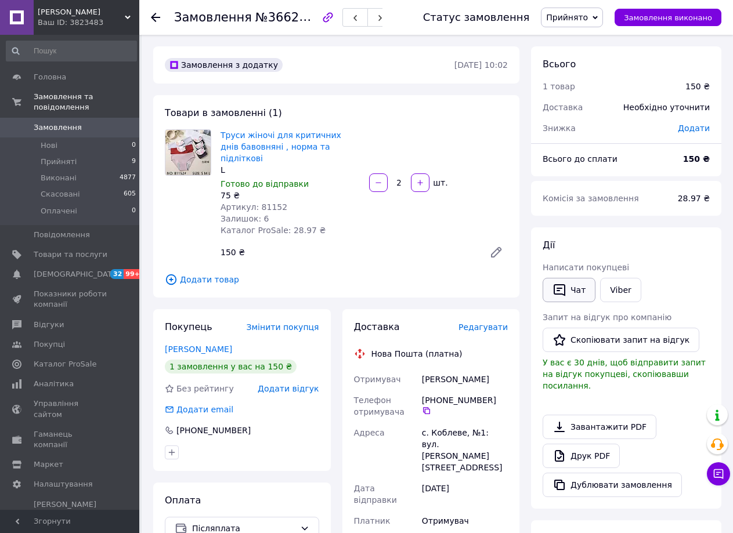
click at [567, 288] on button "Чат" at bounding box center [568, 290] width 53 height 24
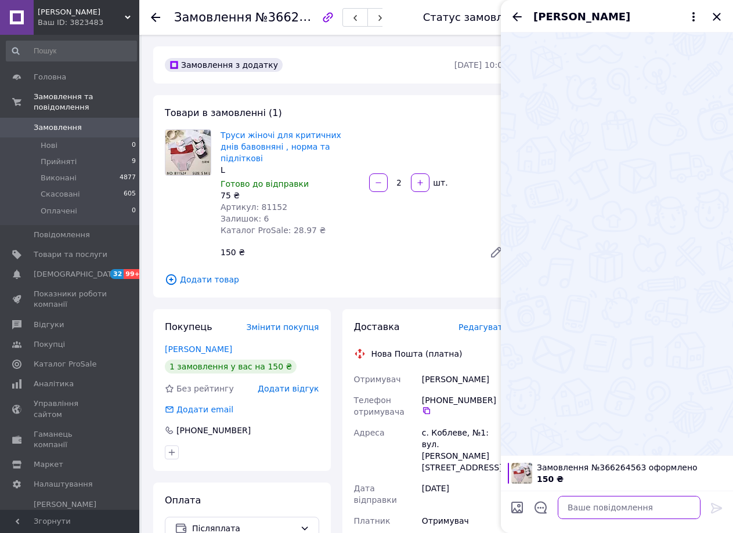
click at [574, 506] on textarea at bounding box center [628, 507] width 143 height 23
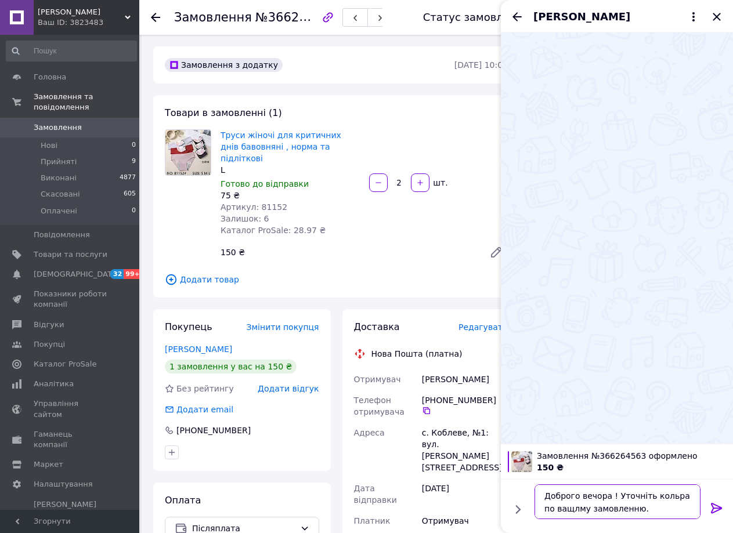
click at [564, 508] on textarea "Доброго вечора ! Уточніть кольра по ващлму замовленню." at bounding box center [617, 501] width 166 height 35
type textarea "Доброго вечора ! Уточніть кольра по ващому замовленню."
click at [723, 506] on icon at bounding box center [716, 508] width 14 height 14
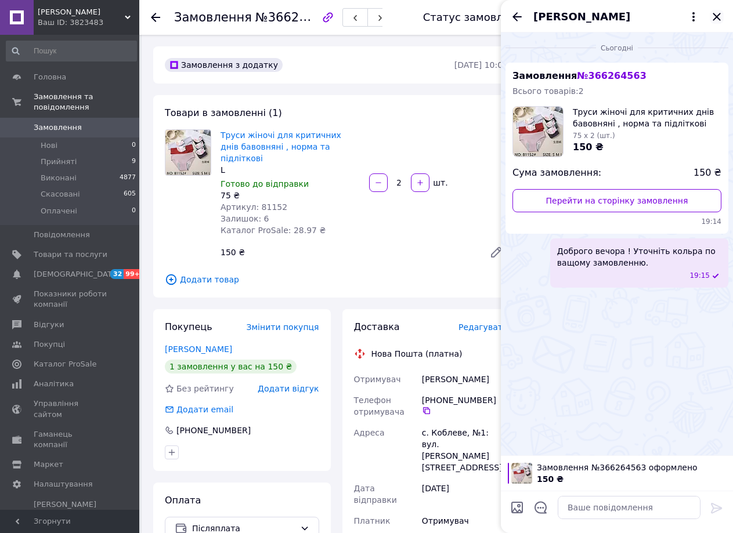
click at [716, 13] on icon "Закрити" at bounding box center [716, 17] width 14 height 14
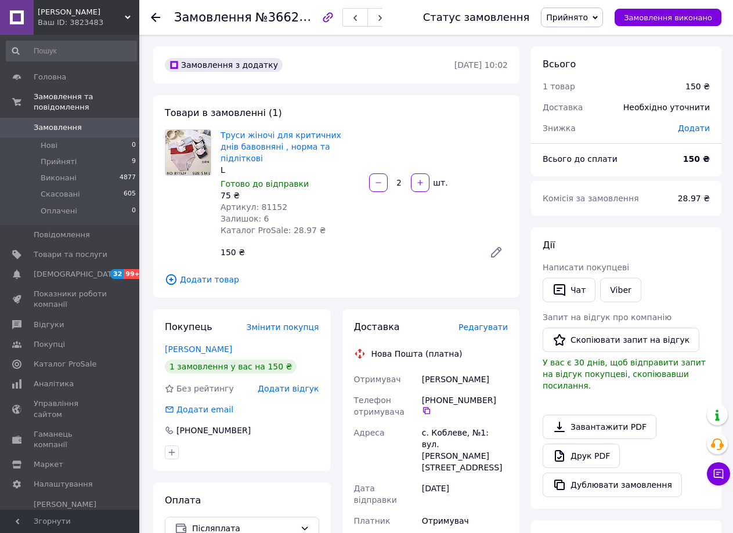
click at [152, 18] on use at bounding box center [155, 17] width 9 height 9
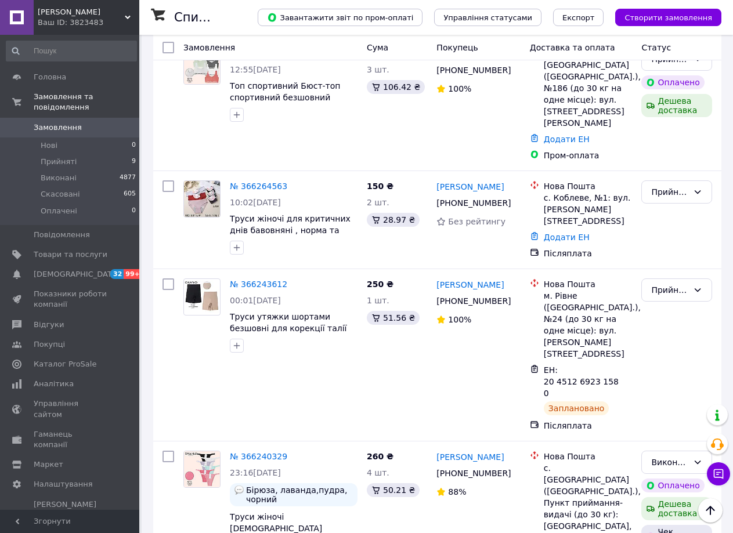
scroll to position [624, 0]
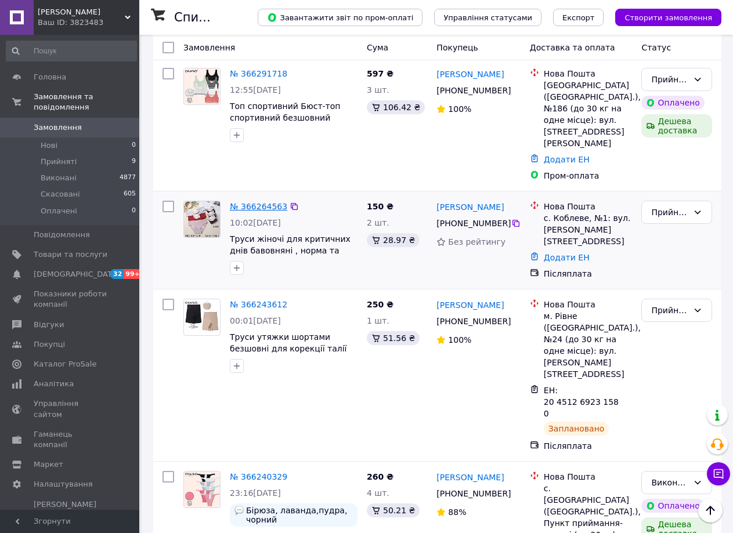
click at [275, 202] on link "№ 366264563" at bounding box center [258, 206] width 57 height 9
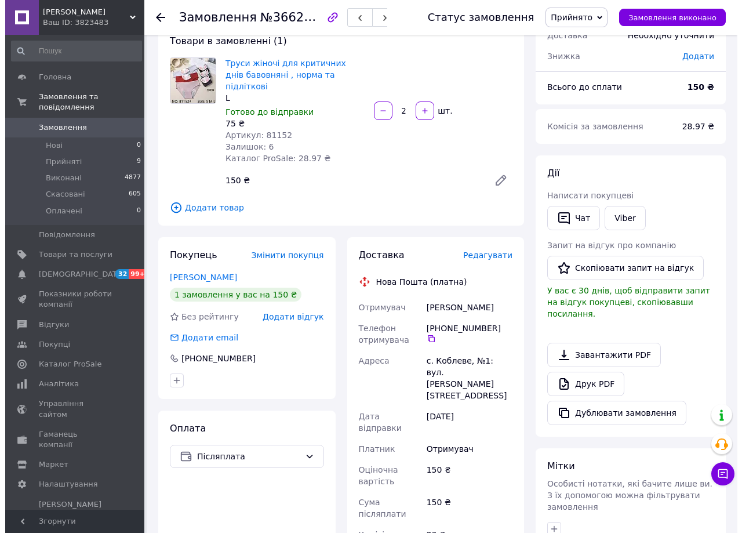
scroll to position [155, 0]
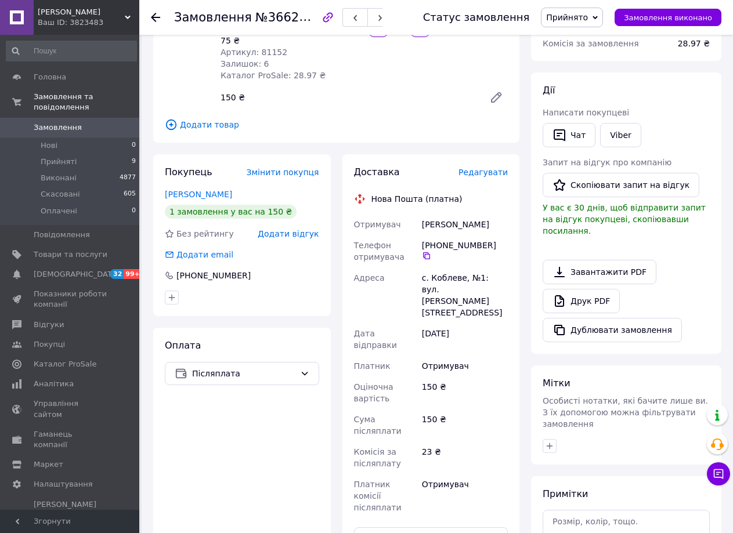
click at [481, 168] on span "Редагувати" at bounding box center [482, 172] width 49 height 9
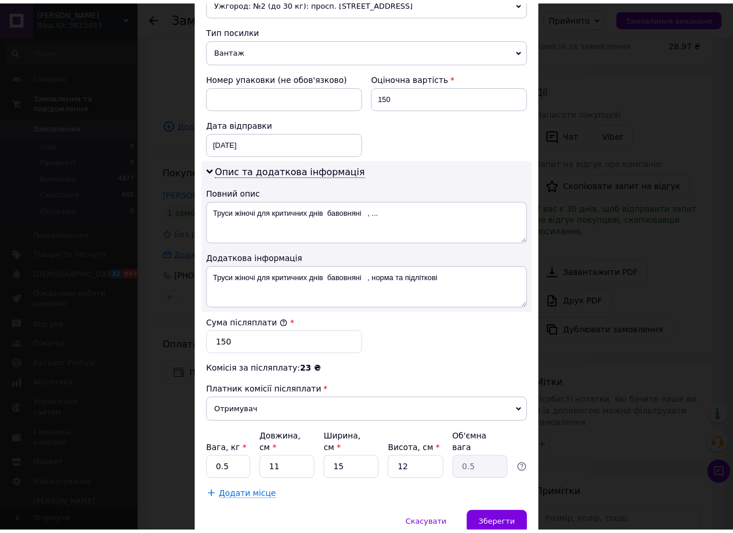
scroll to position [482, 0]
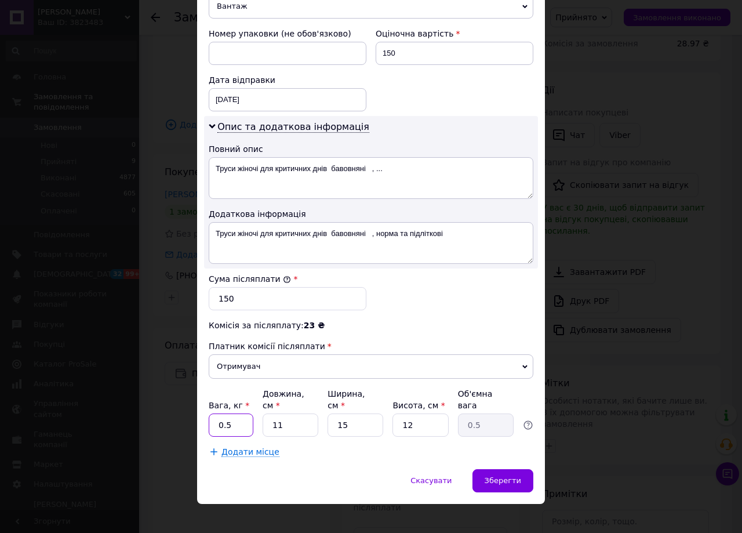
click at [239, 421] on input "0.5" at bounding box center [231, 425] width 45 height 23
type input "0.1"
click at [279, 414] on input "11" at bounding box center [291, 425] width 56 height 23
type input "1"
type input "0.1"
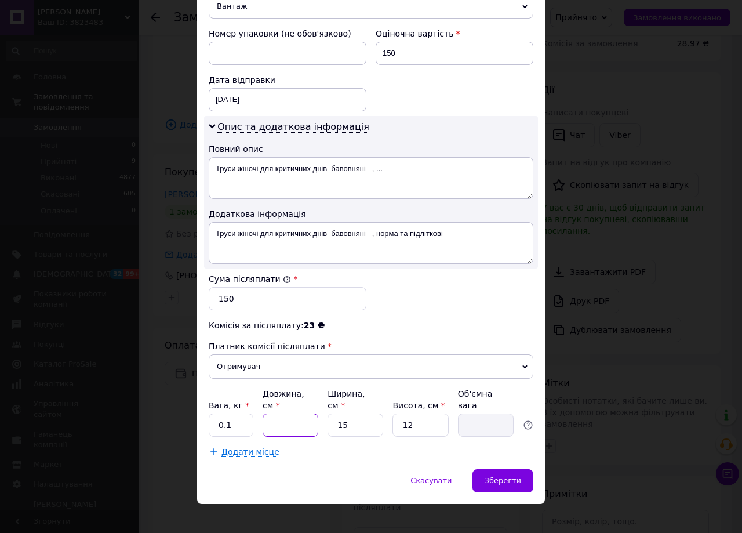
type input "2"
type input "0.1"
type input "20"
type input "0.9"
type input "20"
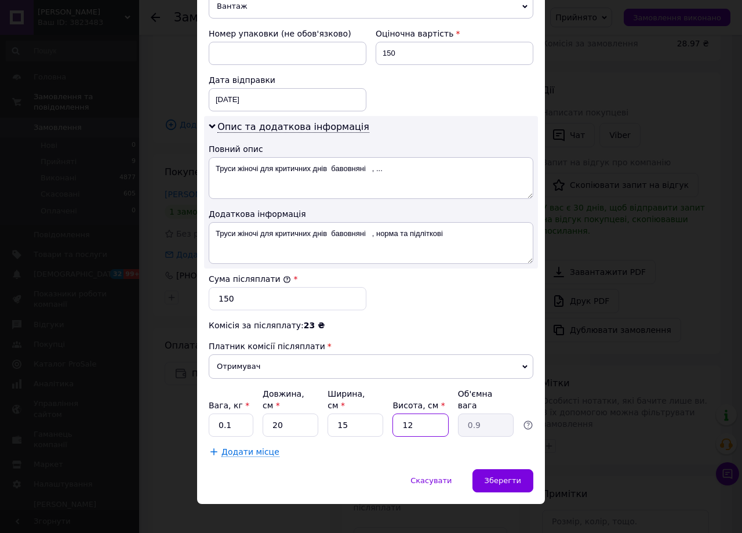
click at [412, 414] on input "12" at bounding box center [421, 425] width 56 height 23
type input "1"
type input "0.1"
type input "5"
type input "0.38"
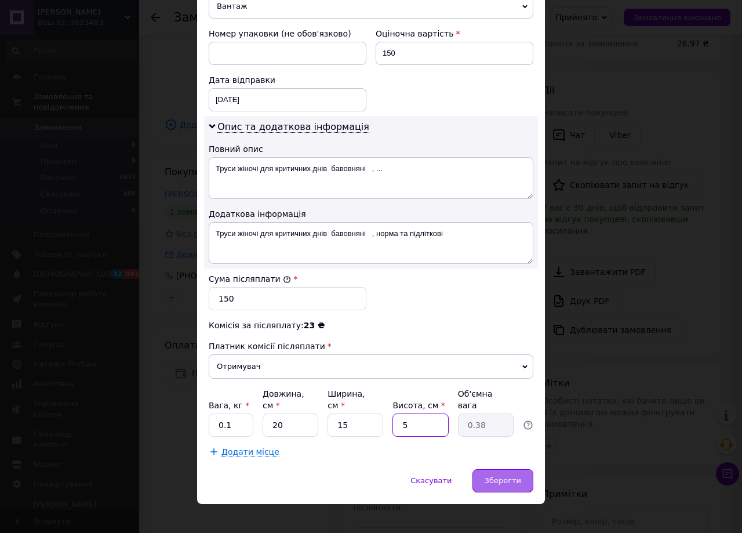
type input "5"
click at [515, 476] on span "Зберегти" at bounding box center [503, 480] width 37 height 9
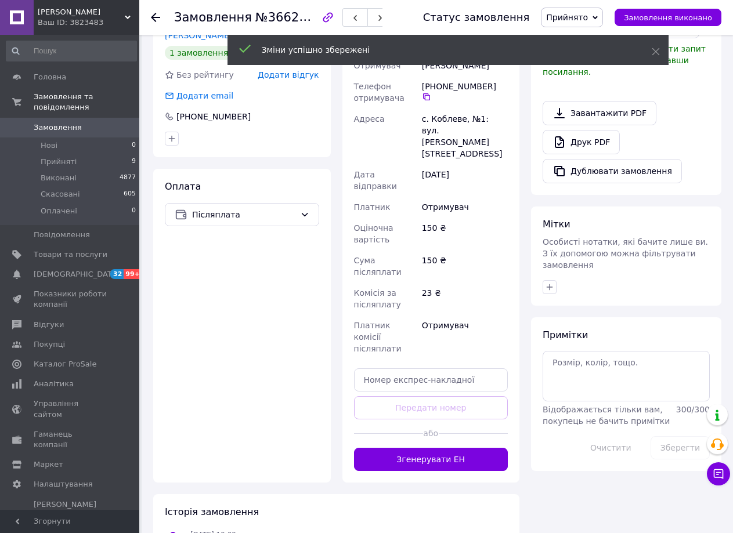
scroll to position [315, 0]
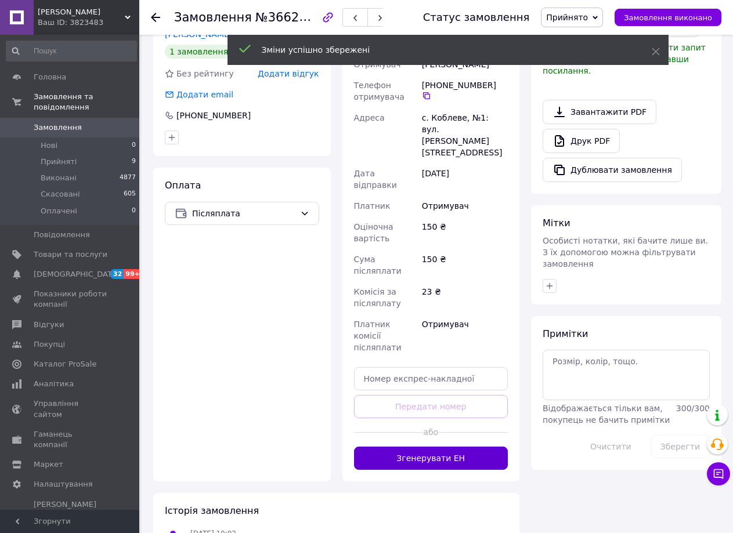
click at [440, 447] on button "Згенерувати ЕН" at bounding box center [431, 458] width 154 height 23
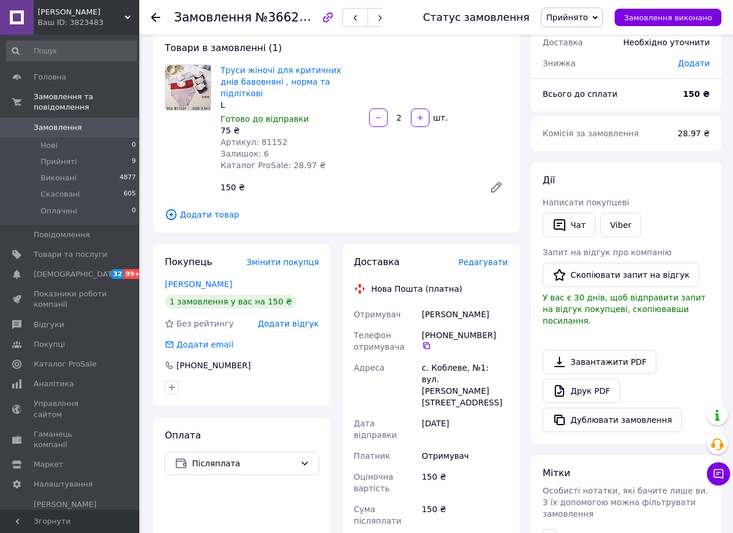
scroll to position [0, 0]
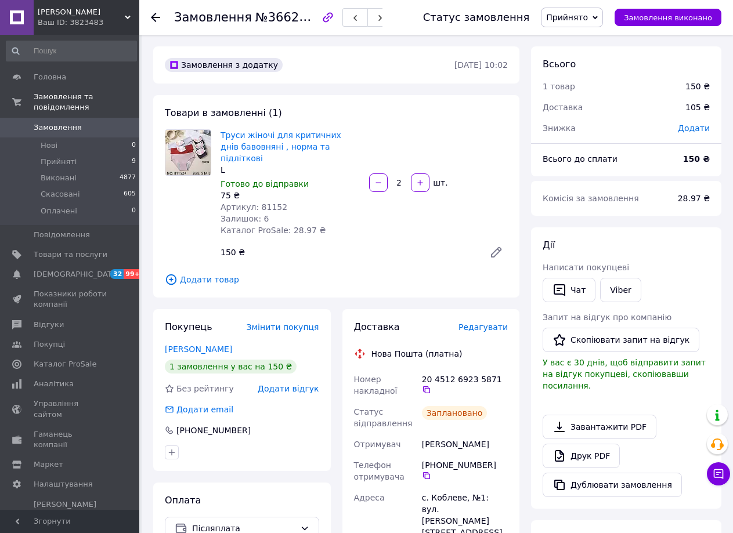
click at [154, 17] on use at bounding box center [155, 17] width 9 height 9
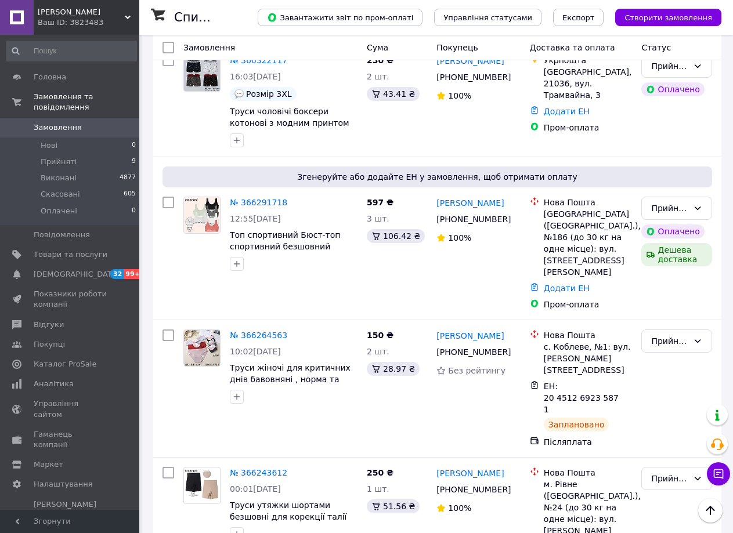
scroll to position [488, 0]
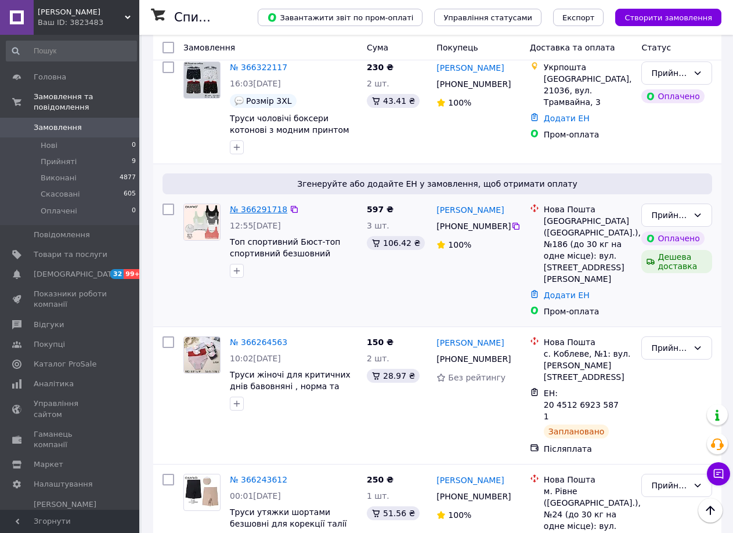
click at [252, 205] on link "№ 366291718" at bounding box center [258, 209] width 57 height 9
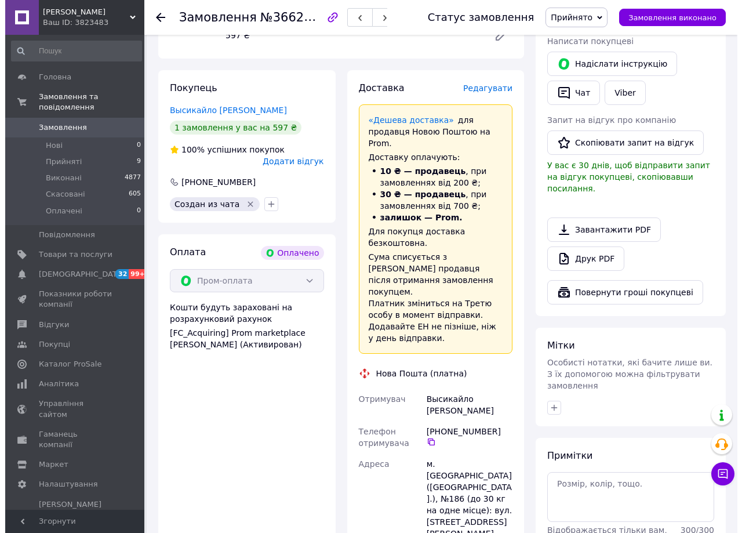
scroll to position [238, 0]
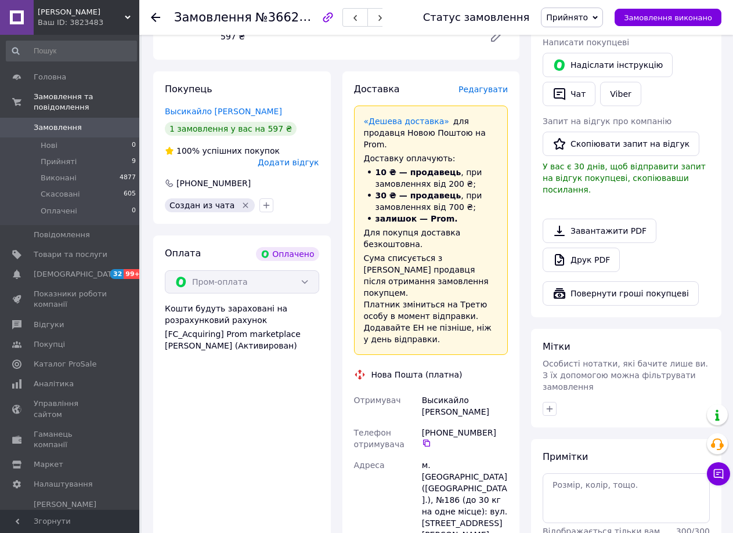
click at [477, 89] on span "Редагувати" at bounding box center [482, 89] width 49 height 9
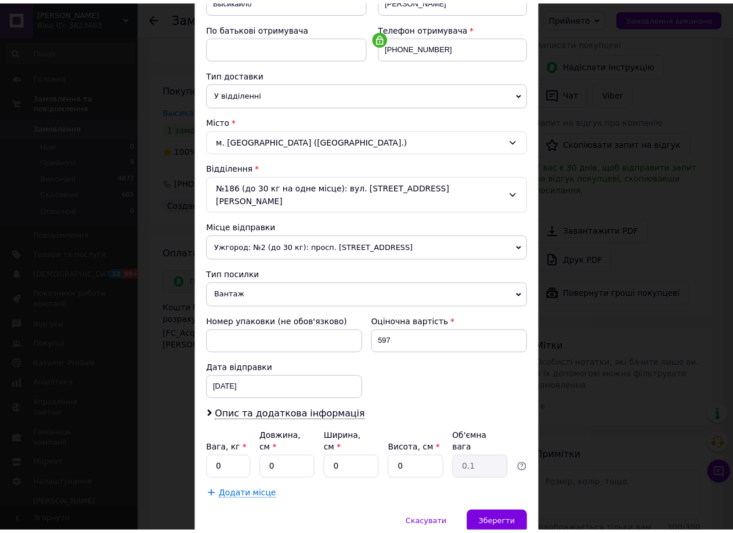
scroll to position [237, 0]
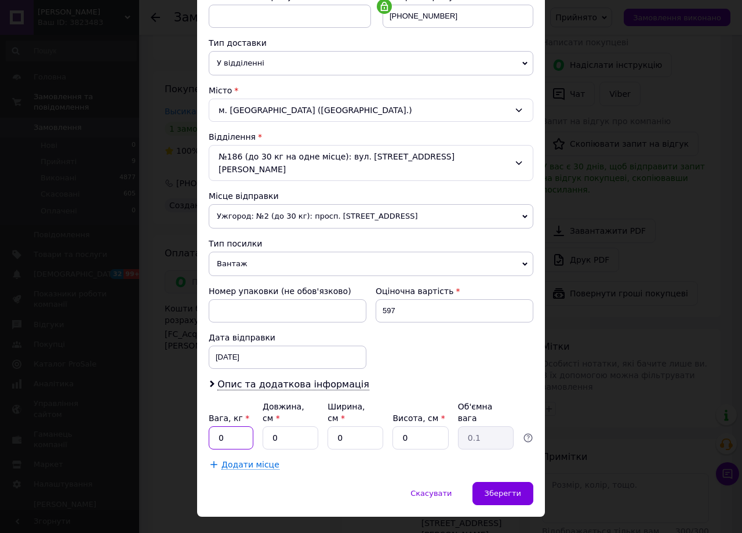
drag, startPoint x: 225, startPoint y: 418, endPoint x: 246, endPoint y: 418, distance: 20.9
click at [227, 426] on input "0" at bounding box center [231, 437] width 45 height 23
type input "0.1"
click at [298, 426] on input "0" at bounding box center [291, 437] width 56 height 23
type input "2"
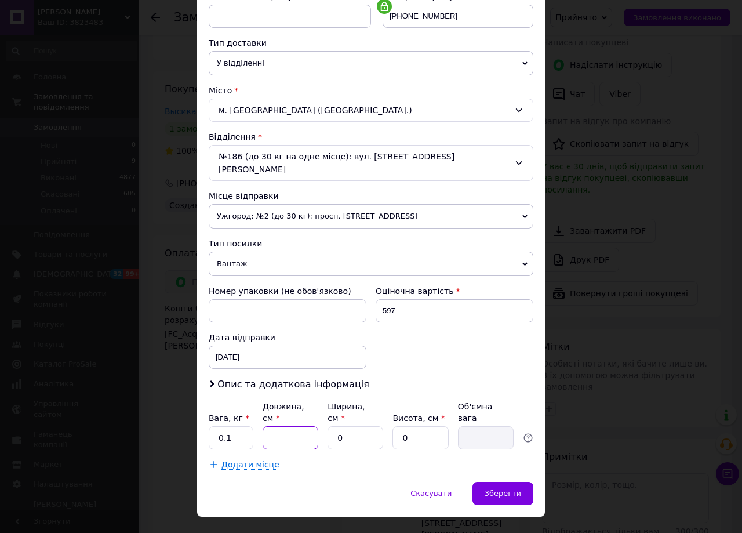
type input "0.1"
type input "25"
click at [347, 426] on input "0" at bounding box center [356, 437] width 56 height 23
type input "2"
type input "0.1"
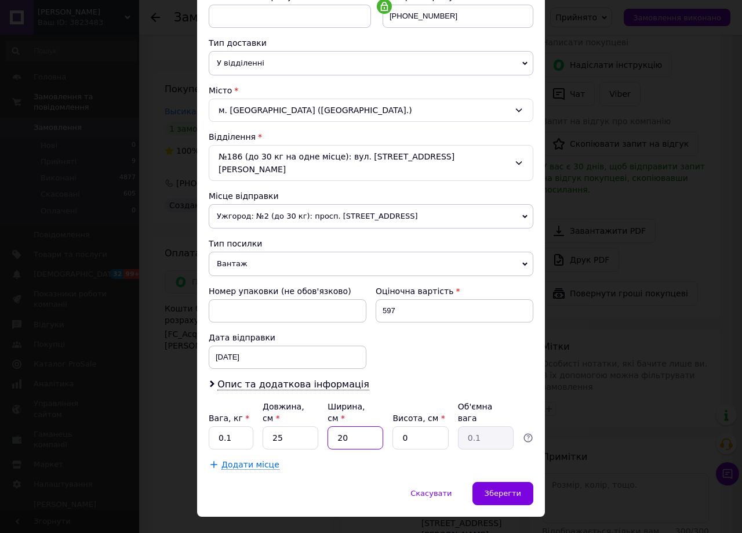
type input "20"
click at [415, 426] on input "0" at bounding box center [421, 437] width 56 height 23
type input "7"
type input "0.88"
type input "7"
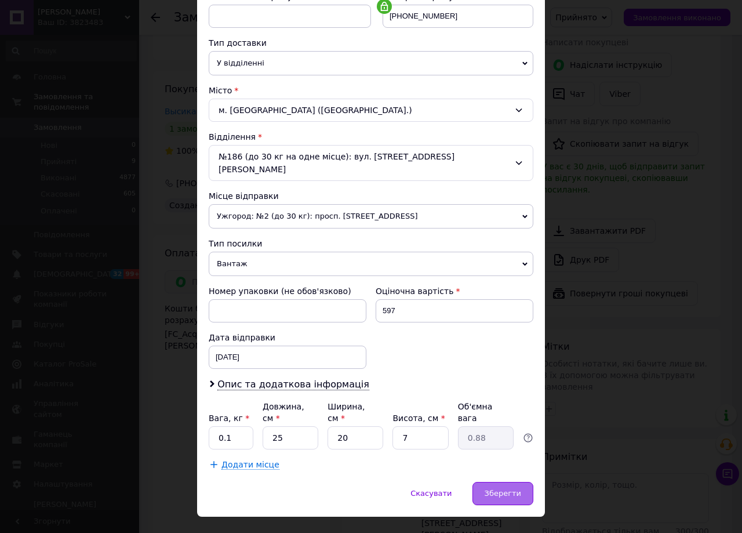
click at [516, 482] on div "Зберегти" at bounding box center [503, 493] width 61 height 23
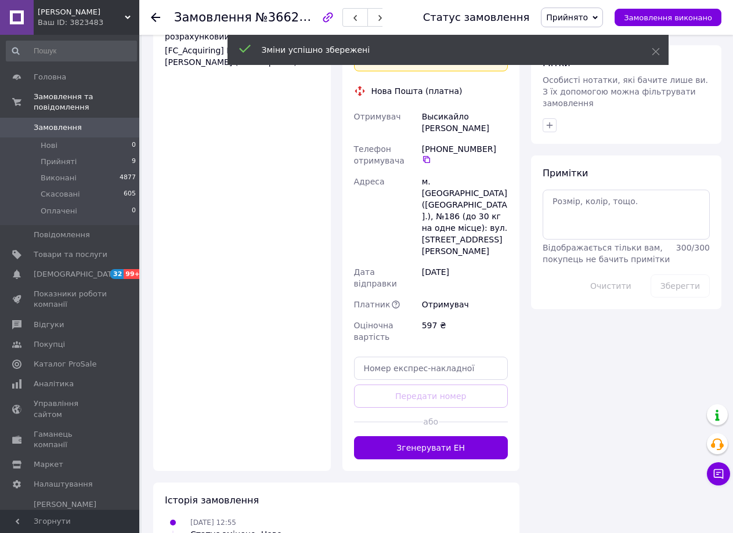
scroll to position [519, 0]
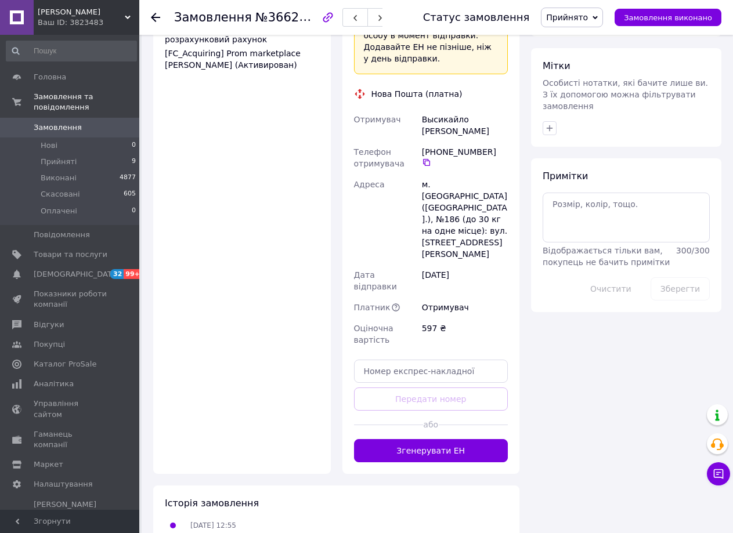
drag, startPoint x: 452, startPoint y: 368, endPoint x: 568, endPoint y: 374, distance: 116.1
click at [452, 439] on button "Згенерувати ЕН" at bounding box center [431, 450] width 154 height 23
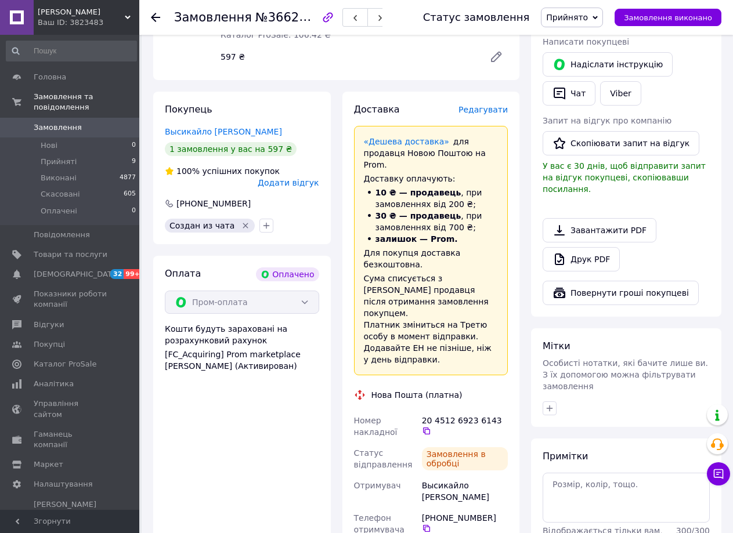
scroll to position [0, 0]
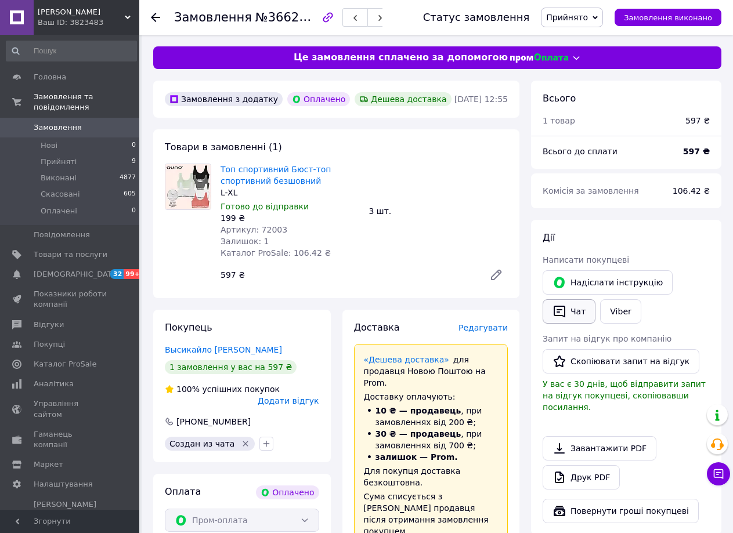
click at [584, 315] on button "Чат" at bounding box center [568, 311] width 53 height 24
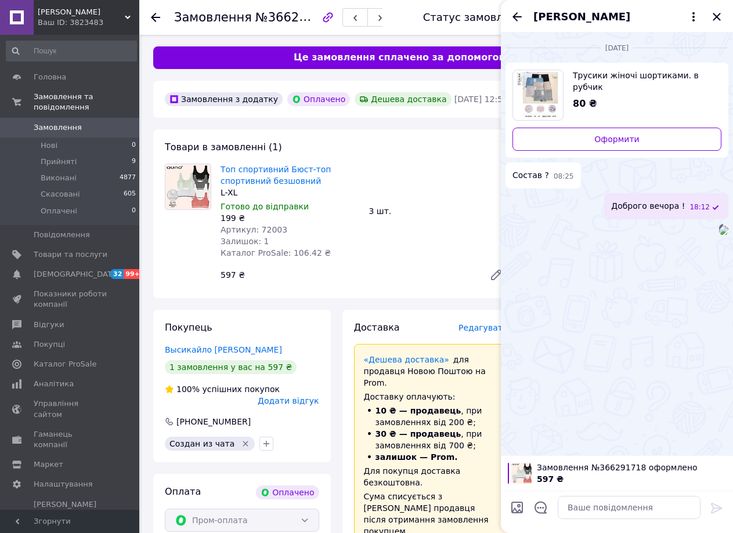
click at [707, 18] on div "[PERSON_NAME]" at bounding box center [617, 16] width 232 height 32
click at [715, 16] on icon "Закрити" at bounding box center [716, 17] width 14 height 14
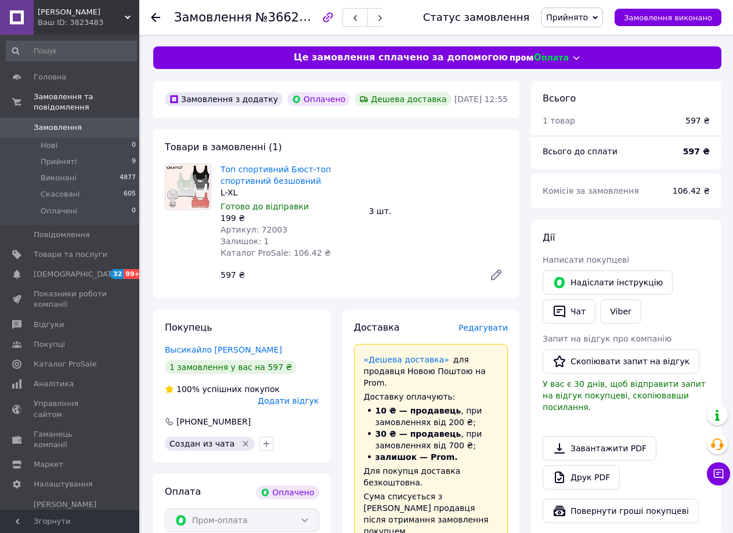
click at [154, 14] on icon at bounding box center [155, 17] width 9 height 9
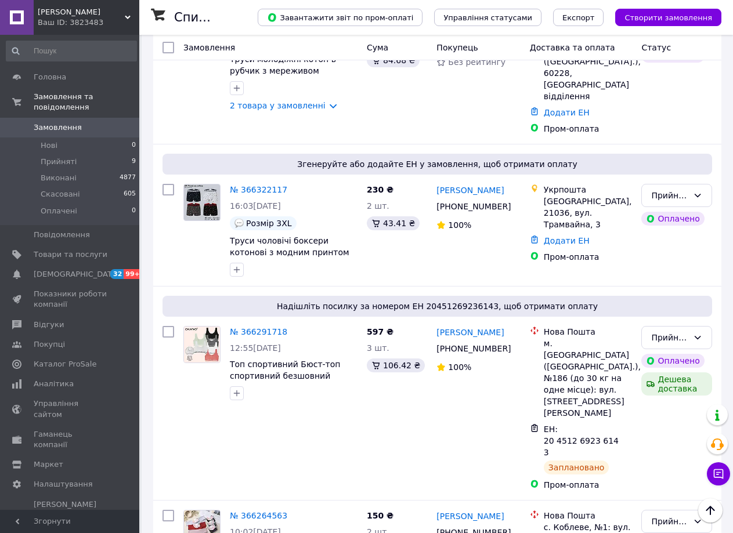
scroll to position [379, 0]
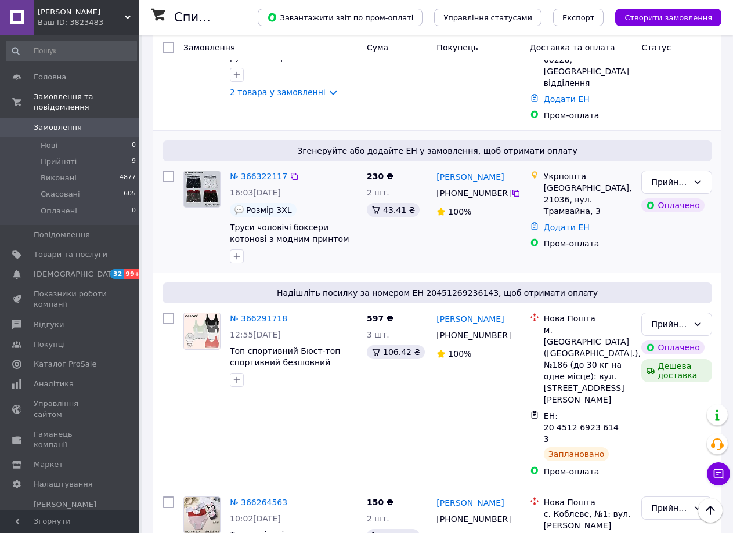
click at [243, 172] on link "№ 366322117" at bounding box center [258, 176] width 57 height 9
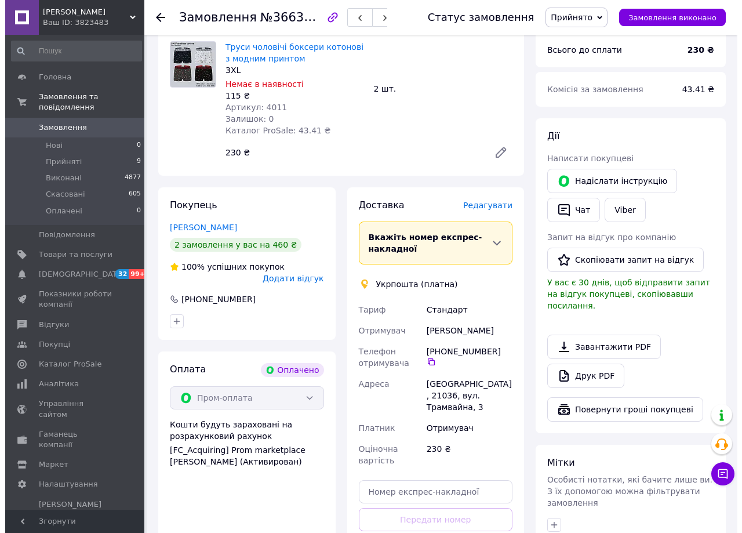
scroll to position [113, 0]
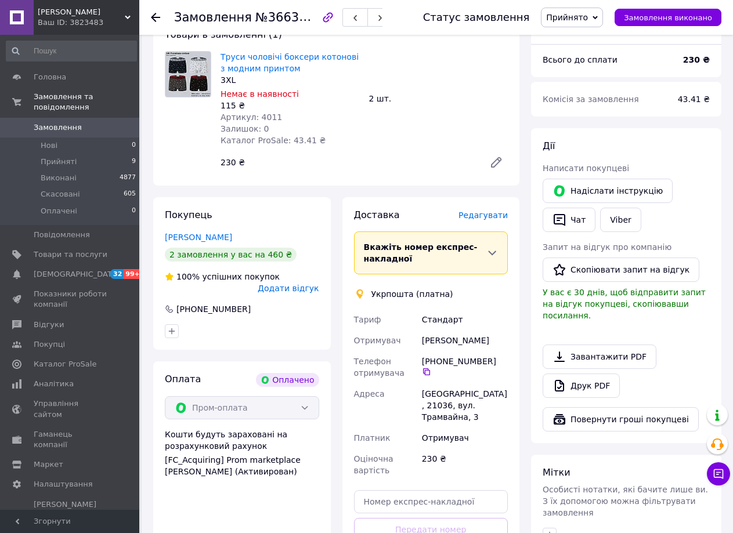
click at [480, 217] on span "Редагувати" at bounding box center [482, 215] width 49 height 9
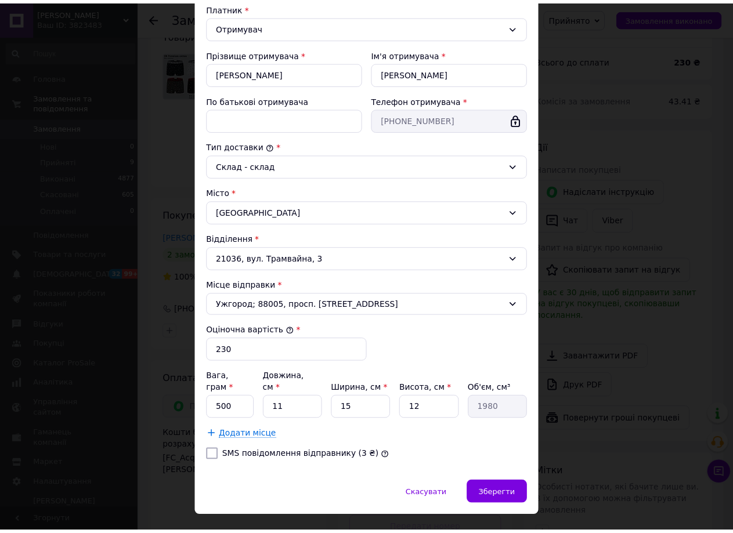
scroll to position [193, 0]
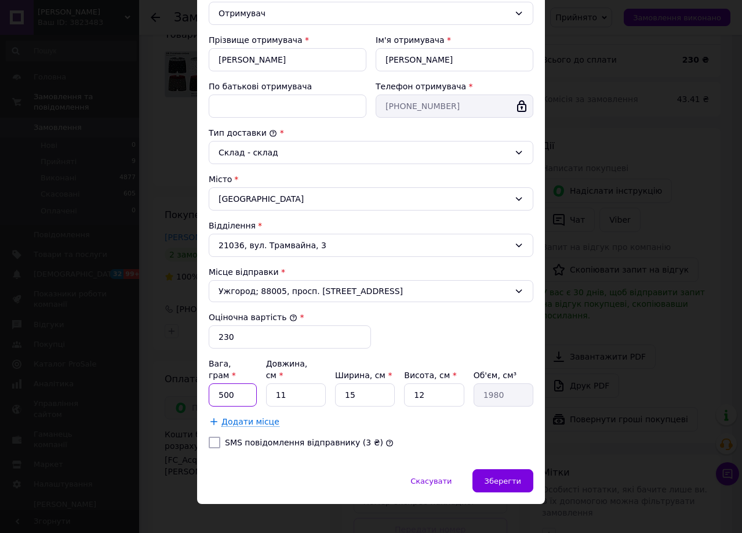
click at [247, 385] on input "500" at bounding box center [233, 394] width 48 height 23
type input "5"
type input "300"
click at [300, 383] on input "11" at bounding box center [296, 394] width 60 height 23
type input "1"
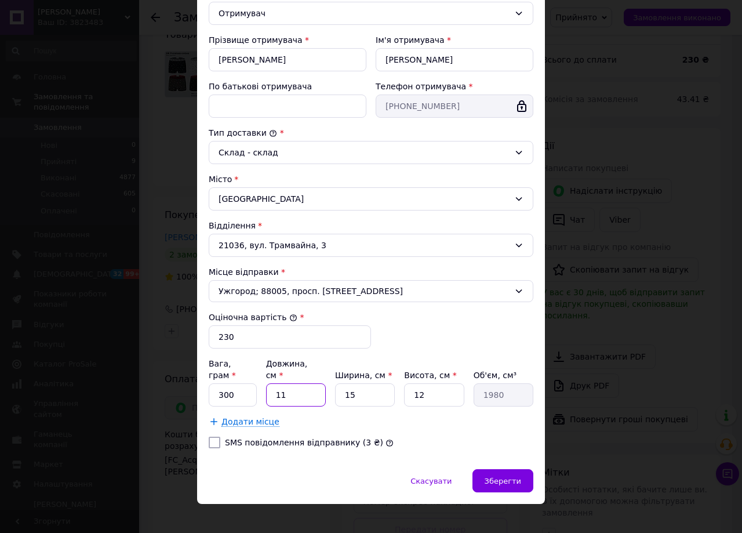
type input "180"
type input "2"
type input "360"
type input "20"
type input "3600"
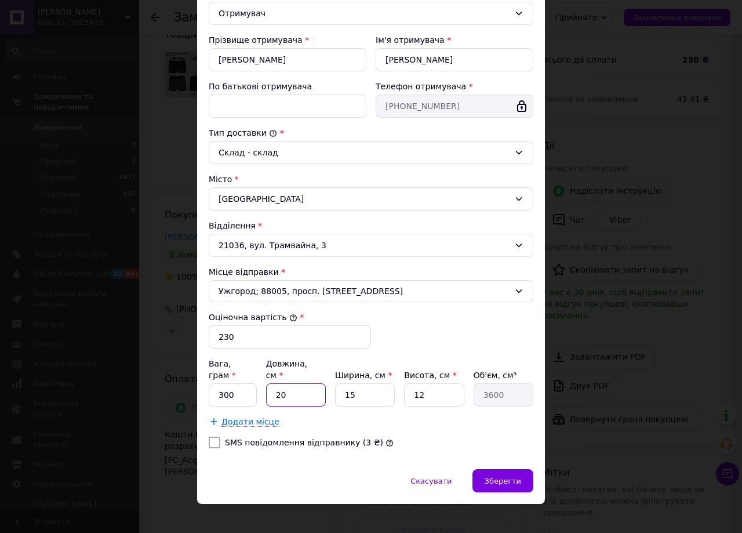
type input "20"
click at [432, 383] on input "12" at bounding box center [434, 394] width 60 height 23
type input "1"
type input "300"
type input "5"
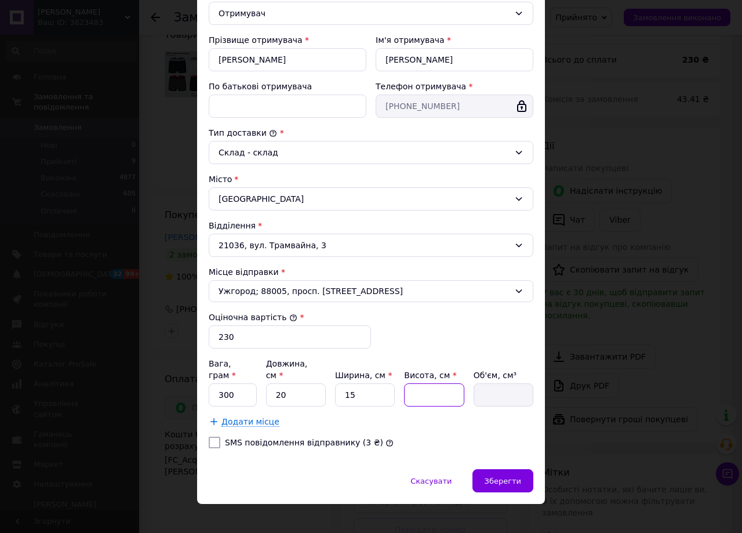
type input "1500"
type input "5"
click at [496, 477] on span "Зберегти" at bounding box center [503, 481] width 37 height 9
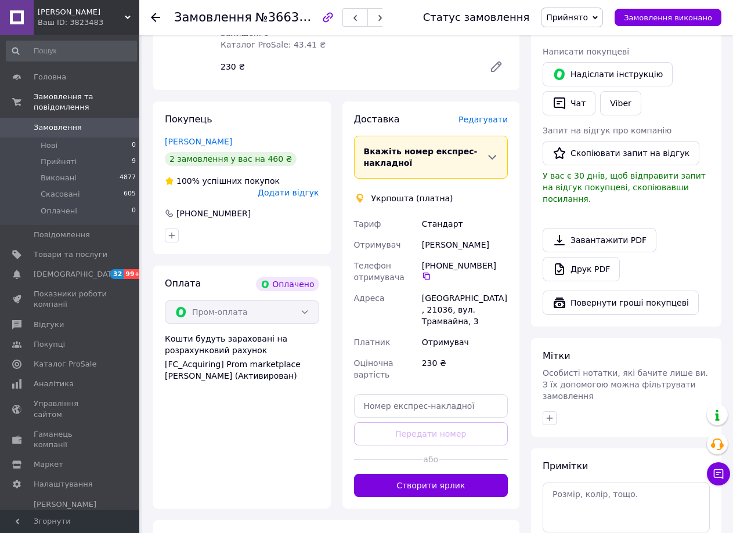
scroll to position [223, 0]
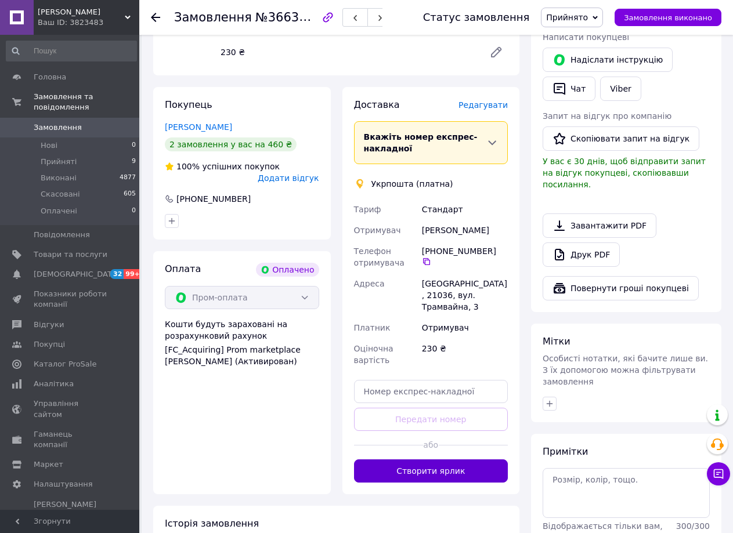
click at [466, 461] on button "Створити ярлик" at bounding box center [431, 470] width 154 height 23
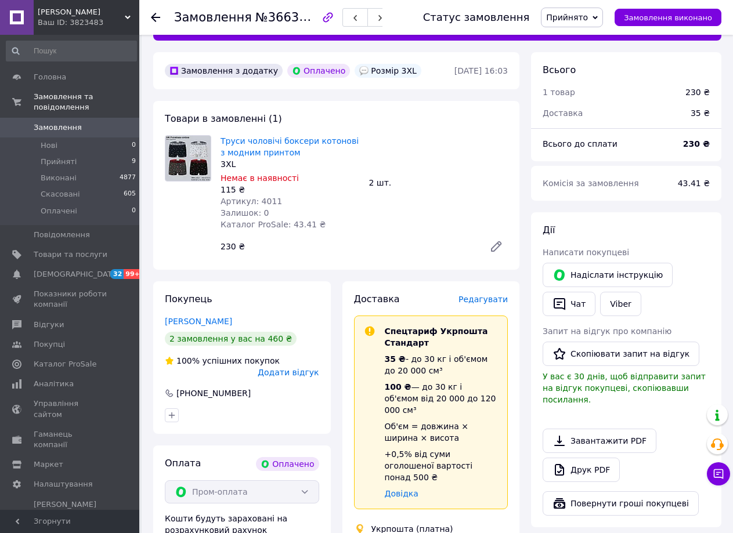
scroll to position [0, 0]
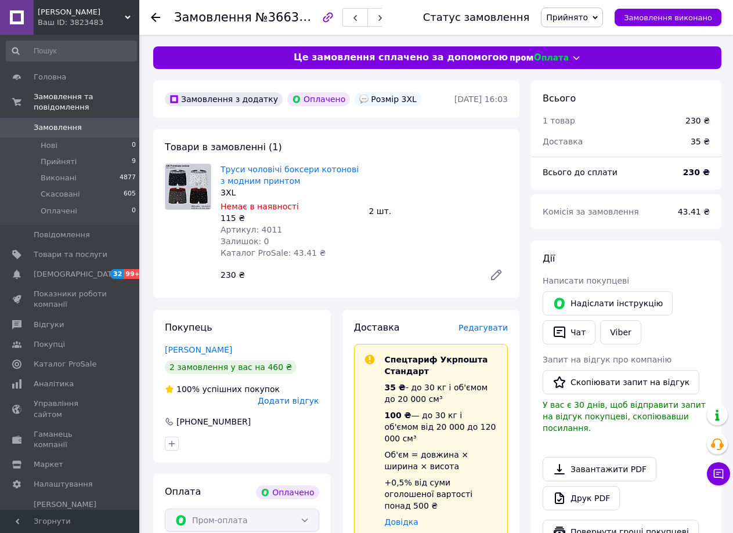
click at [155, 18] on use at bounding box center [155, 17] width 9 height 9
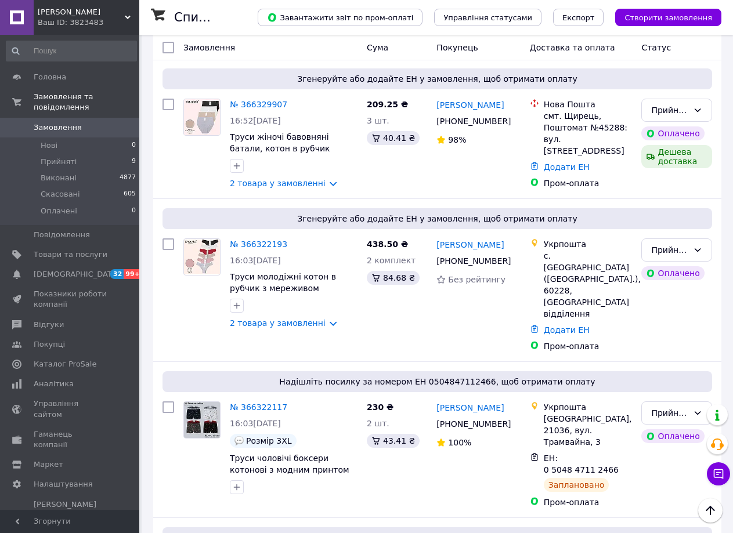
scroll to position [238, 0]
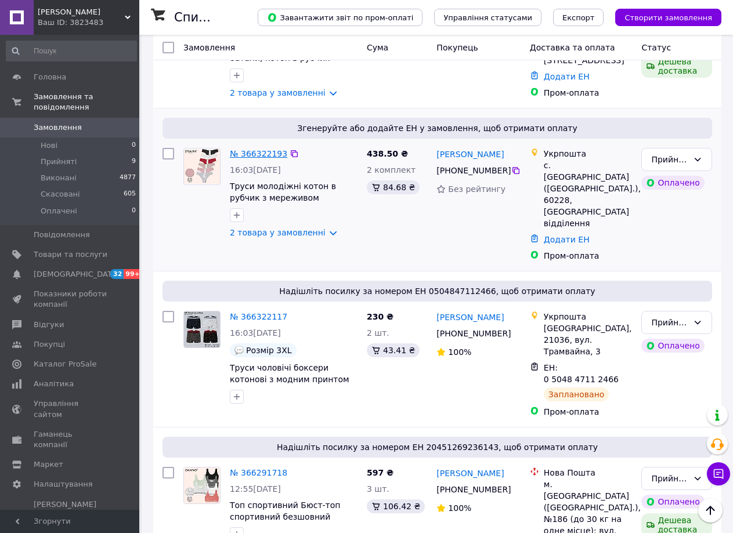
click at [249, 151] on link "№ 366322193" at bounding box center [258, 153] width 57 height 9
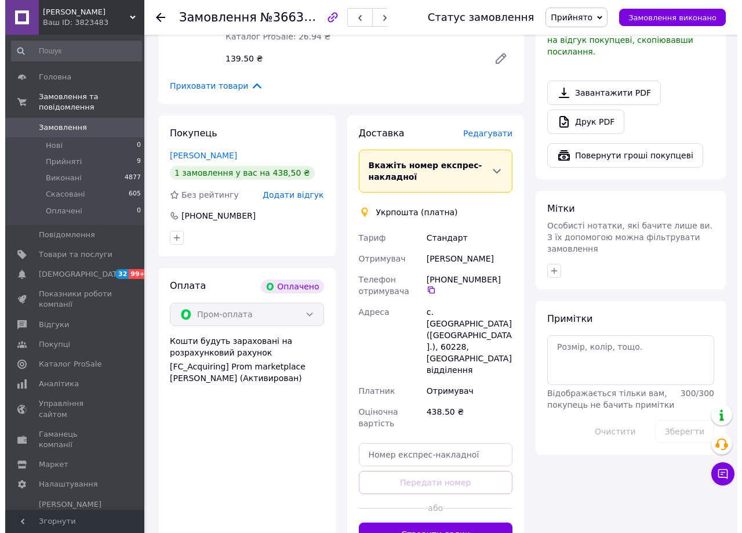
scroll to position [378, 0]
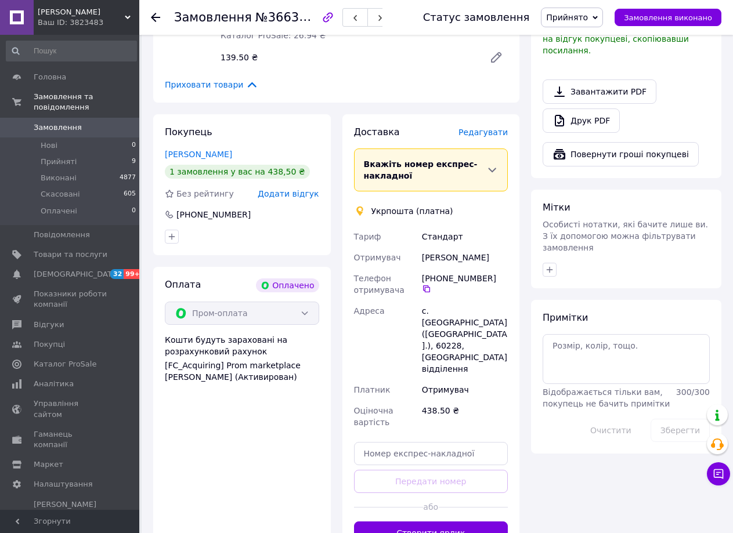
click at [480, 133] on span "Редагувати" at bounding box center [482, 132] width 49 height 9
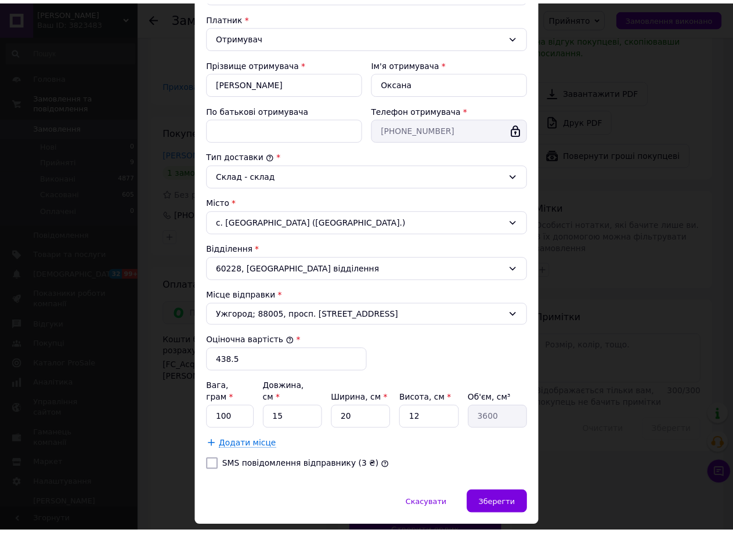
scroll to position [193, 0]
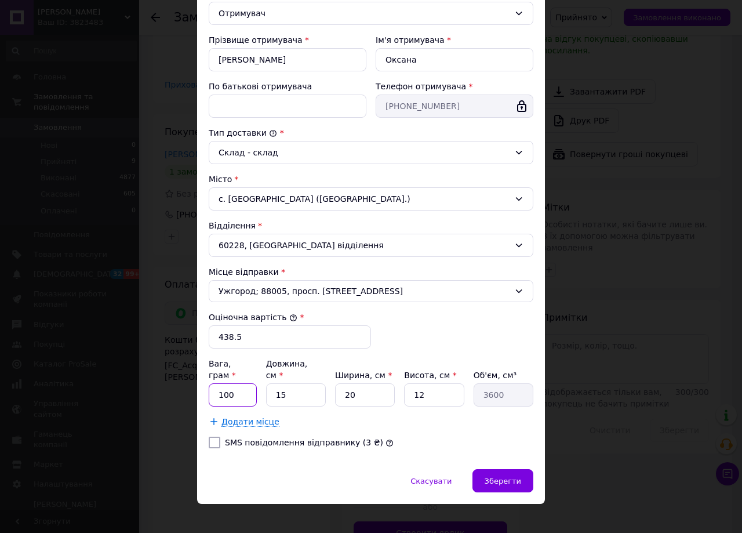
click at [249, 386] on input "100" at bounding box center [233, 394] width 48 height 23
type input "1"
type input "500"
click at [292, 388] on input "15" at bounding box center [296, 394] width 60 height 23
type input "1"
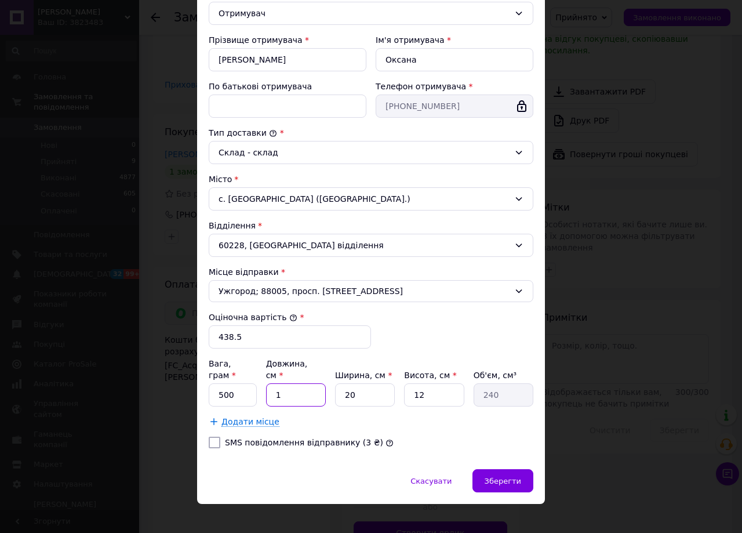
type input "240"
type input "2"
type input "480"
type input "20"
type input "4800"
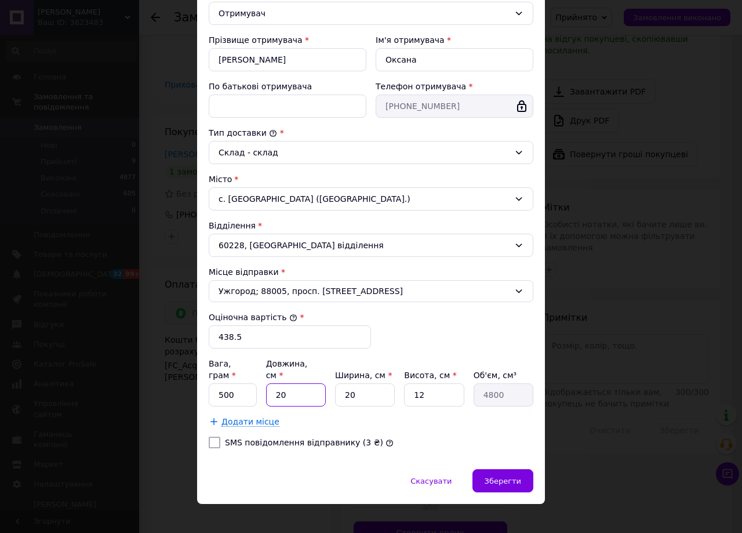
type input "20"
click at [353, 384] on input "20" at bounding box center [365, 394] width 60 height 23
type input "2"
type input "480"
type input "1"
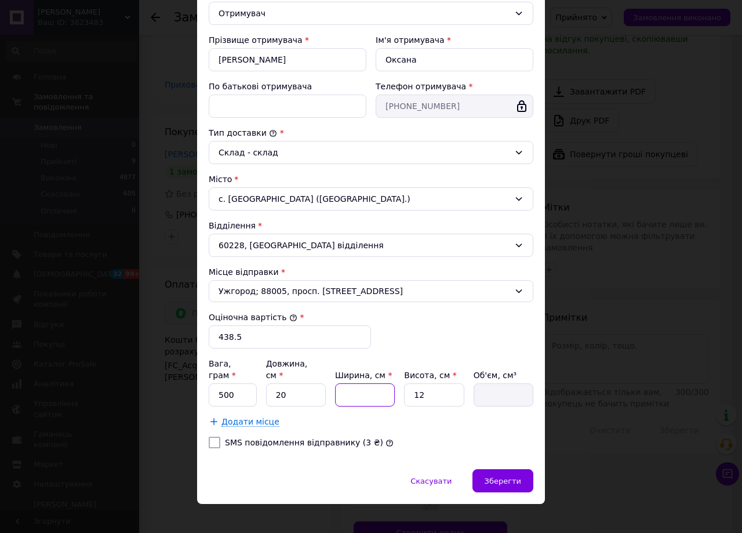
type input "240"
type input "15"
type input "3600"
type input "15"
click at [425, 384] on input "12" at bounding box center [434, 394] width 60 height 23
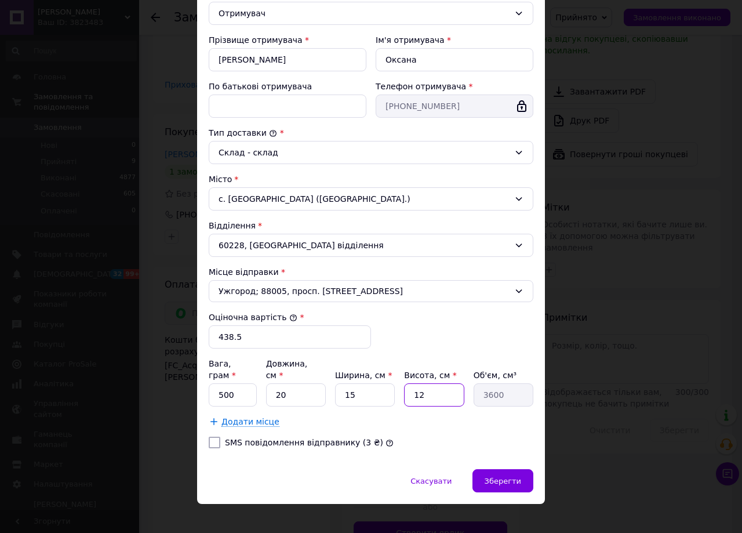
type input "1"
type input "300"
type input "5"
type input "1500"
type input "5"
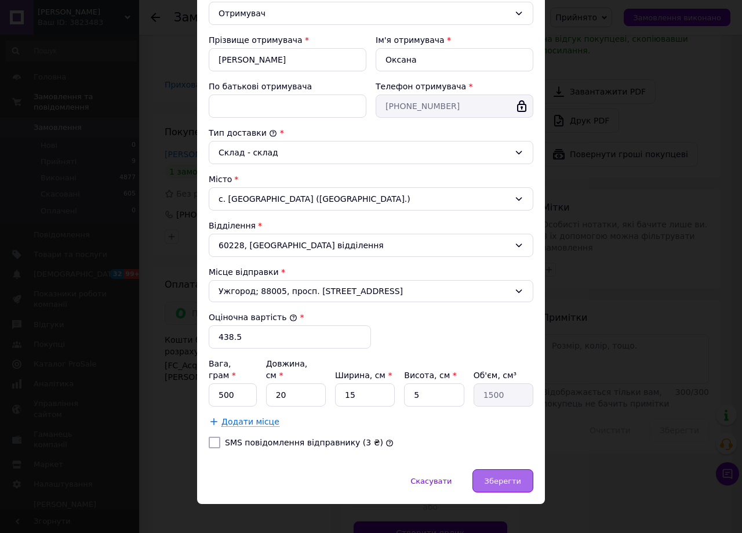
click at [484, 469] on div "Зберегти" at bounding box center [503, 480] width 61 height 23
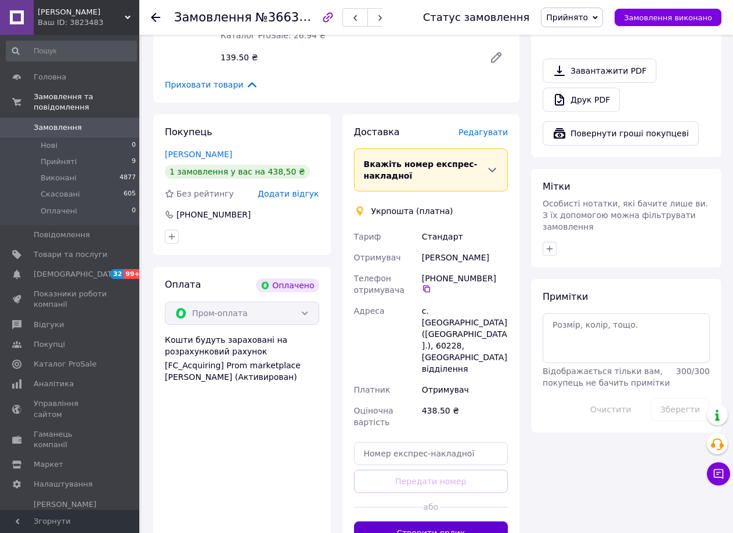
click at [460, 521] on button "Створити ярлик" at bounding box center [431, 532] width 154 height 23
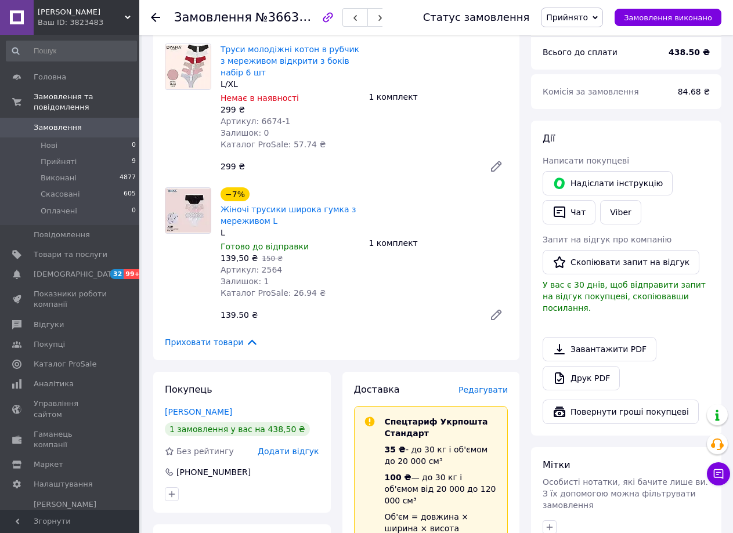
scroll to position [0, 0]
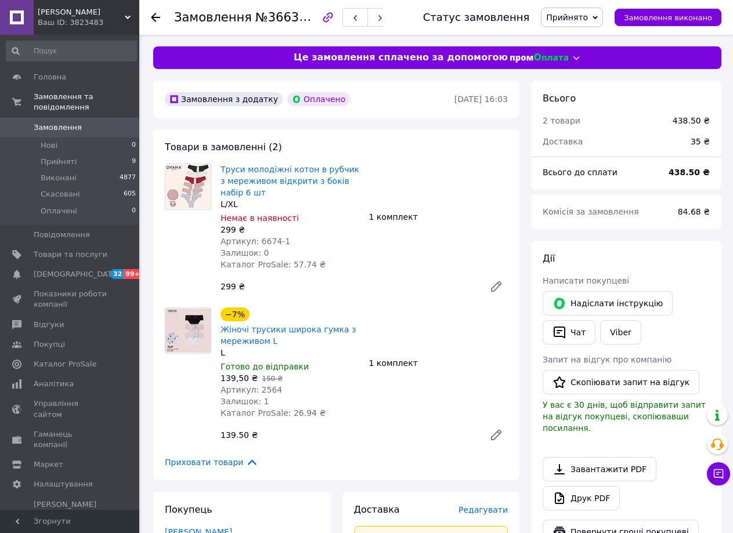
click at [153, 16] on use at bounding box center [155, 17] width 9 height 9
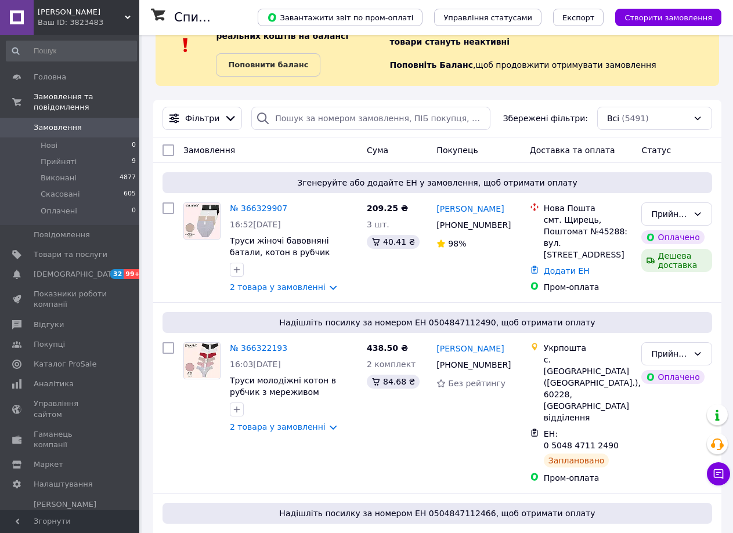
scroll to position [57, 0]
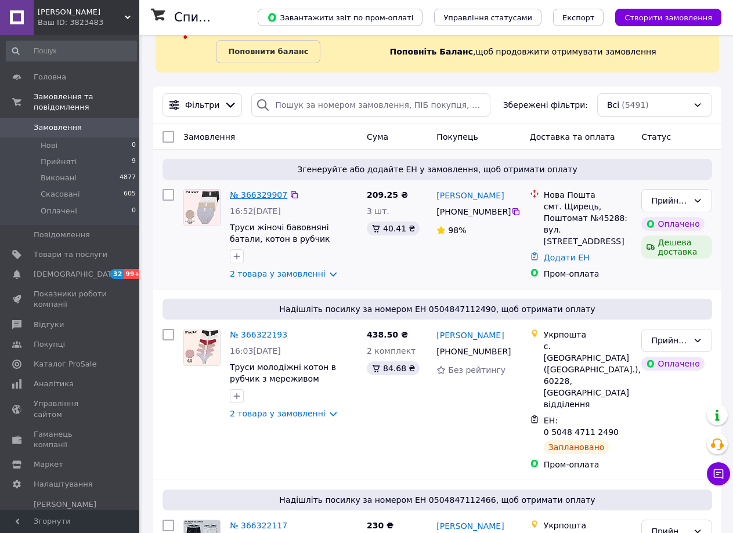
click at [255, 197] on link "№ 366329907" at bounding box center [258, 194] width 57 height 9
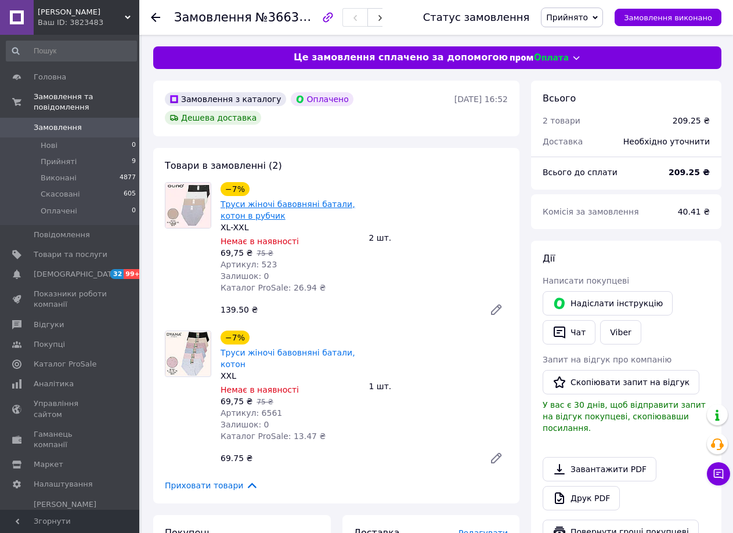
click at [256, 200] on link "Труси жіночі бавовняні батали, котон в рубчик" at bounding box center [287, 210] width 135 height 21
click at [246, 348] on link "Труси жіночі бавовняні батали, котон" at bounding box center [287, 358] width 135 height 21
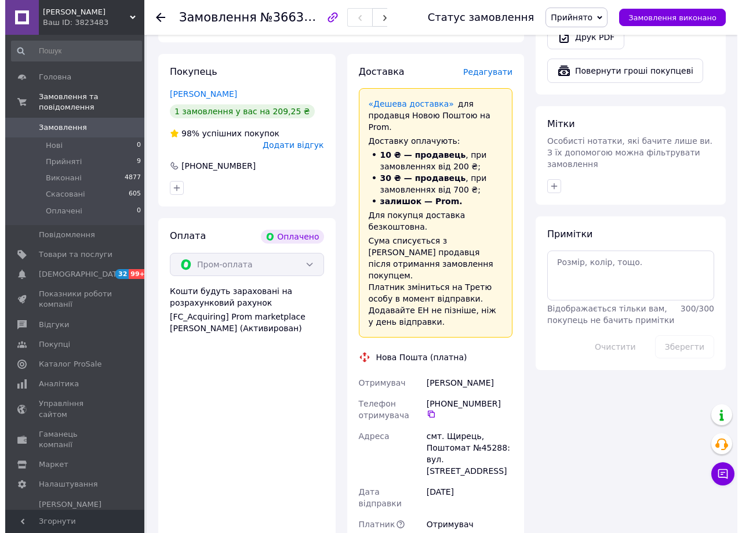
scroll to position [438, 0]
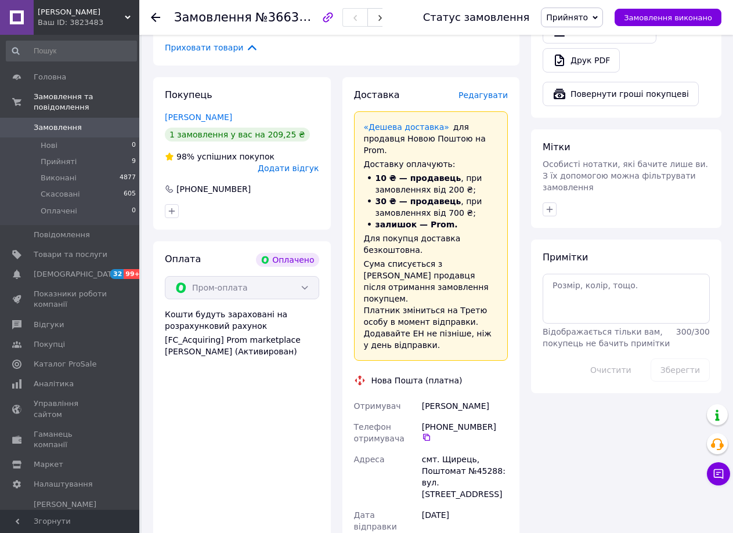
click at [485, 90] on span "Редагувати" at bounding box center [482, 94] width 49 height 9
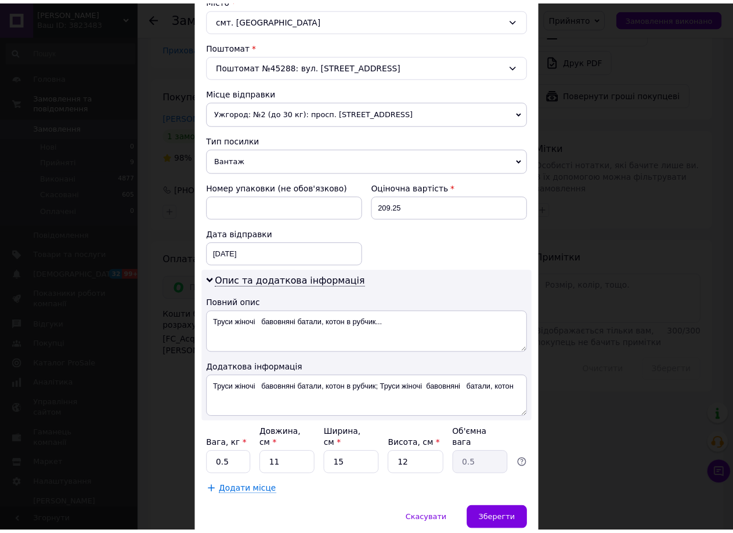
scroll to position [367, 0]
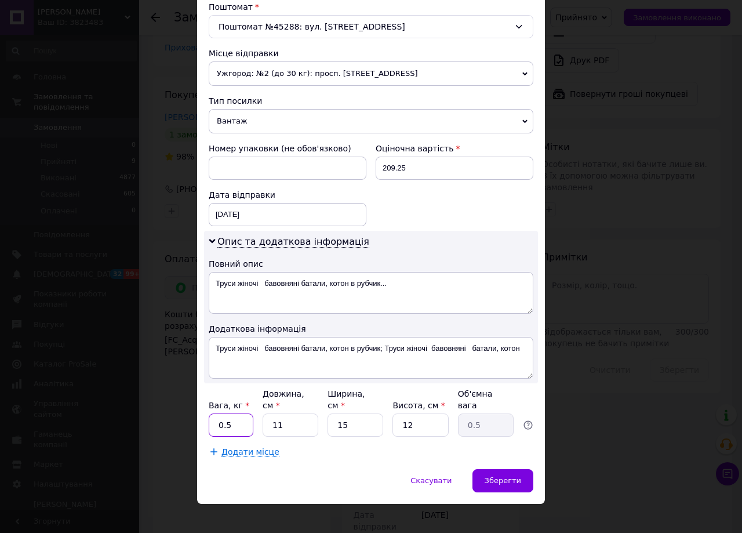
click at [247, 416] on input "0.5" at bounding box center [231, 425] width 45 height 23
type input "0.1"
click at [291, 417] on input "11" at bounding box center [291, 425] width 56 height 23
type input "1"
type input "0.1"
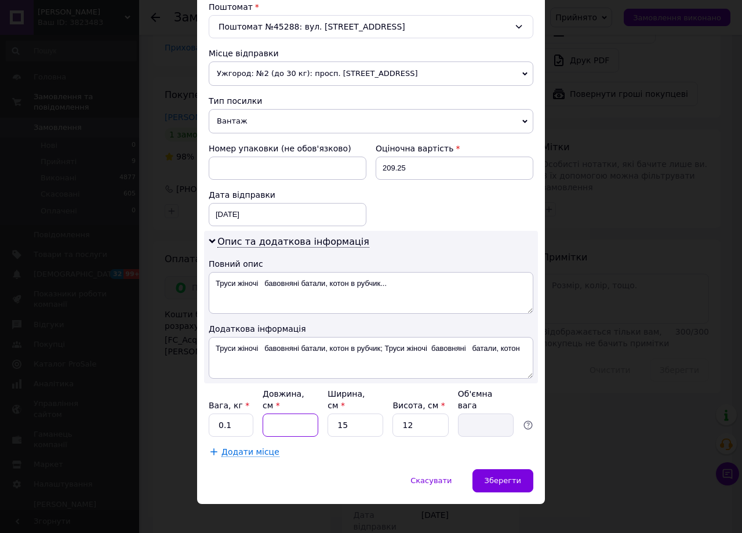
type input "2"
type input "0.1"
type input "20"
type input "0.9"
type input "20"
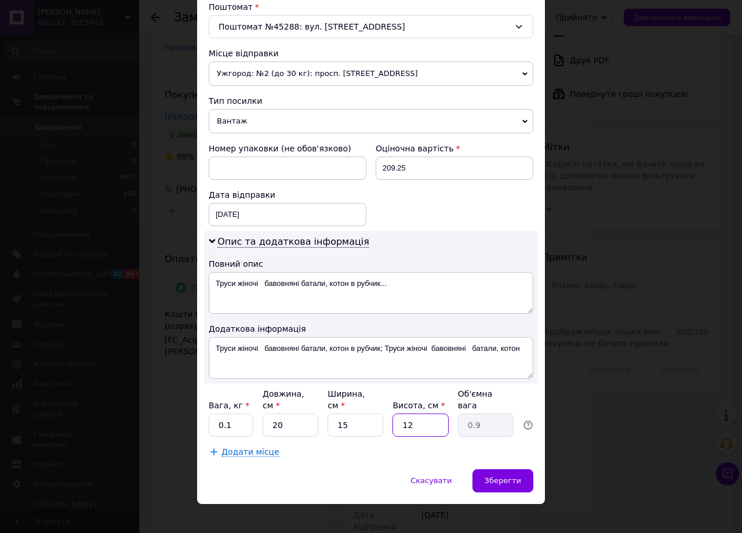
click at [424, 415] on input "12" at bounding box center [421, 425] width 56 height 23
type input "1"
type input "0.1"
type input "5"
type input "0.38"
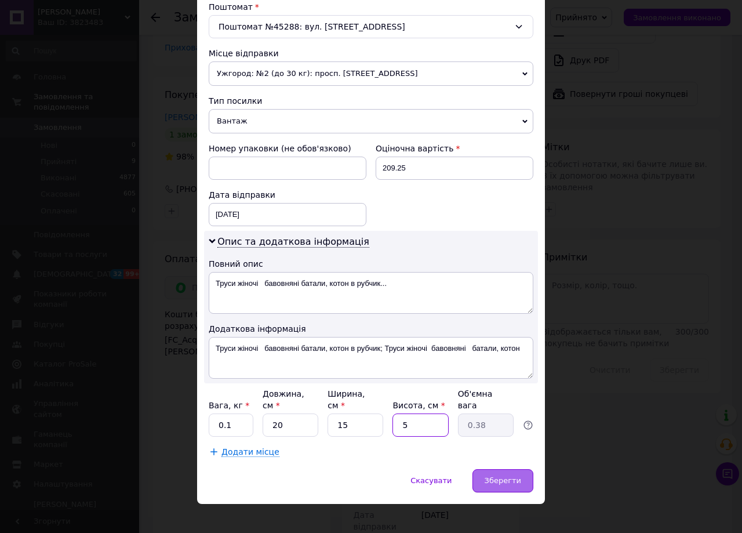
type input "5"
drag, startPoint x: 516, startPoint y: 470, endPoint x: 495, endPoint y: 470, distance: 20.9
click at [513, 476] on span "Зберегти" at bounding box center [503, 480] width 37 height 9
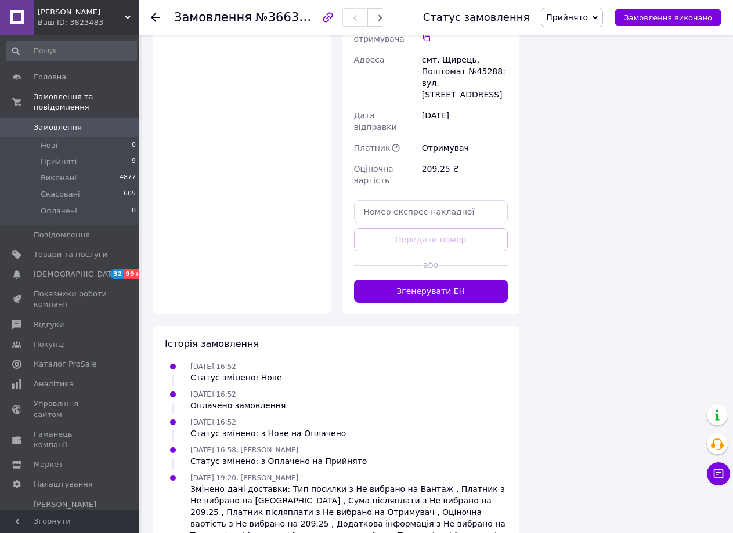
scroll to position [838, 0]
click at [425, 279] on button "Згенерувати ЕН" at bounding box center [431, 290] width 154 height 23
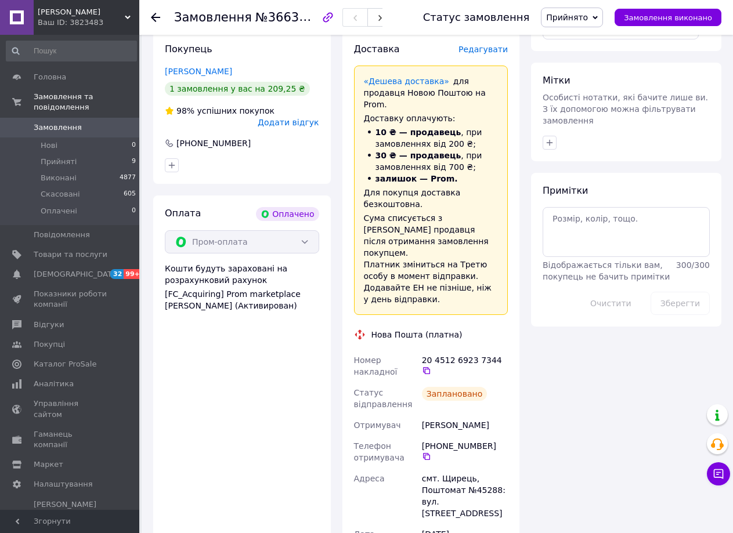
scroll to position [0, 0]
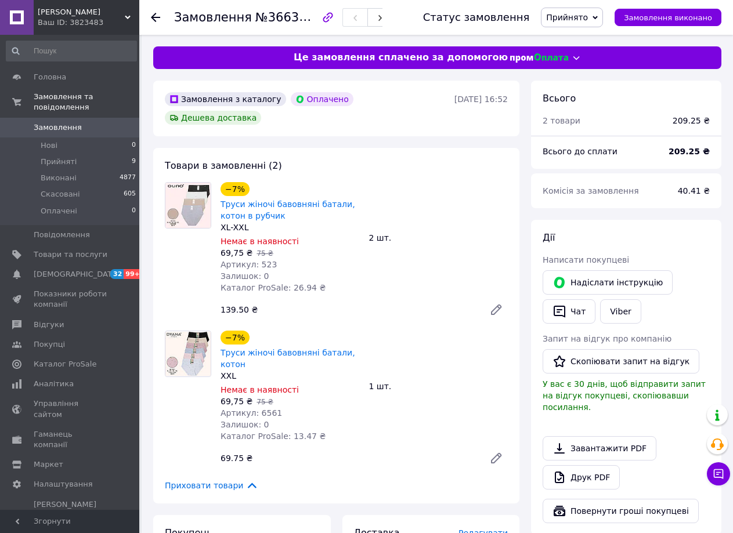
click at [156, 25] on div at bounding box center [162, 17] width 23 height 35
